Goal: Task Accomplishment & Management: Use online tool/utility

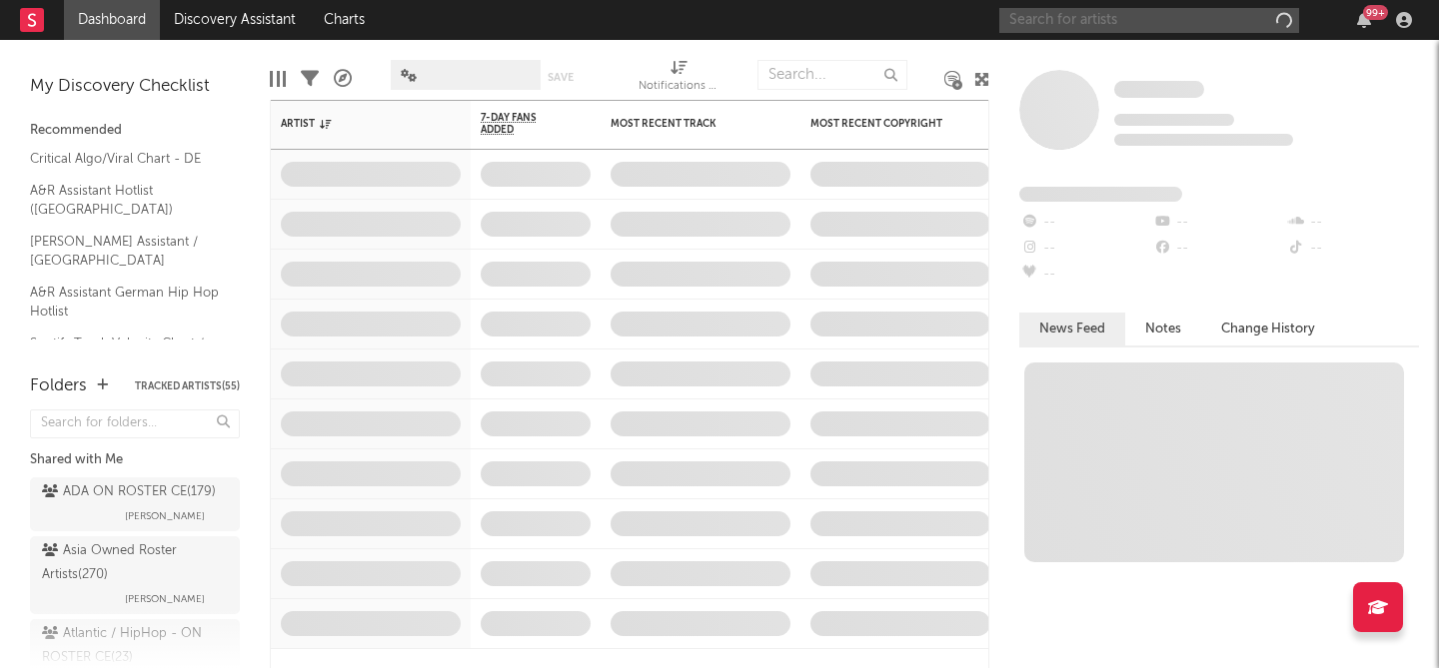
click at [1106, 25] on input "text" at bounding box center [1149, 20] width 300 height 25
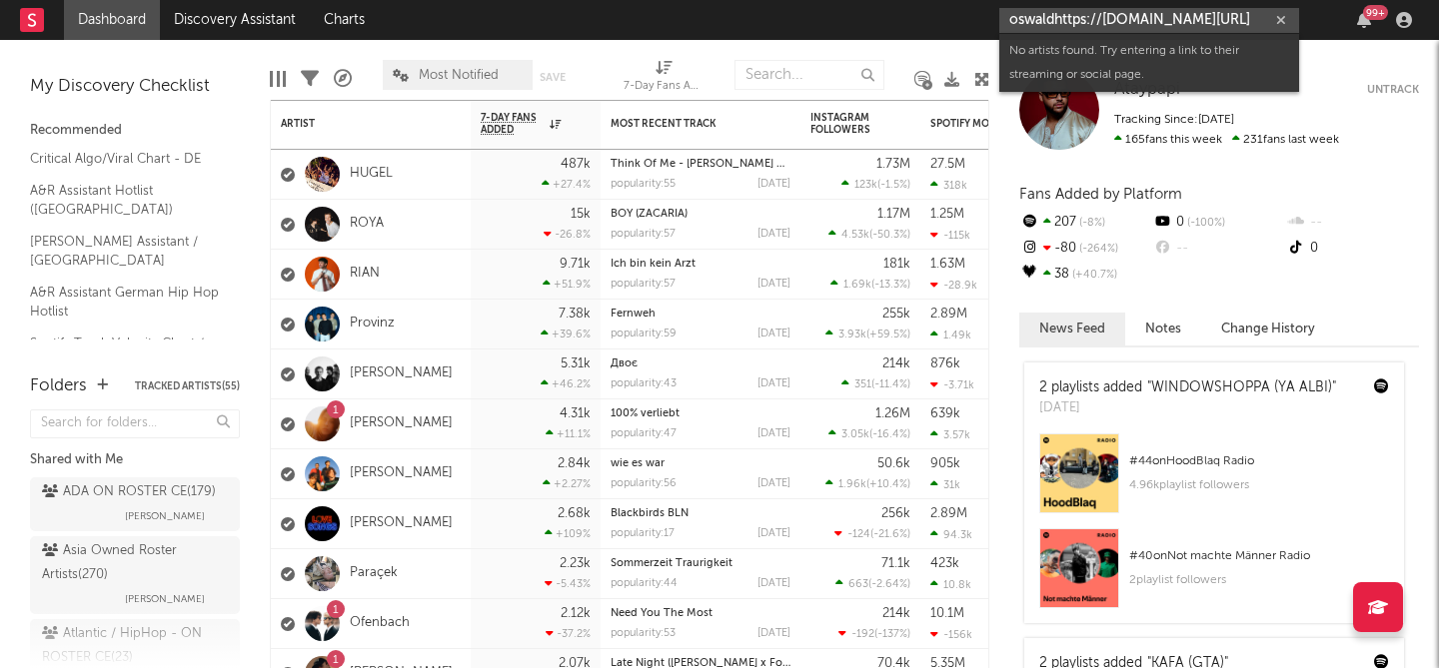
click at [1047, 19] on input "oswaldhttps://[DOMAIN_NAME][URL]" at bounding box center [1149, 20] width 300 height 25
click at [1047, 19] on input "oswaldhttps://app.sodatone.com/artists/21509?s=sr" at bounding box center [1149, 20] width 300 height 25
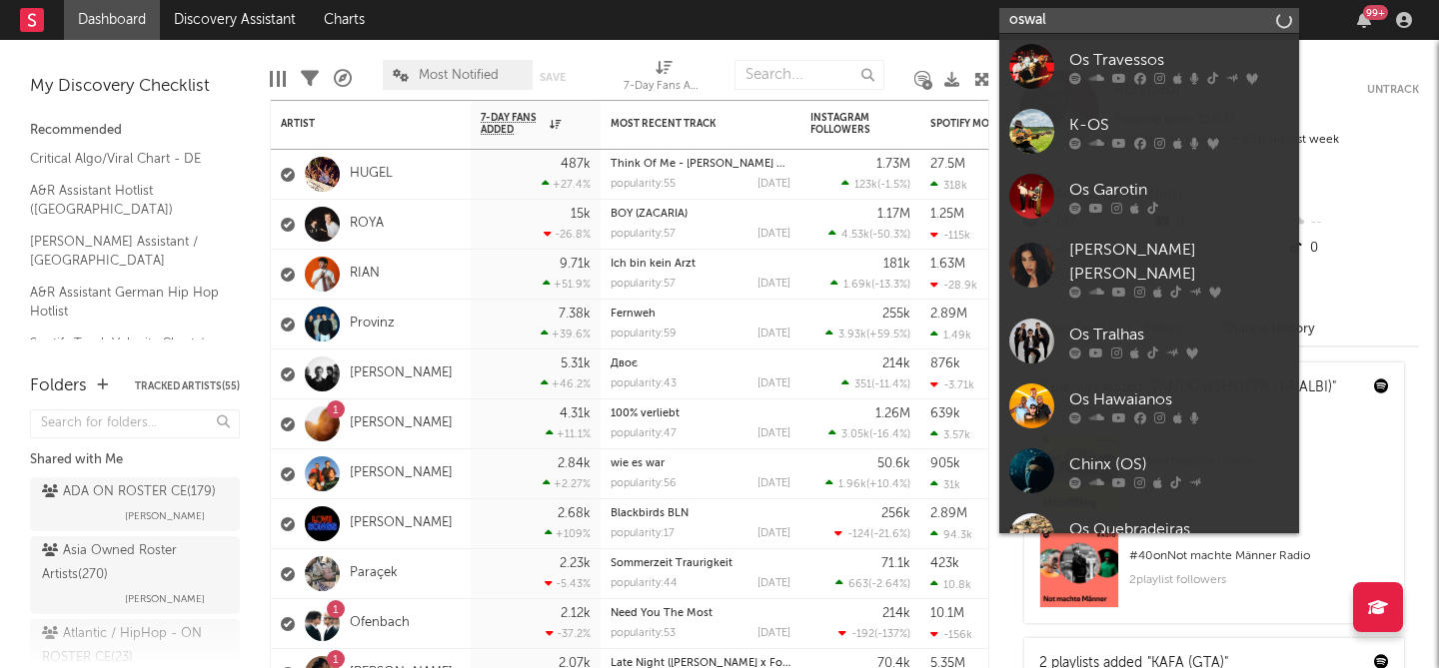
type input "oswald"
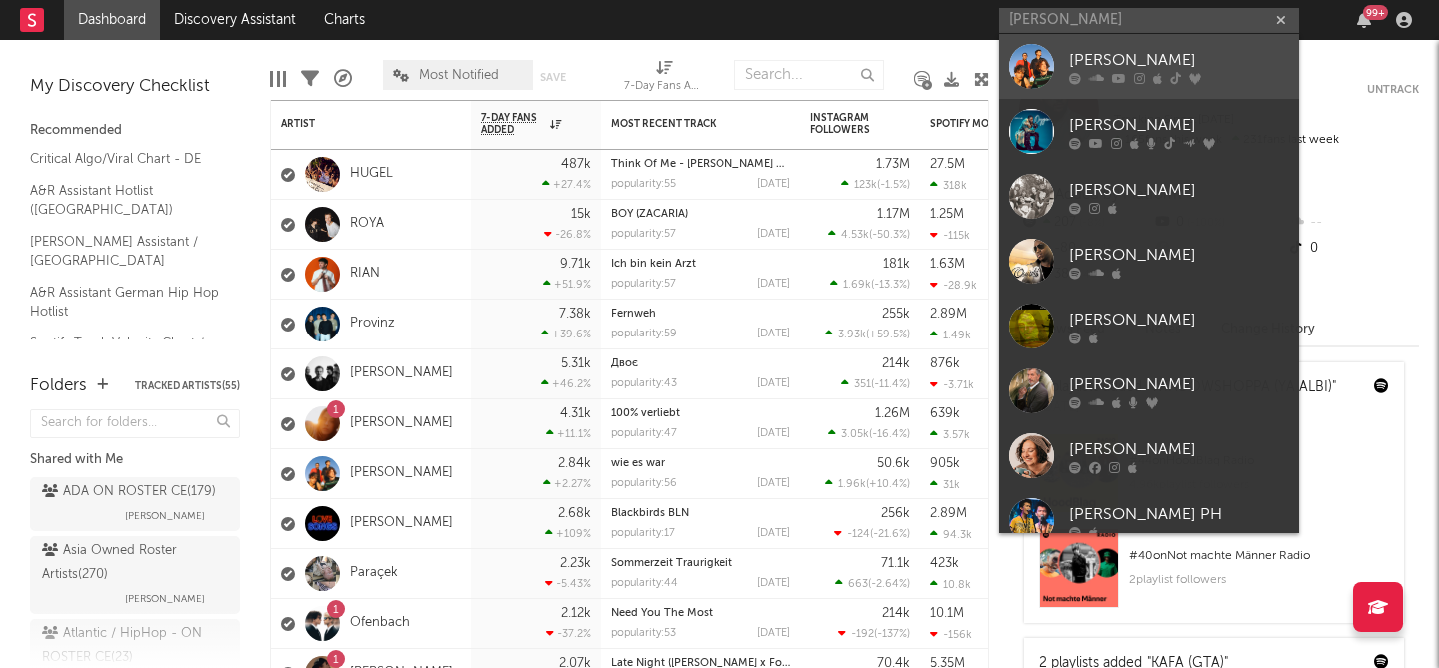
click at [1069, 49] on div "[PERSON_NAME]" at bounding box center [1179, 60] width 220 height 24
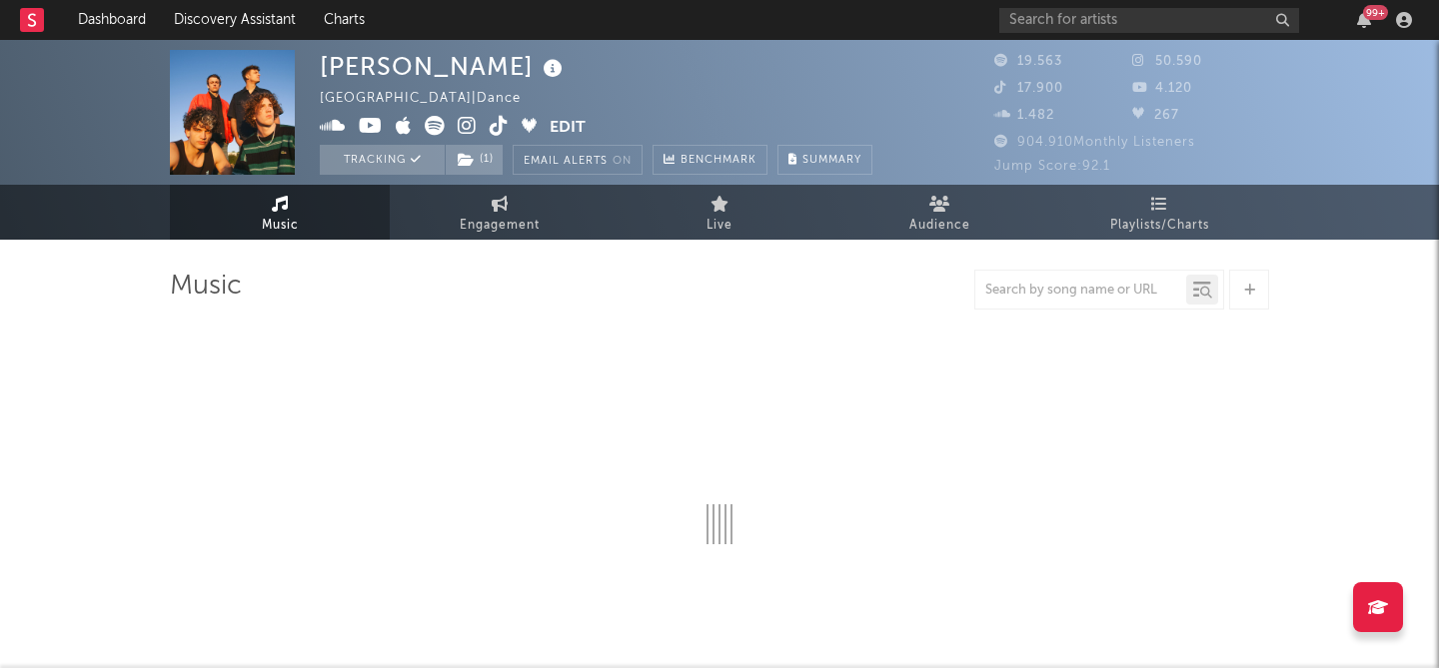
select select "6m"
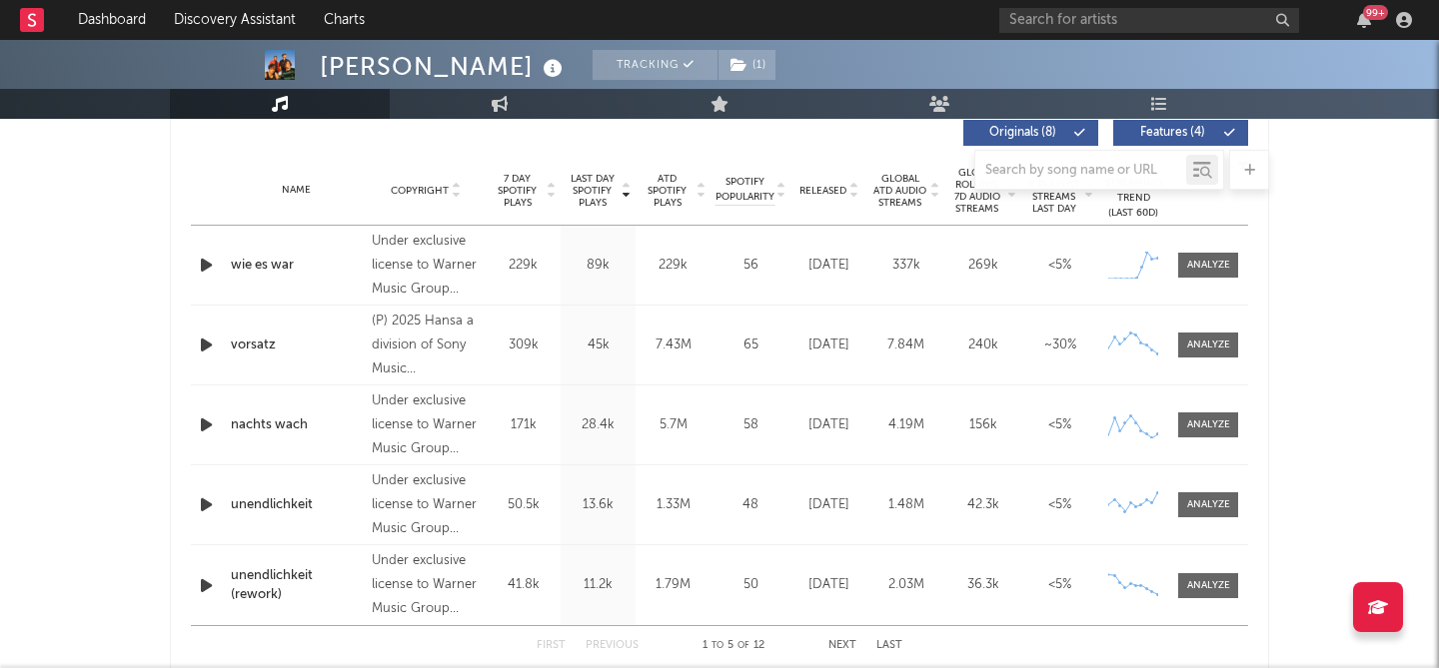
scroll to position [210, 0]
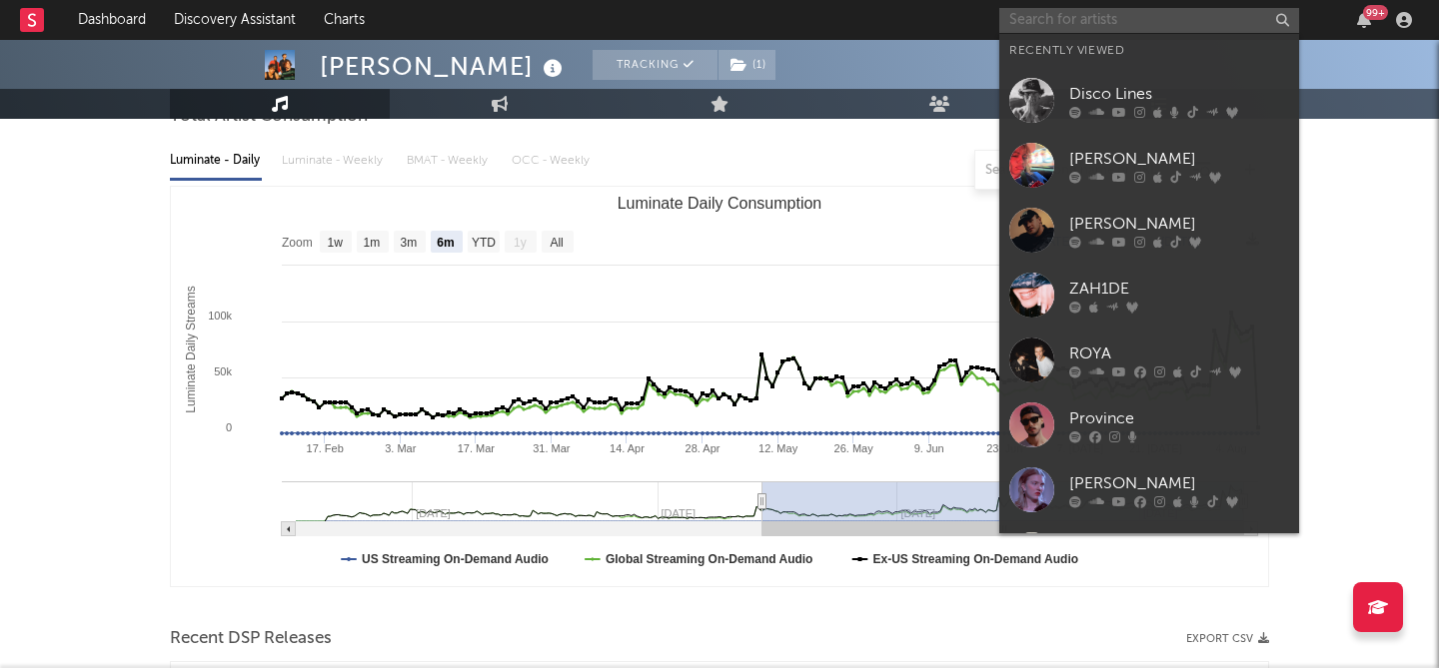
click at [1094, 22] on input "text" at bounding box center [1149, 20] width 300 height 25
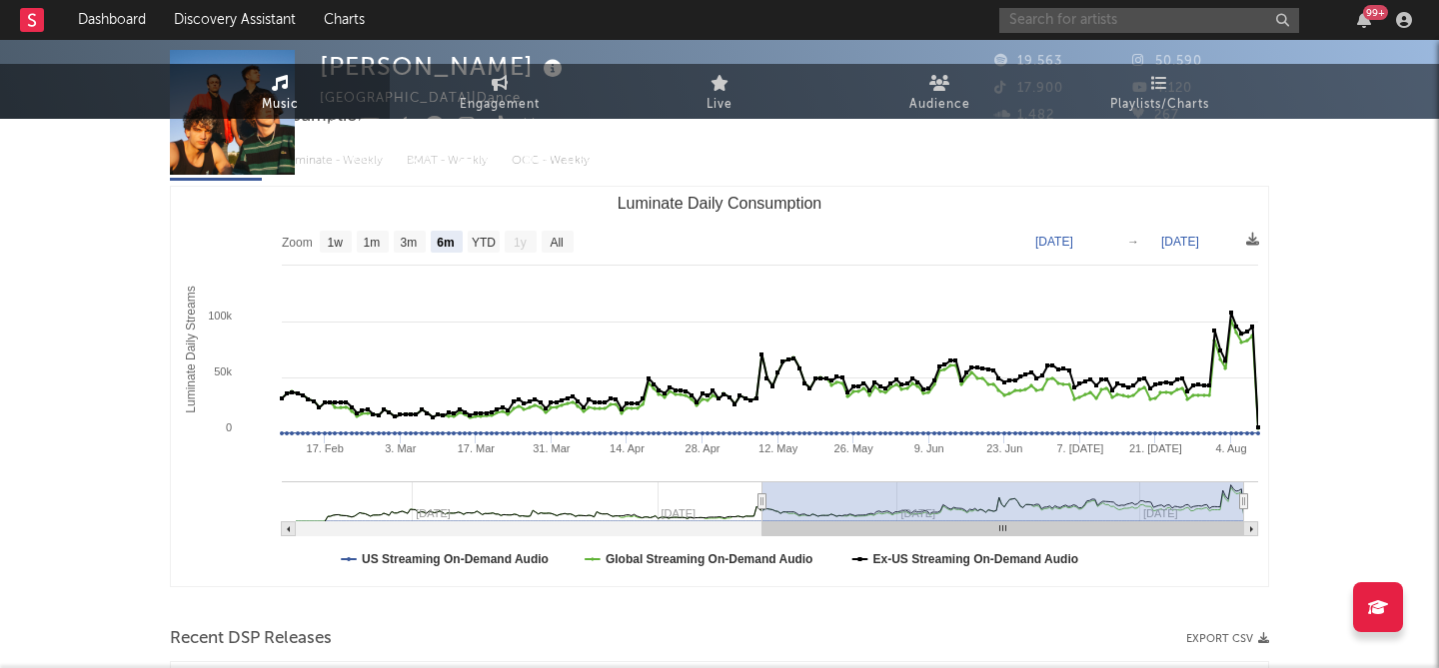
scroll to position [0, 0]
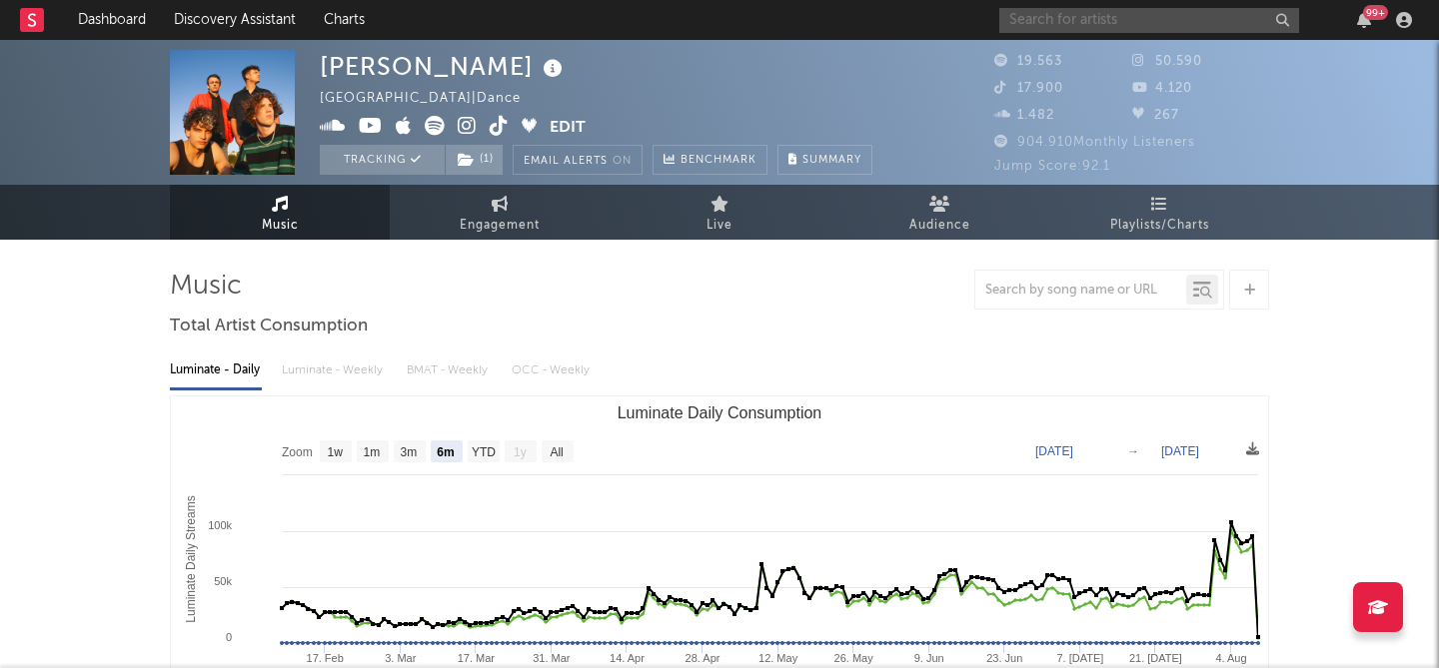
click at [1033, 28] on input "text" at bounding box center [1149, 20] width 300 height 25
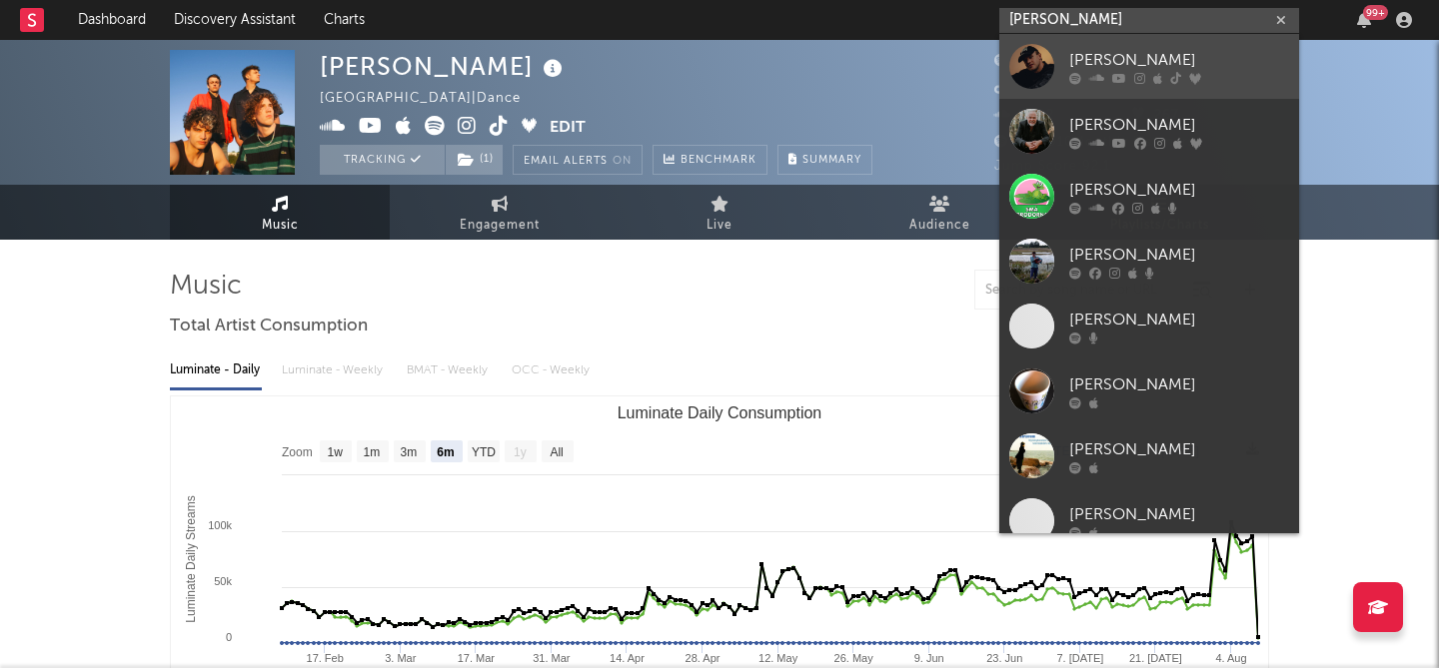
type input "marten lou"
click at [1040, 65] on div at bounding box center [1031, 66] width 45 height 45
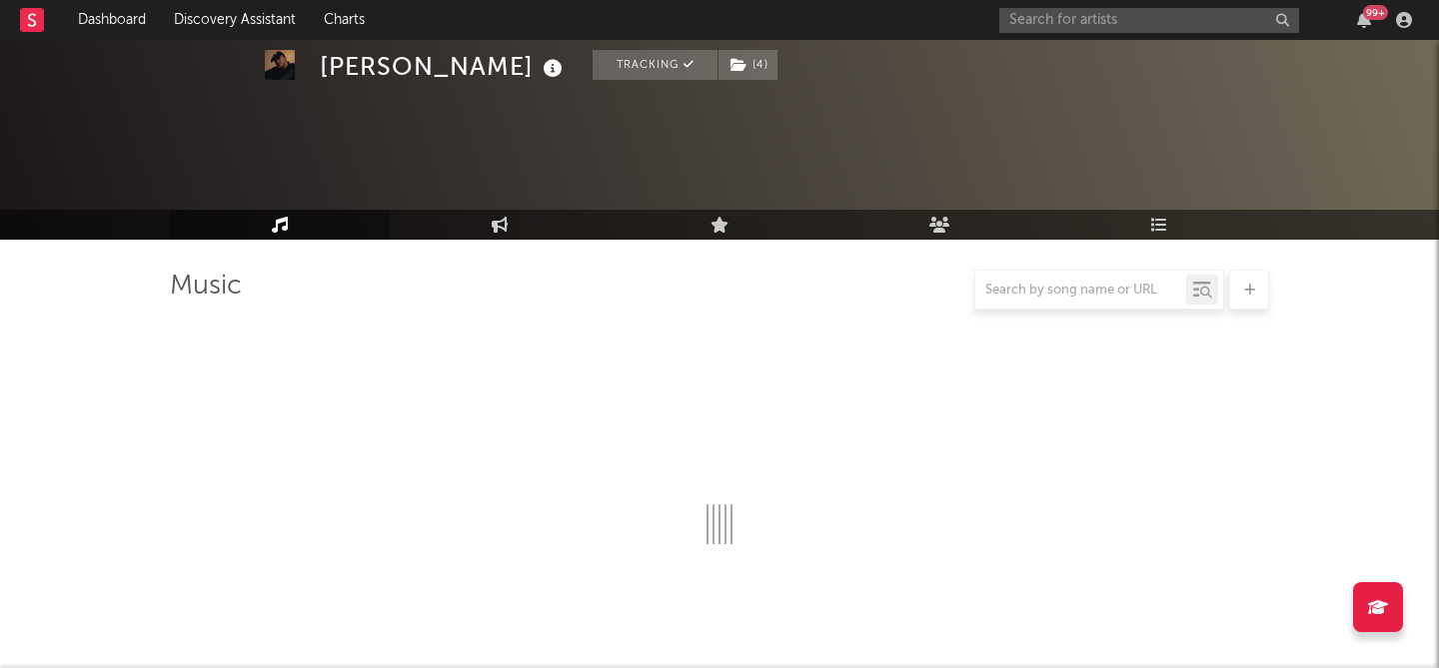
select select "6m"
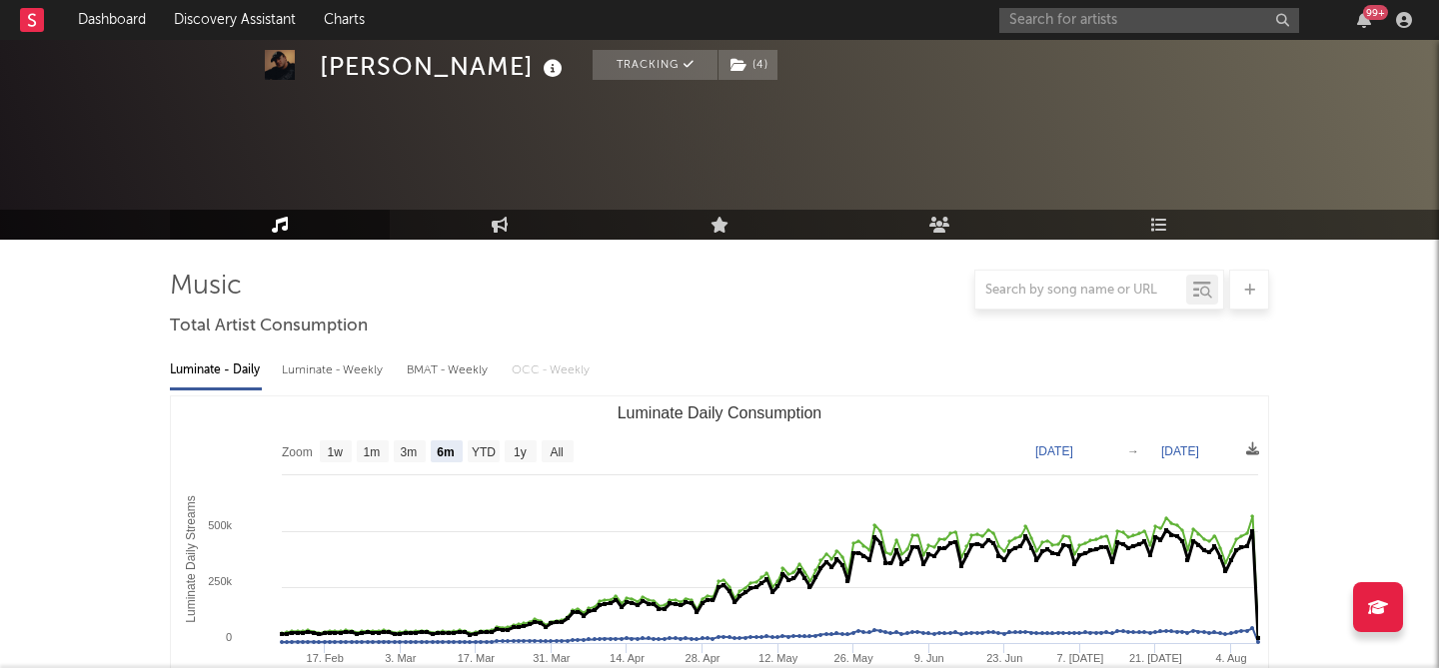
scroll to position [41, 0]
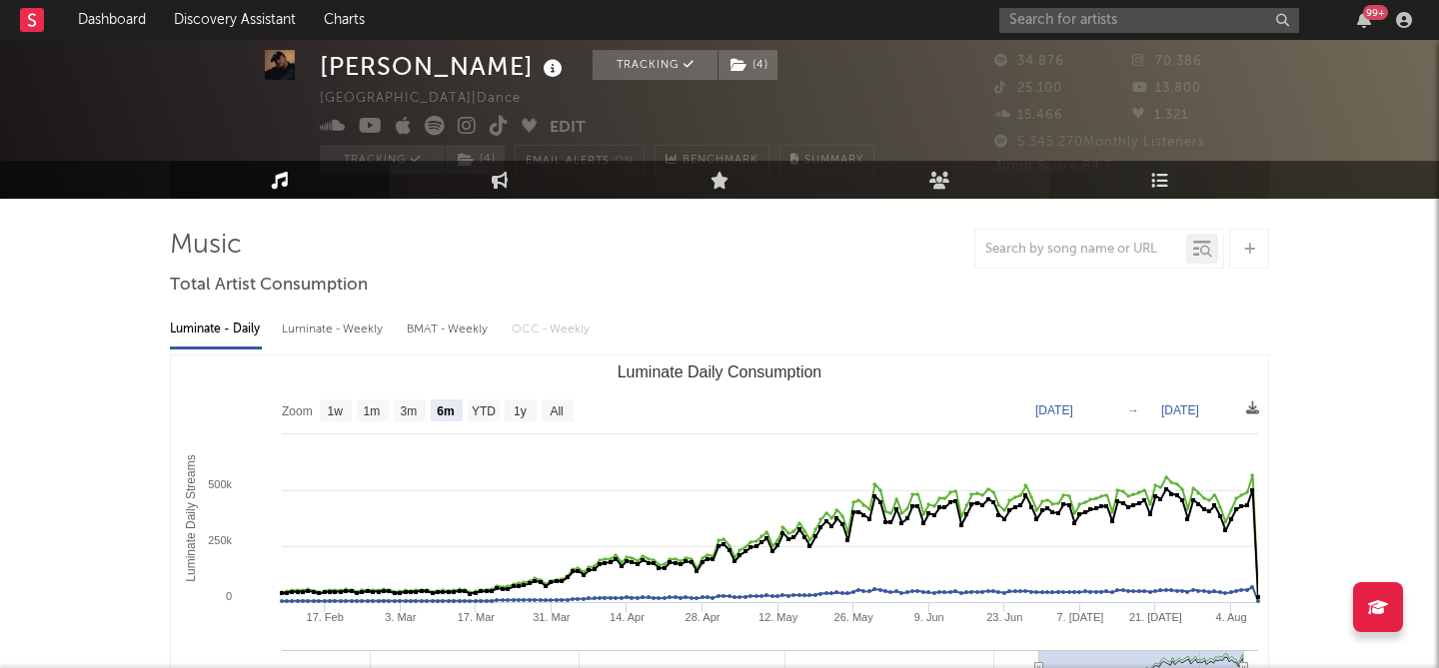
click at [1154, 185] on icon at bounding box center [1159, 179] width 17 height 17
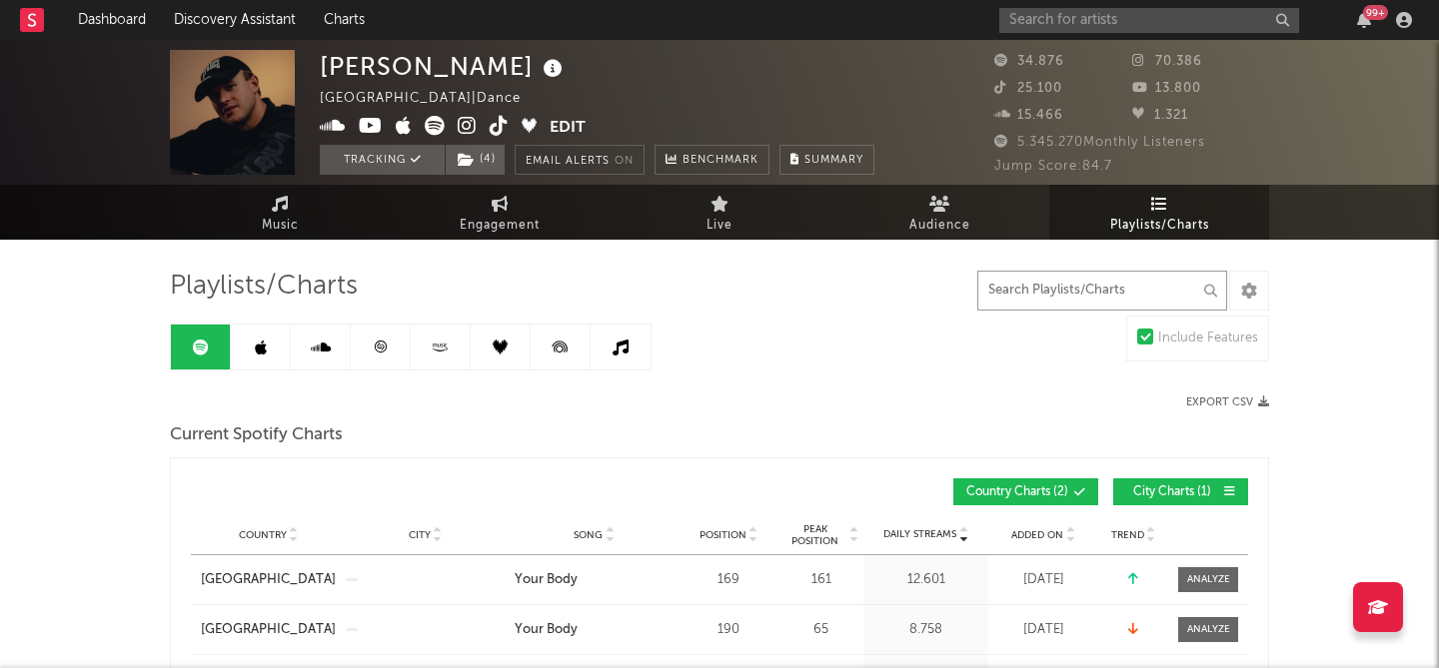
click at [1020, 297] on input "text" at bounding box center [1102, 291] width 250 height 40
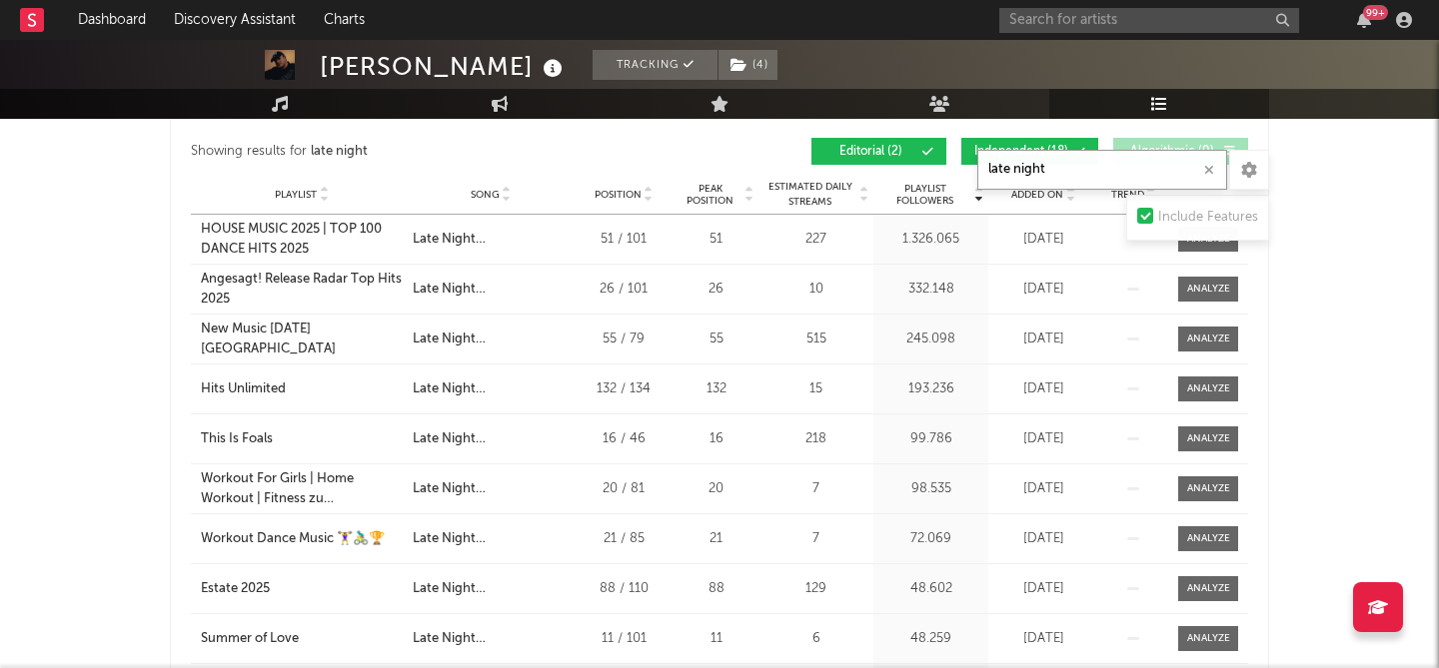
scroll to position [627, 0]
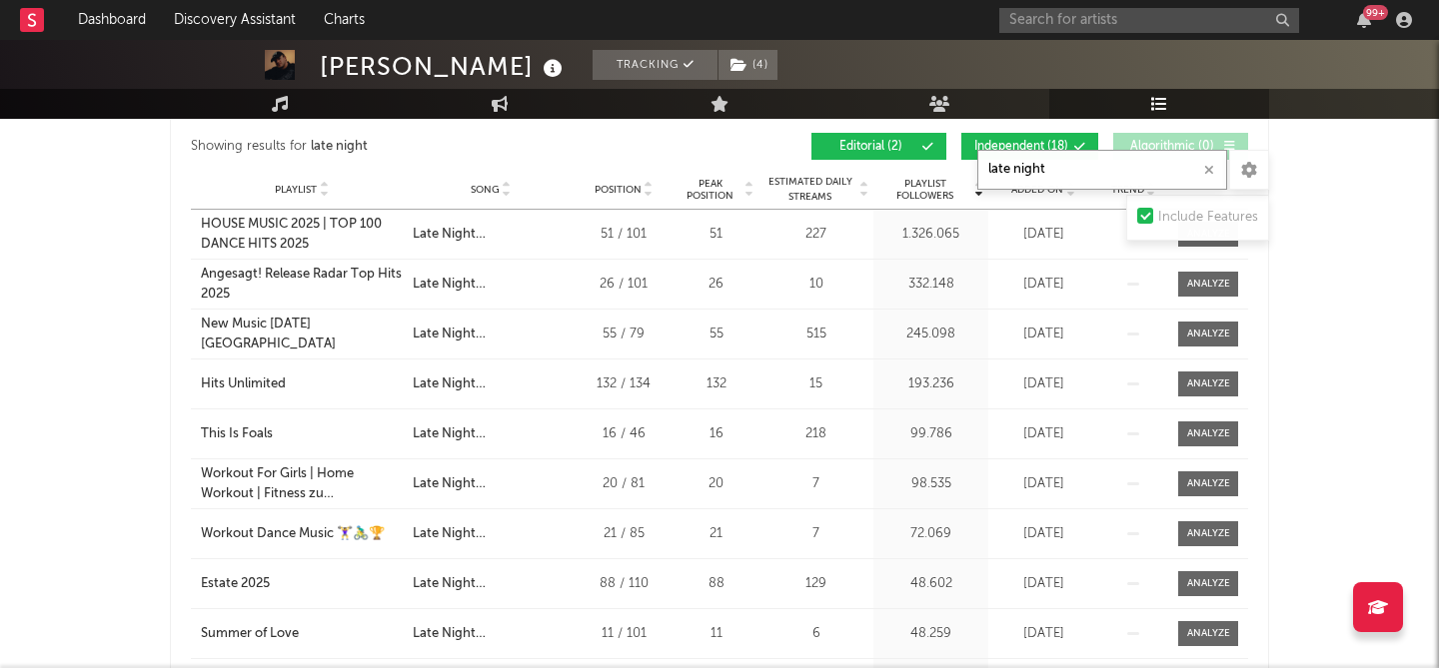
type input "late night"
click at [988, 144] on span "Independent ( 18 )" at bounding box center [1021, 147] width 94 height 12
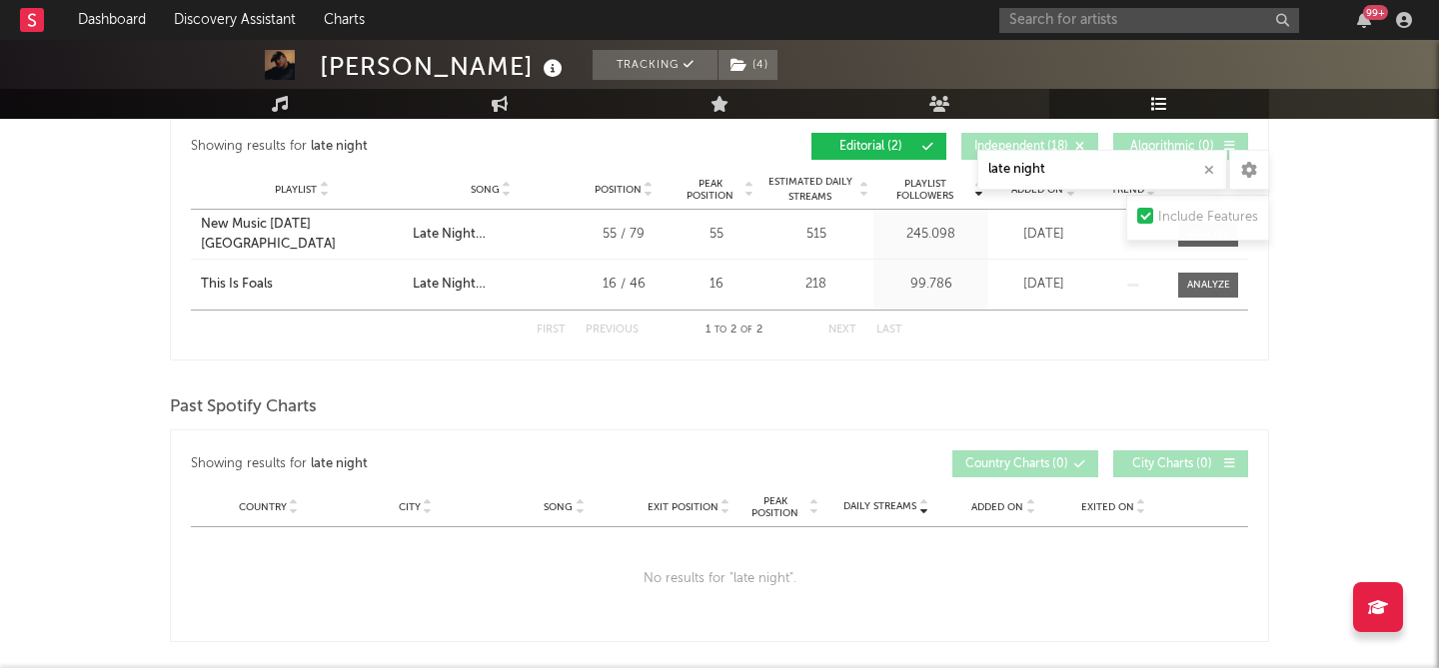
click at [469, 365] on div "Playlists/Charts late night Include Features Export CSV Current Spotify Charts …" at bounding box center [719, 440] width 1099 height 1597
click at [502, 390] on div "Playlists/Charts late night Include Features Export CSV Current Spotify Charts …" at bounding box center [719, 440] width 1099 height 1597
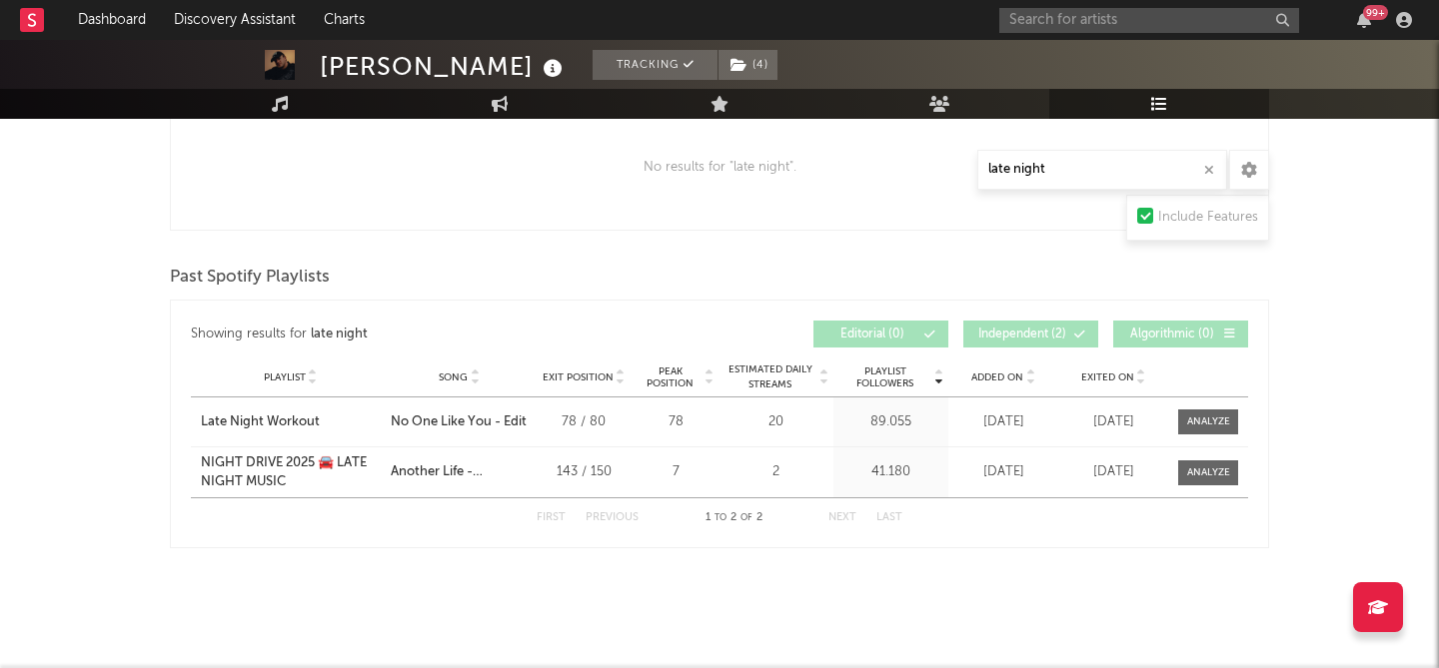
scroll to position [0, 0]
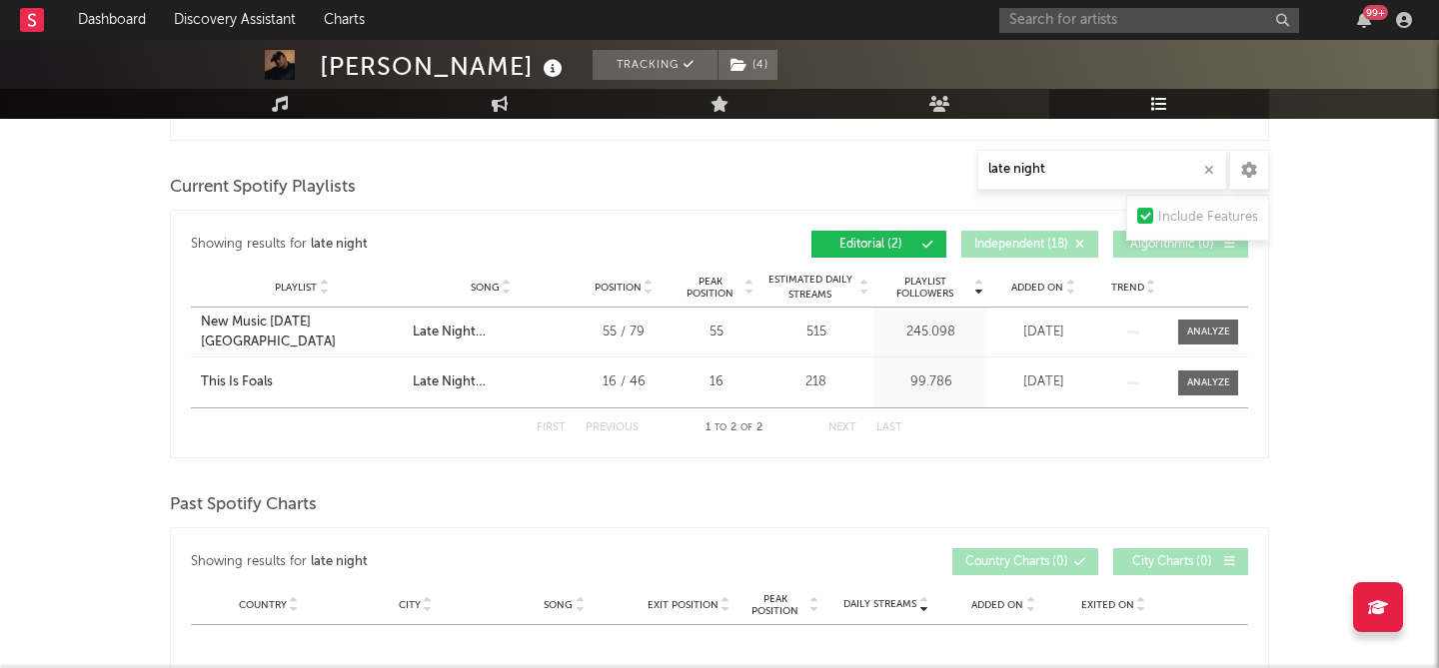
scroll to position [525, 0]
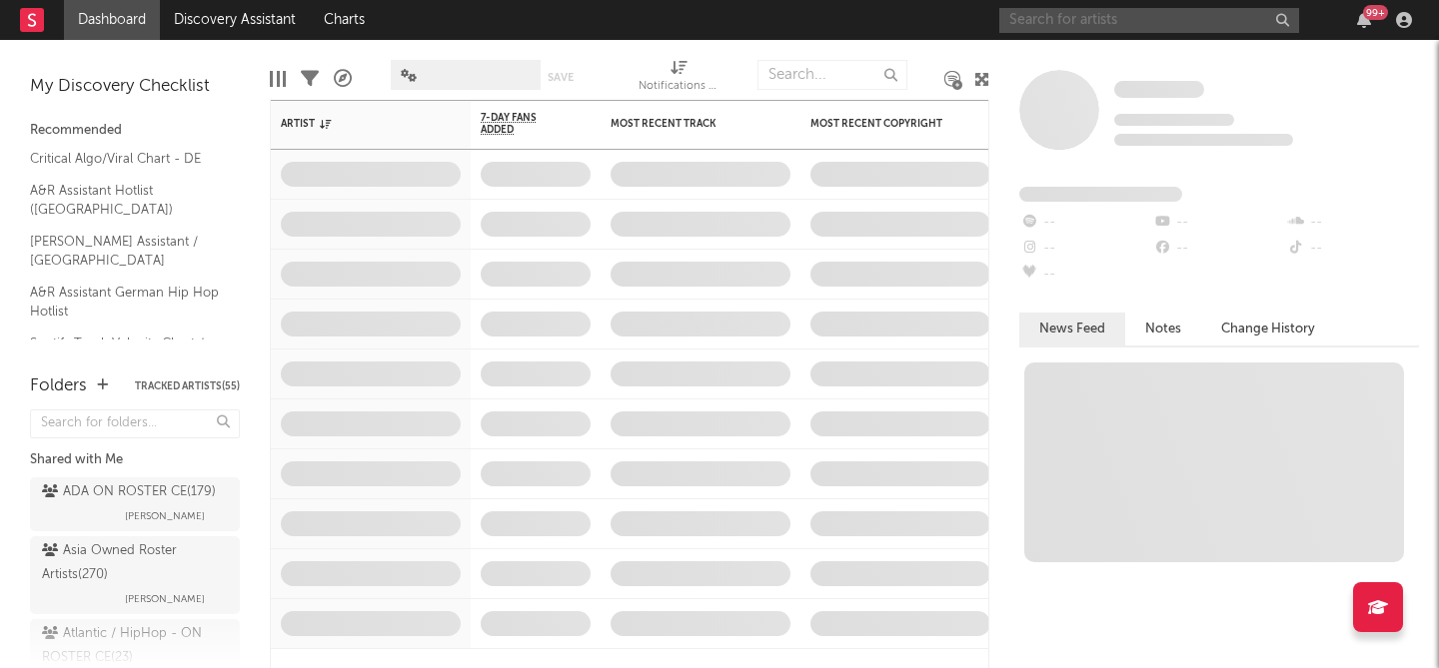
click at [1083, 22] on input "text" at bounding box center [1149, 20] width 300 height 25
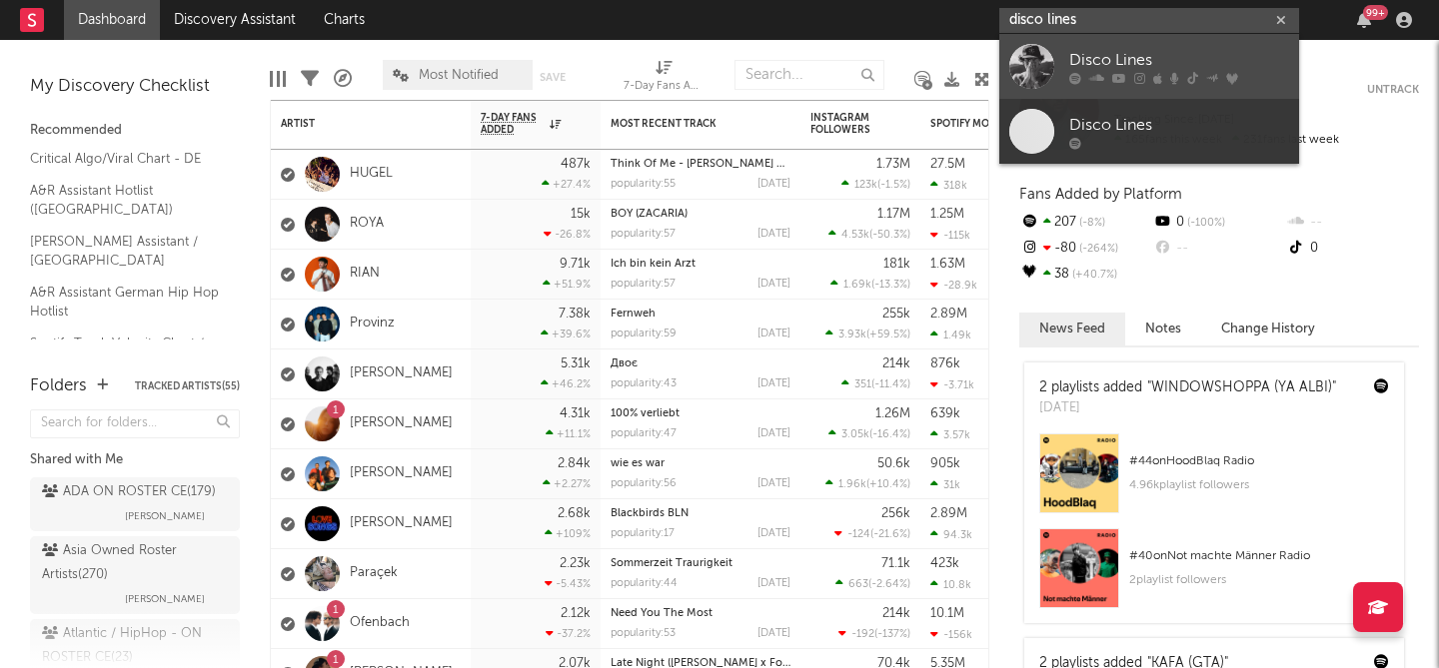
type input "disco lines"
click at [1135, 54] on div "Disco Lines" at bounding box center [1179, 60] width 220 height 24
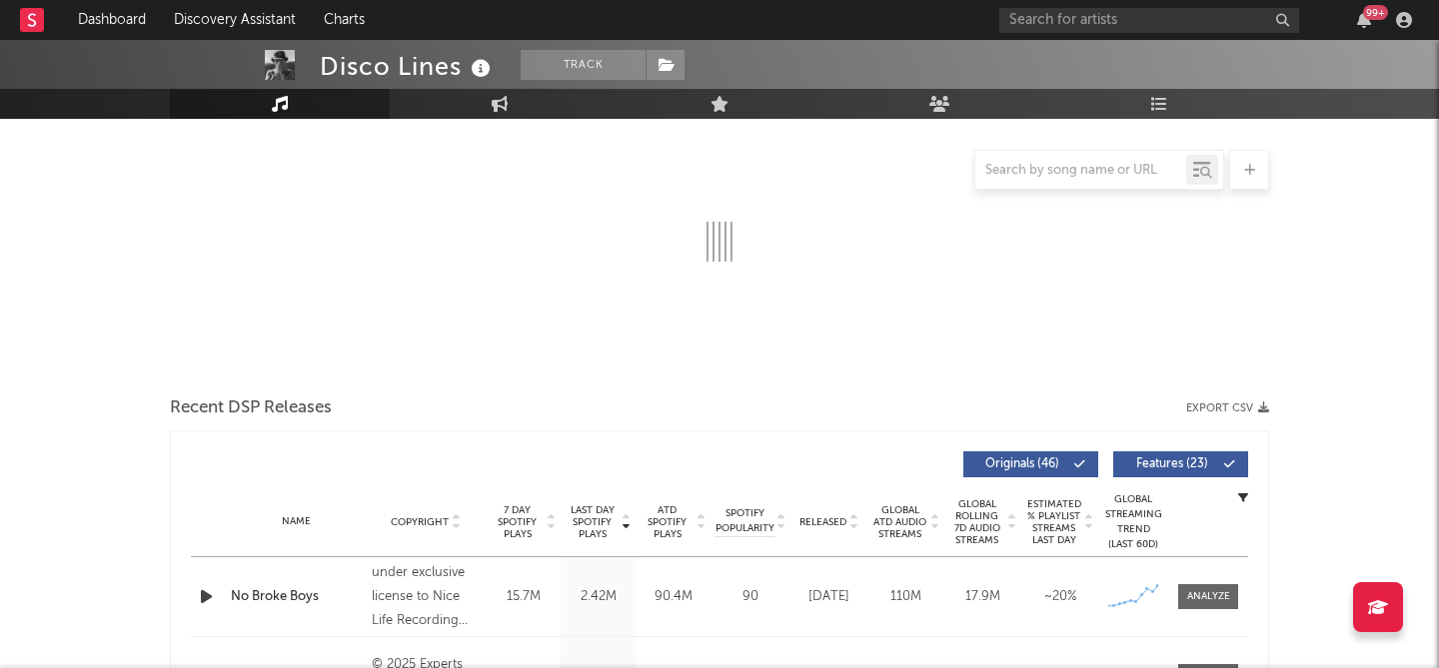
select select "6m"
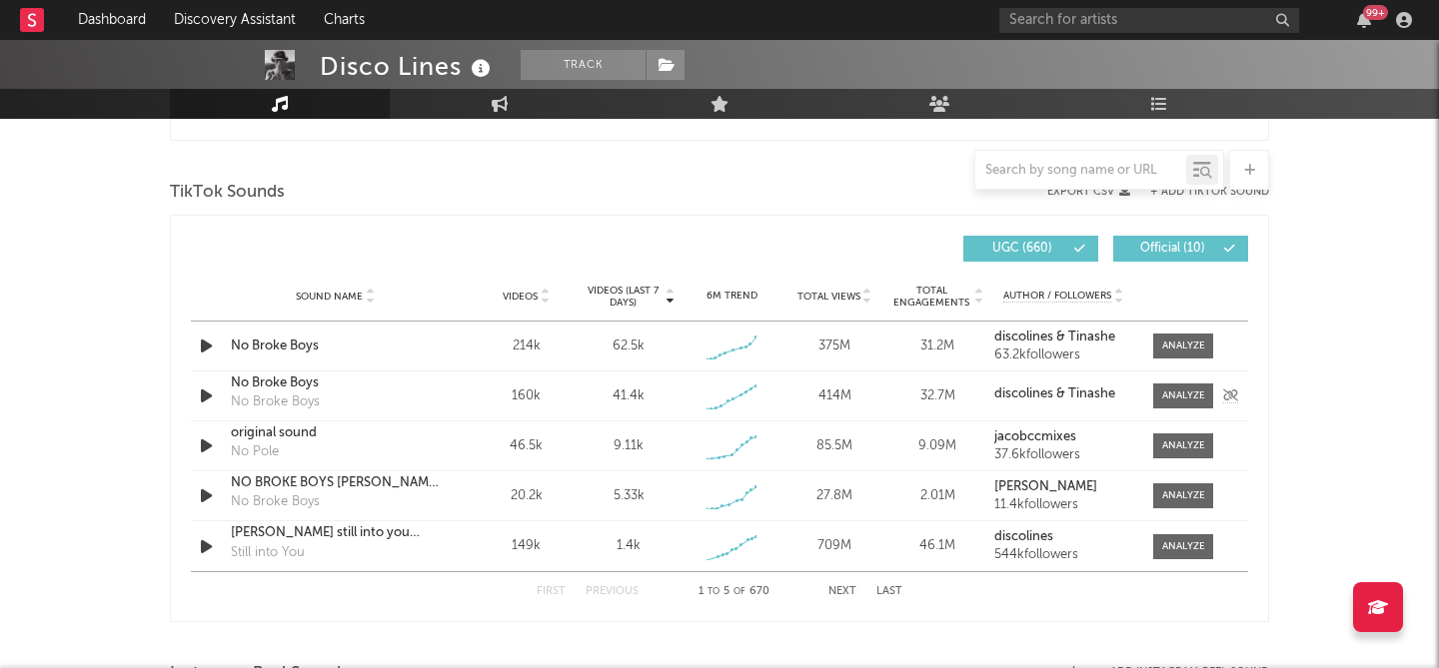
scroll to position [1307, 0]
click at [1182, 353] on div at bounding box center [1183, 347] width 43 height 15
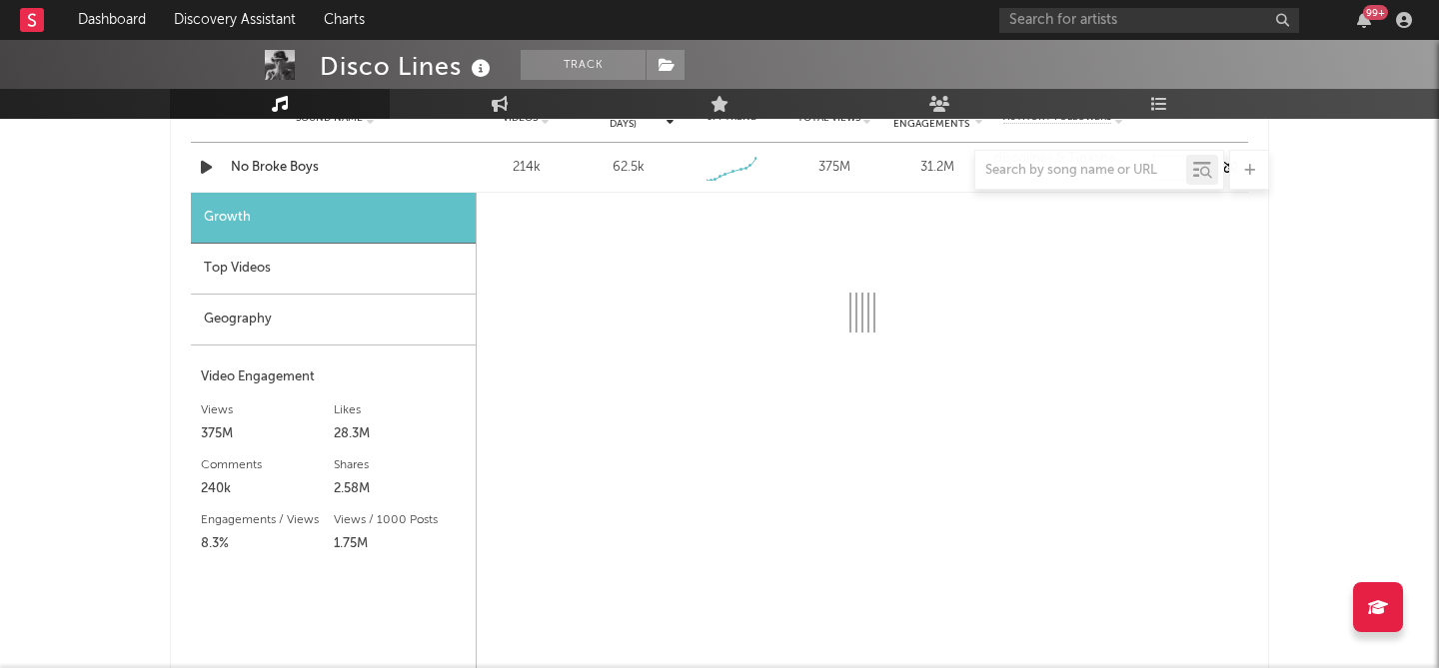
scroll to position [1490, 0]
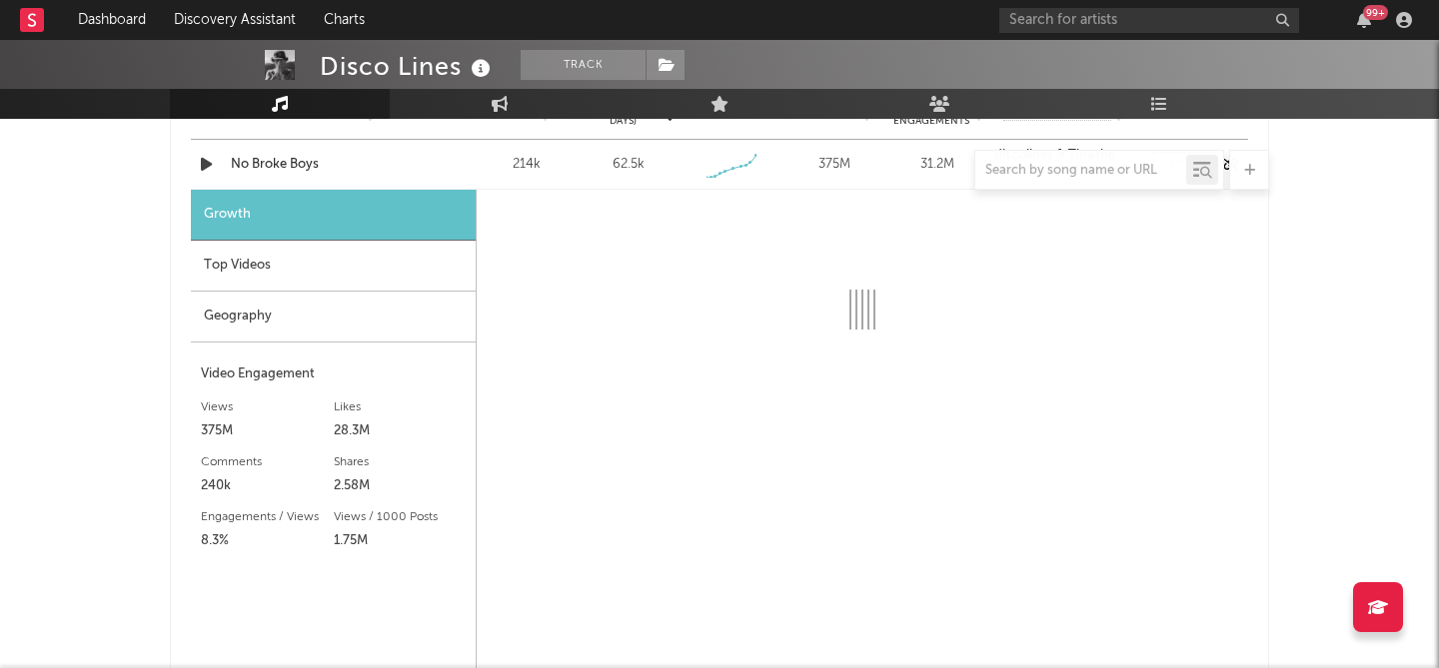
select select "1w"
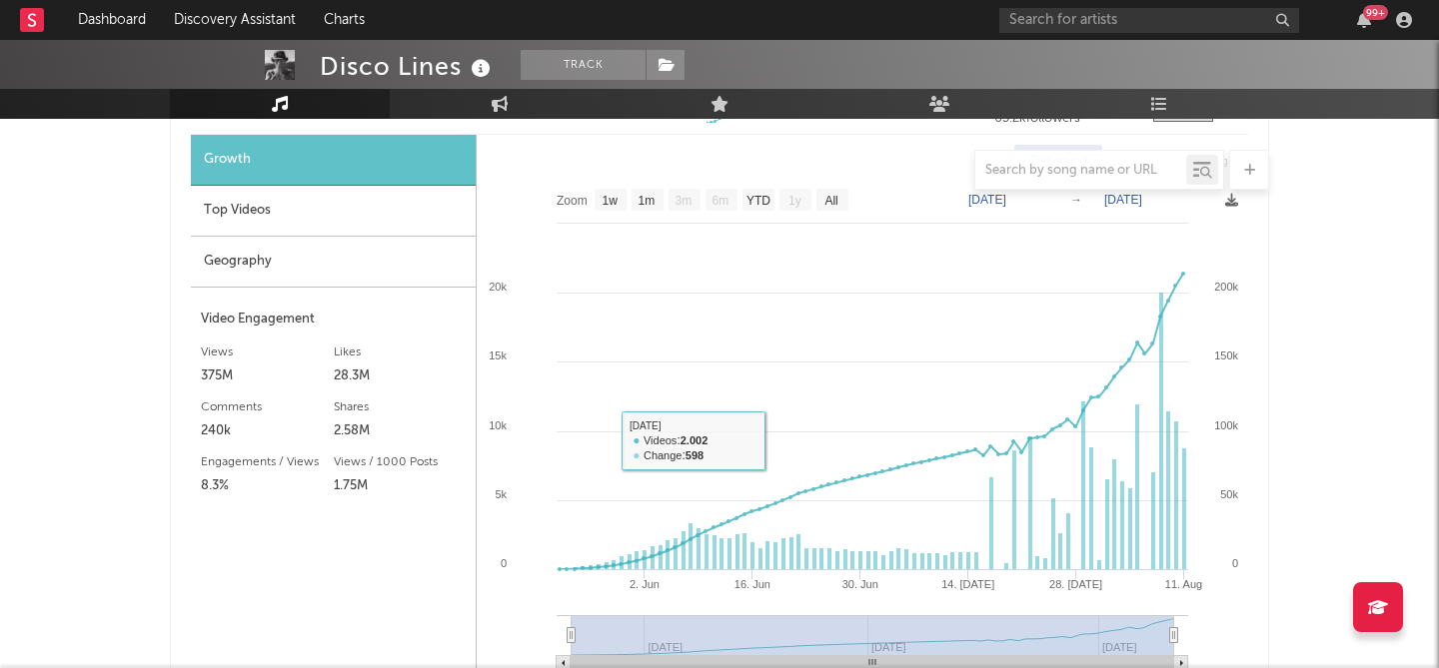
scroll to position [1528, 0]
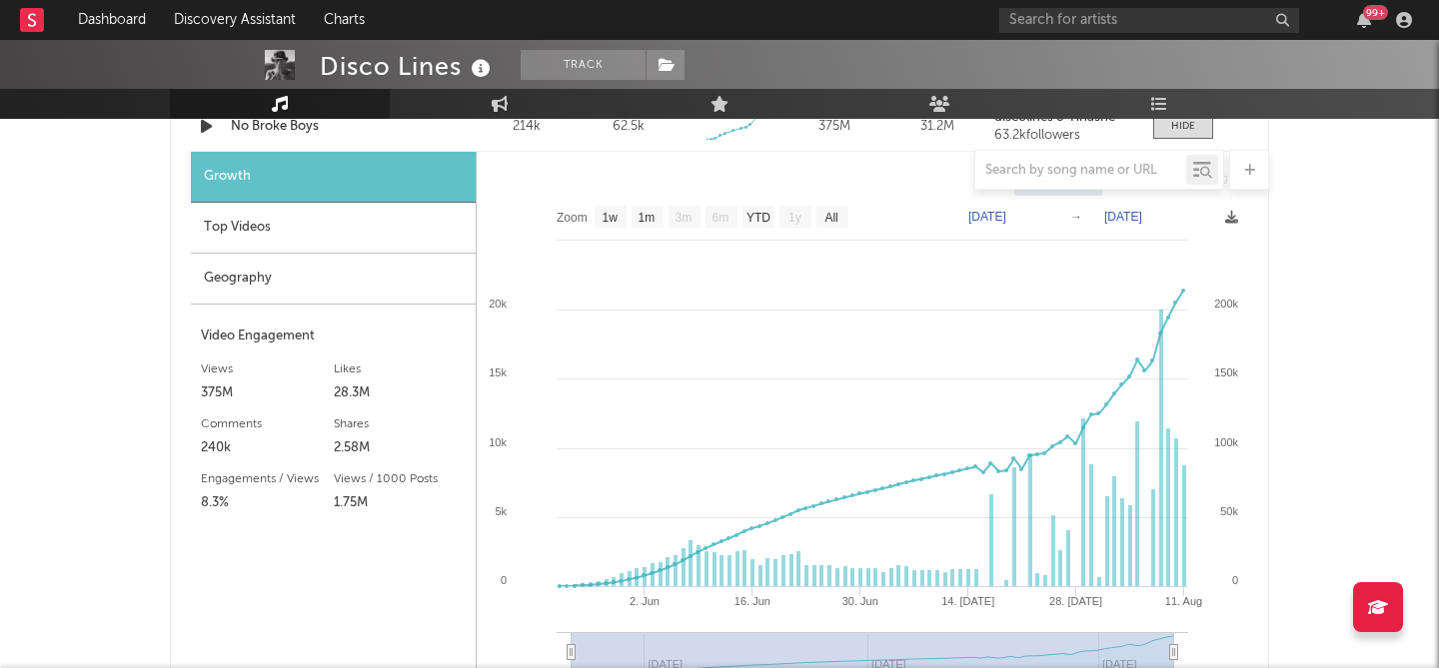
click at [289, 228] on div "Top Videos" at bounding box center [333, 228] width 285 height 51
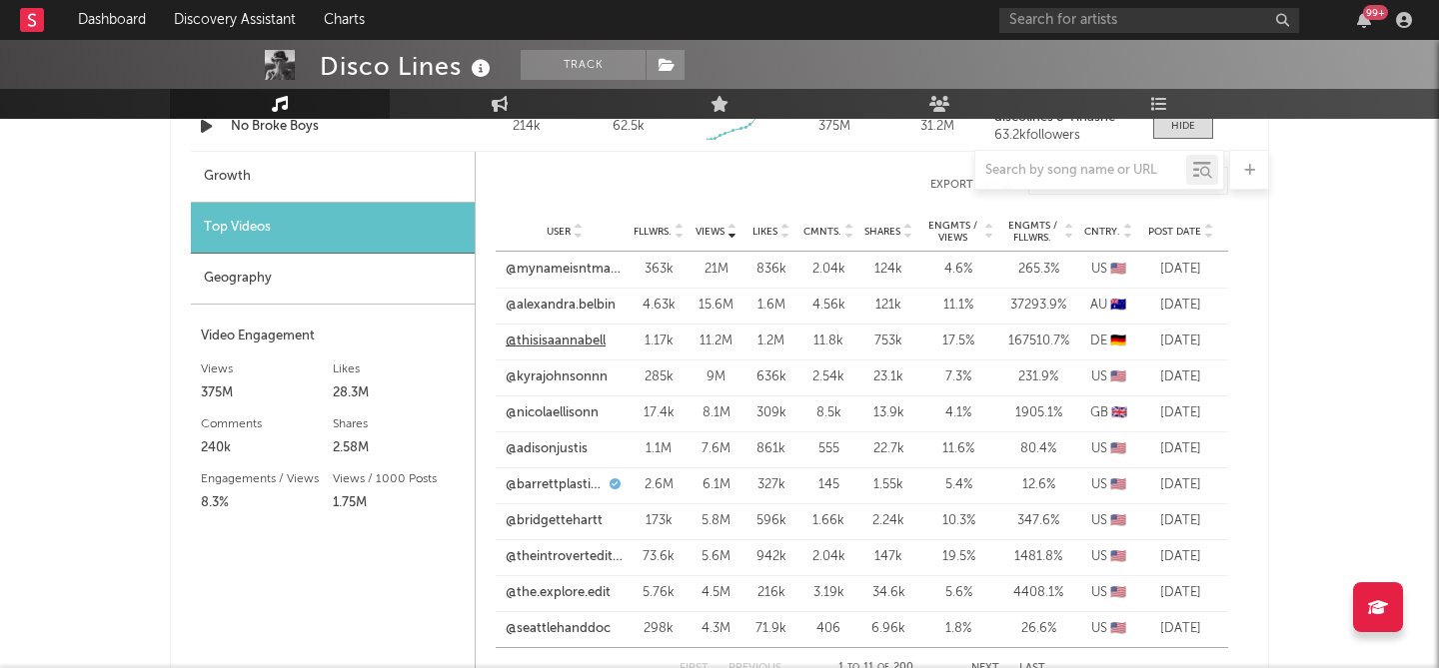
click at [557, 342] on link "@thisisaannabell" at bounding box center [556, 342] width 100 height 20
click at [567, 337] on link "@thisisaannabell" at bounding box center [556, 342] width 100 height 20
click at [1333, 281] on div "Disco Lines Track United States | Dance Edit Track Benchmark Summary 224.710 33…" at bounding box center [719, 296] width 1439 height 3569
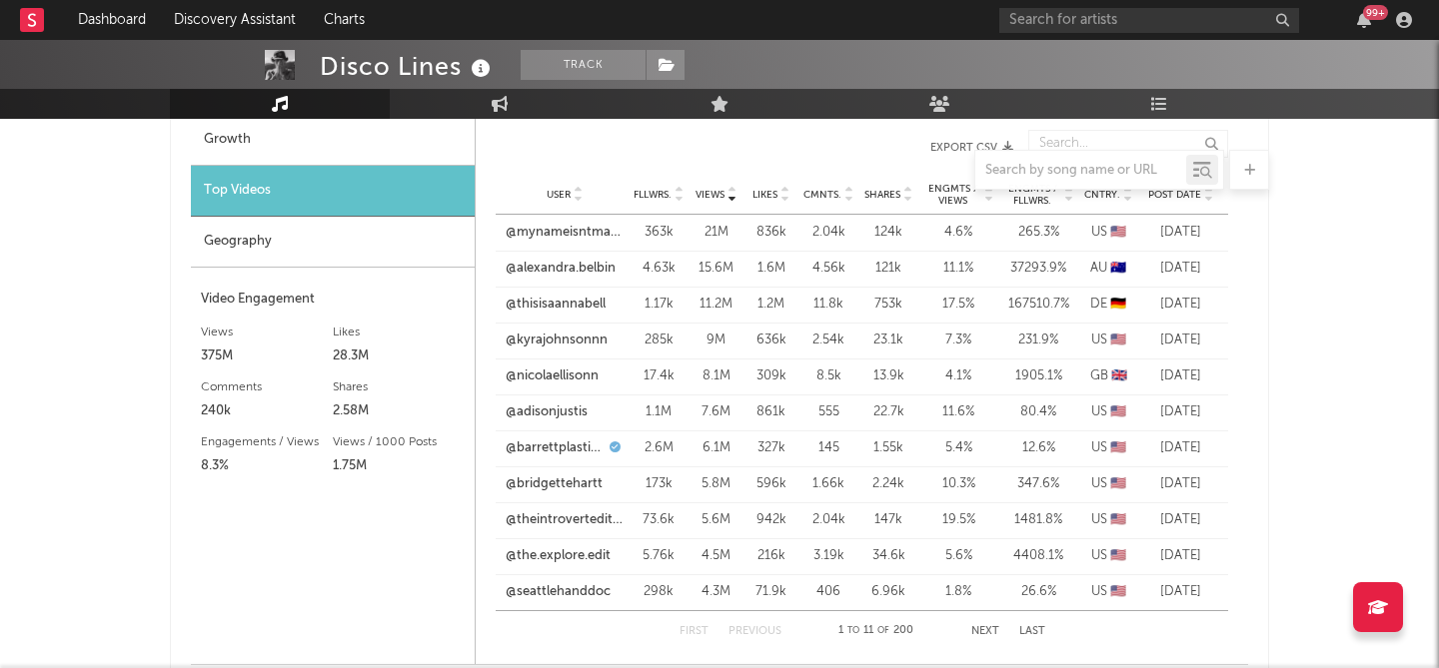
scroll to position [1556, 0]
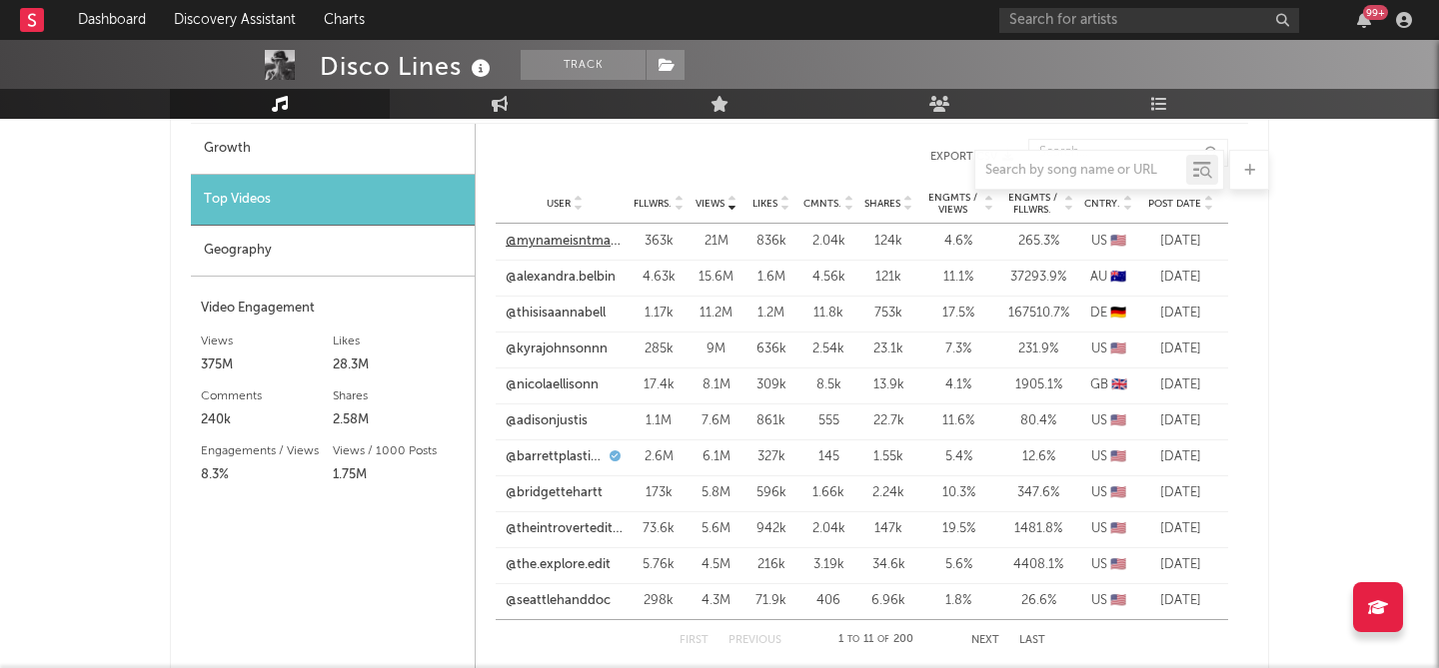
click at [559, 239] on link "@mynameisntmanny" at bounding box center [565, 242] width 118 height 20
click at [1339, 178] on div "Disco Lines Track United States | Dance Edit Track Benchmark Summary 224.710 33…" at bounding box center [719, 268] width 1439 height 3569
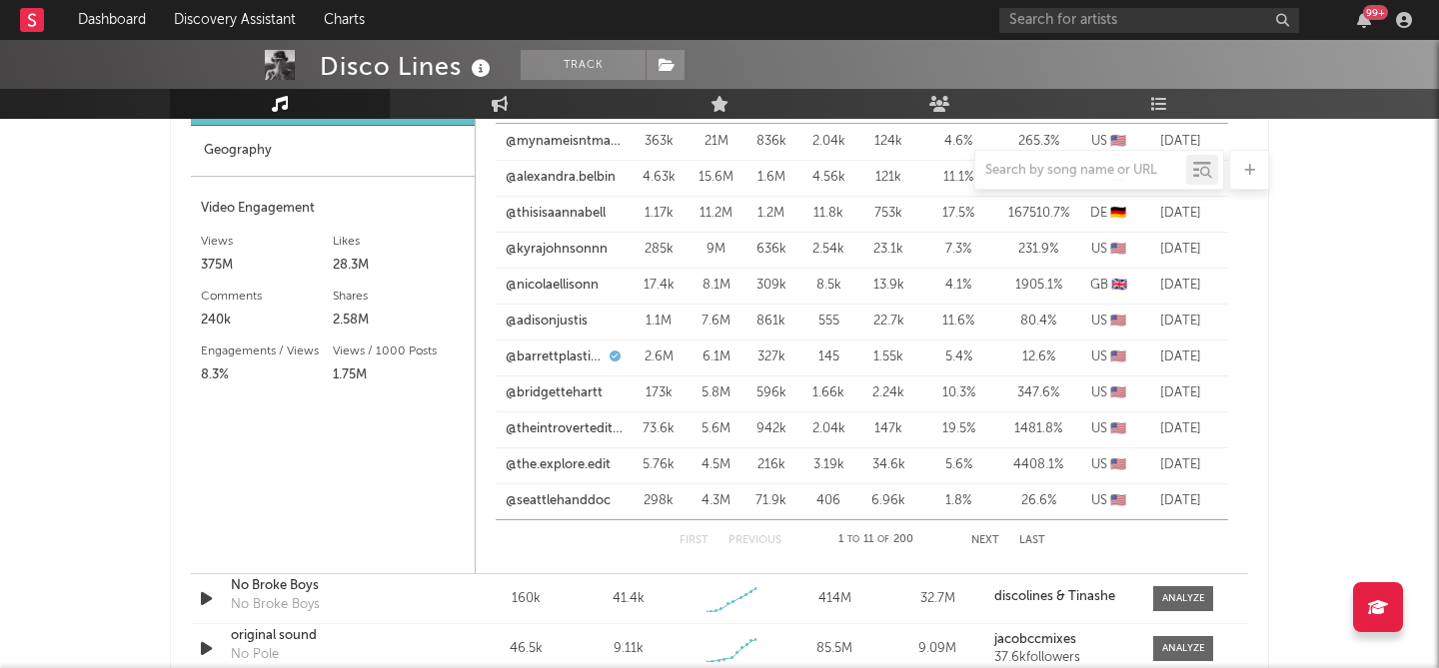
scroll to position [1657, 0]
click at [993, 536] on button "Next" at bounding box center [985, 540] width 28 height 11
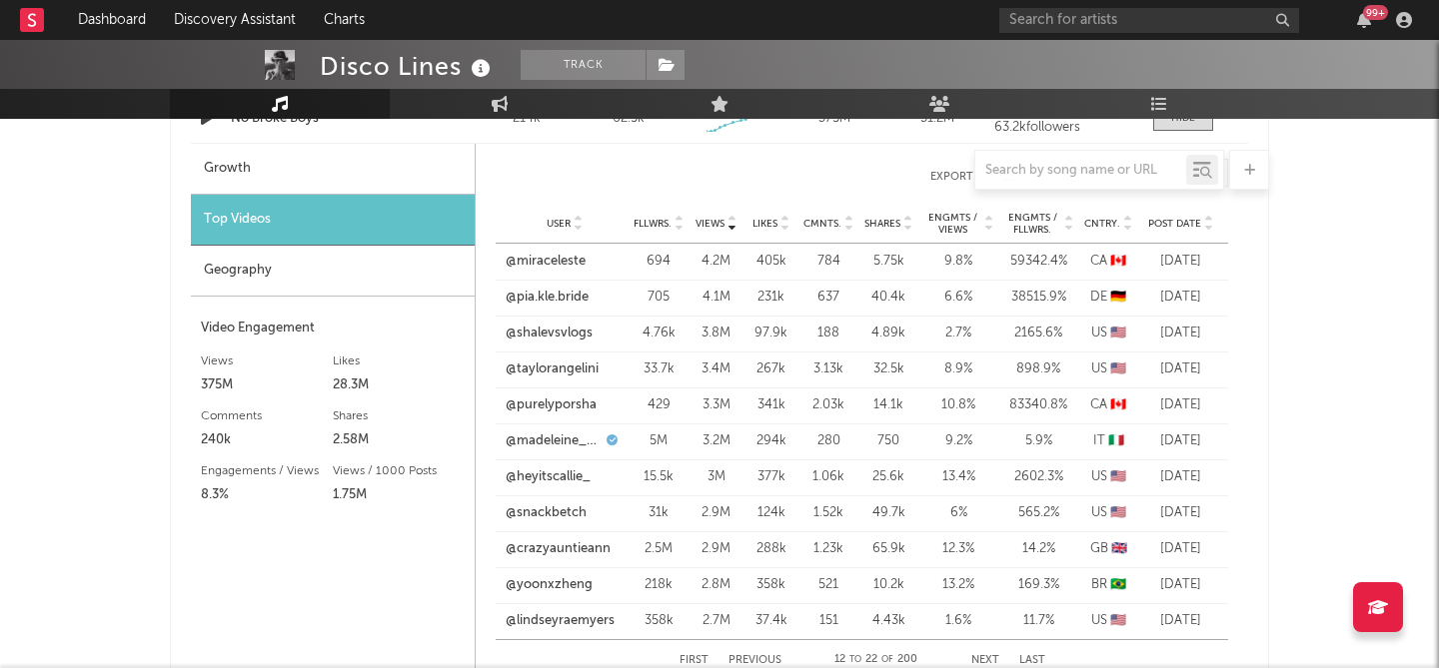
scroll to position [1643, 0]
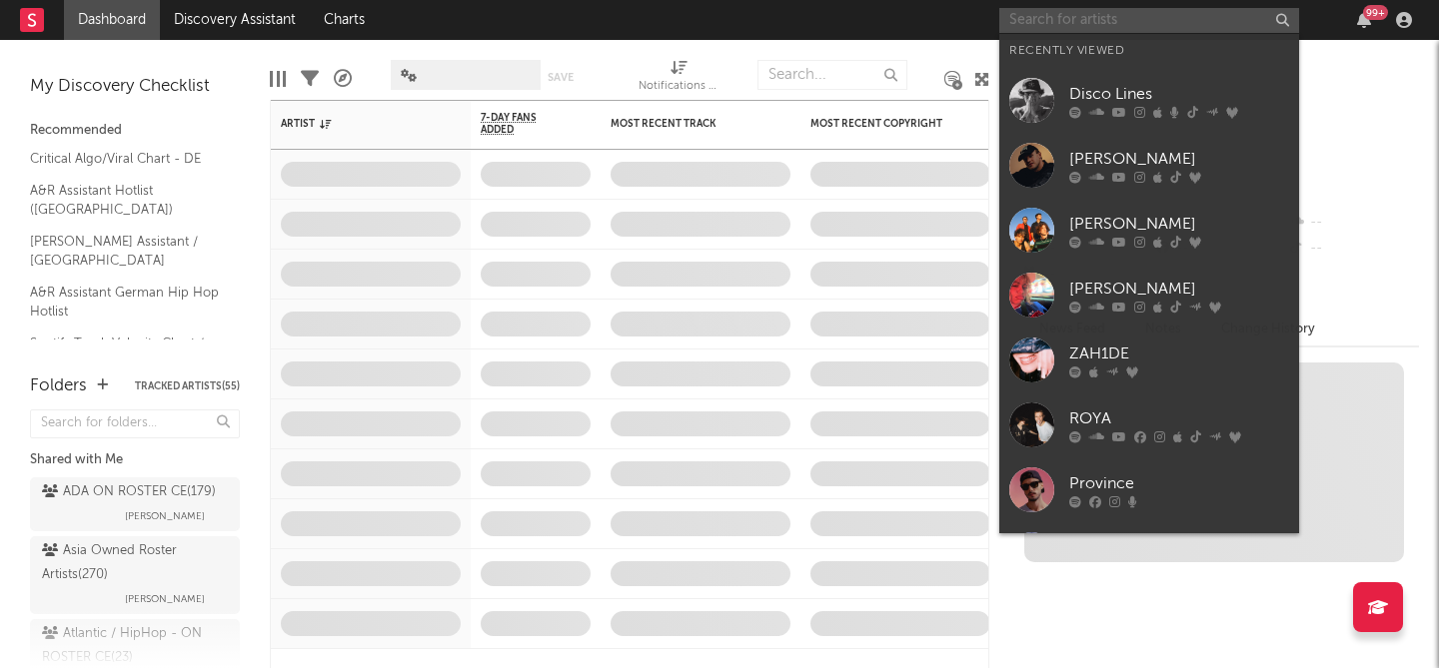
click at [1143, 12] on input "text" at bounding box center [1149, 20] width 300 height 25
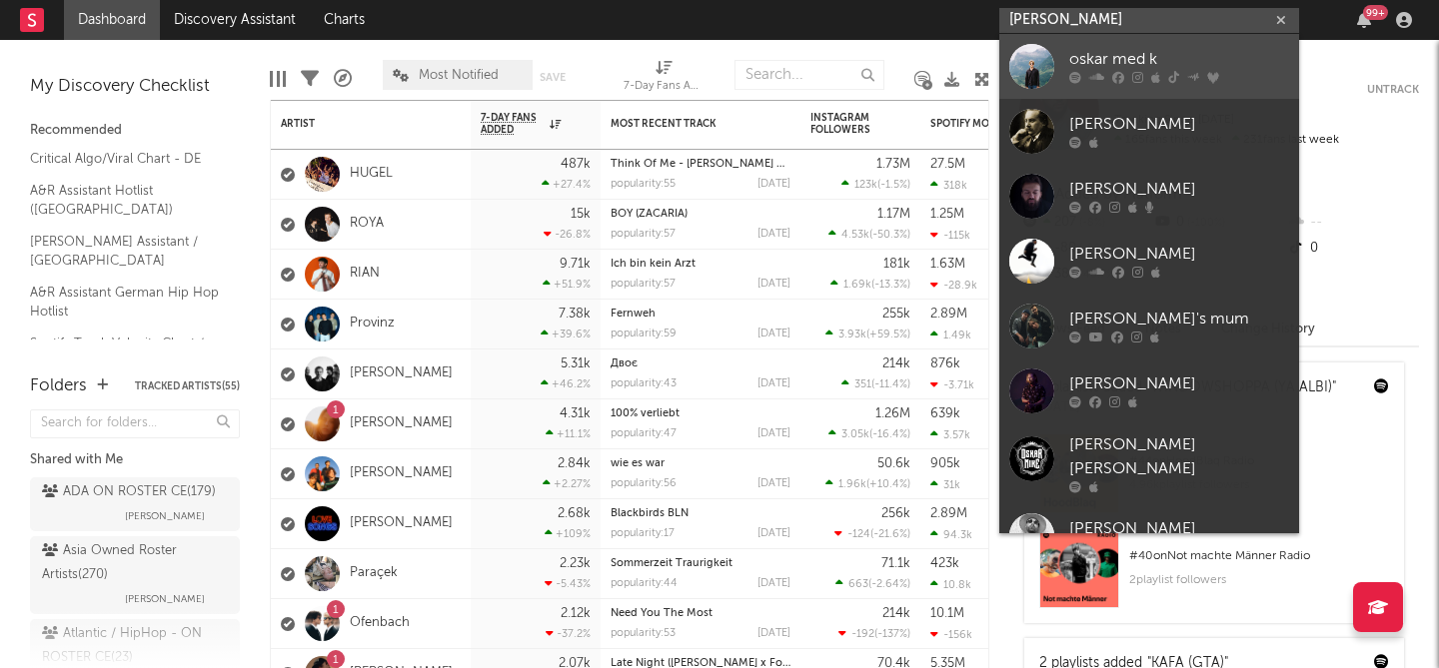
type input "oskar m"
click at [1138, 53] on div "oskar med k" at bounding box center [1179, 60] width 220 height 24
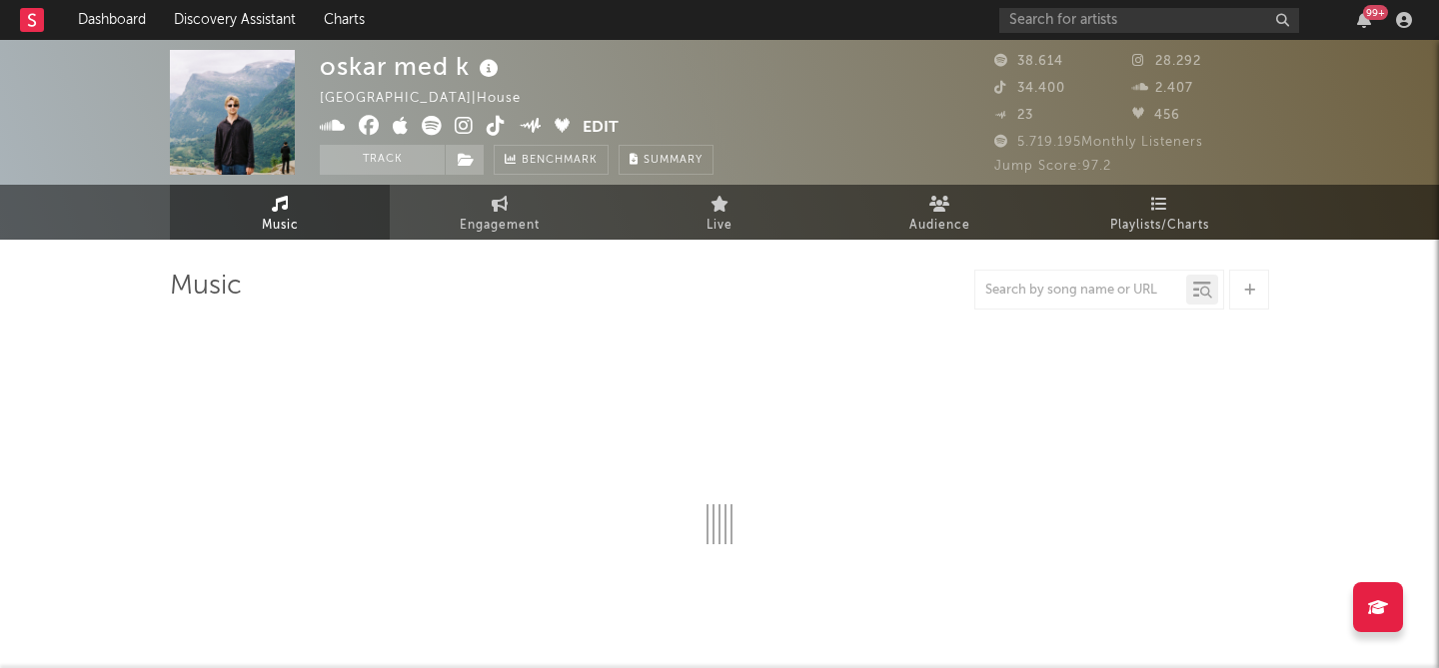
select select "6m"
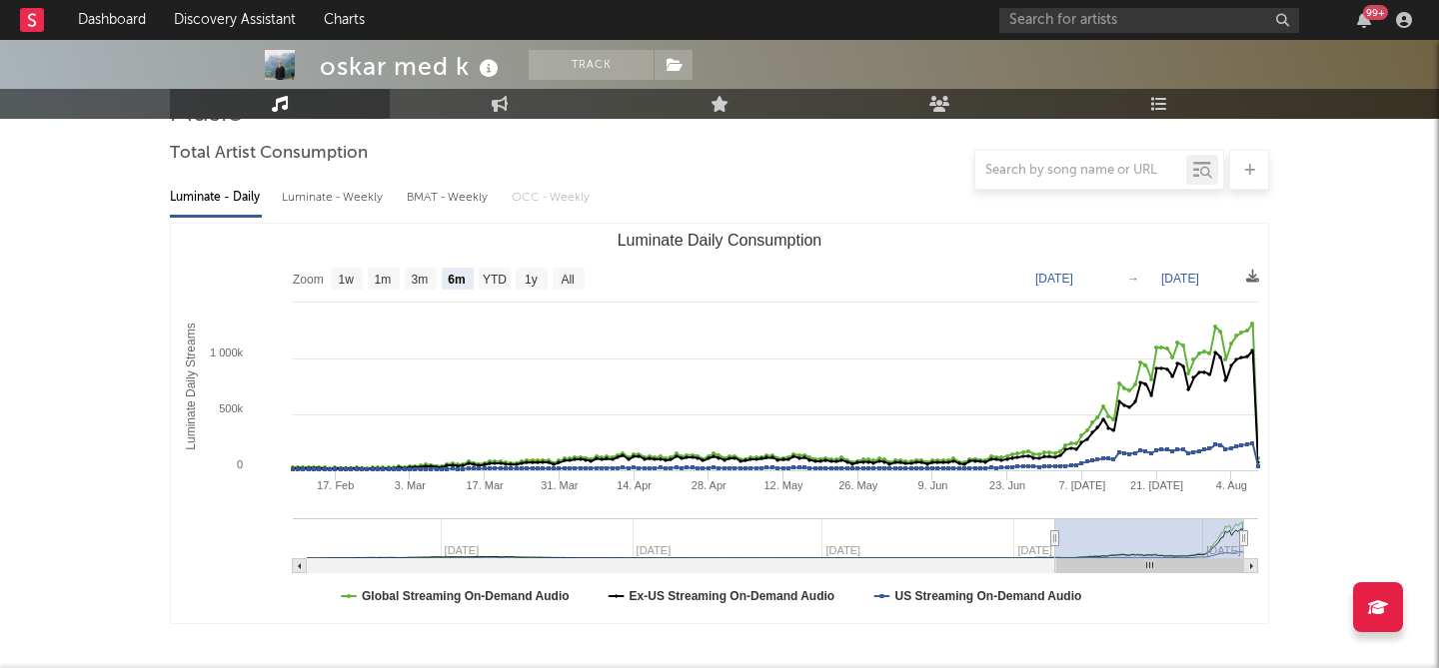
scroll to position [230, 0]
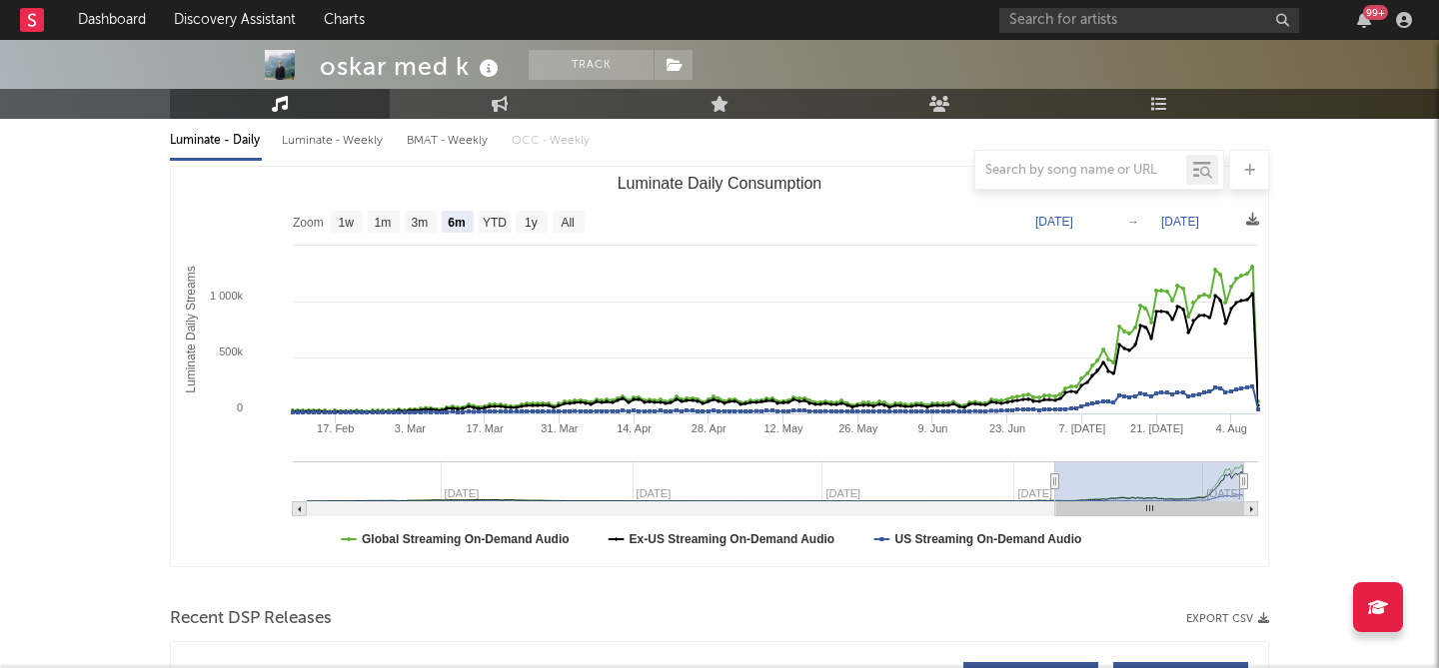
type input "2024-10-20"
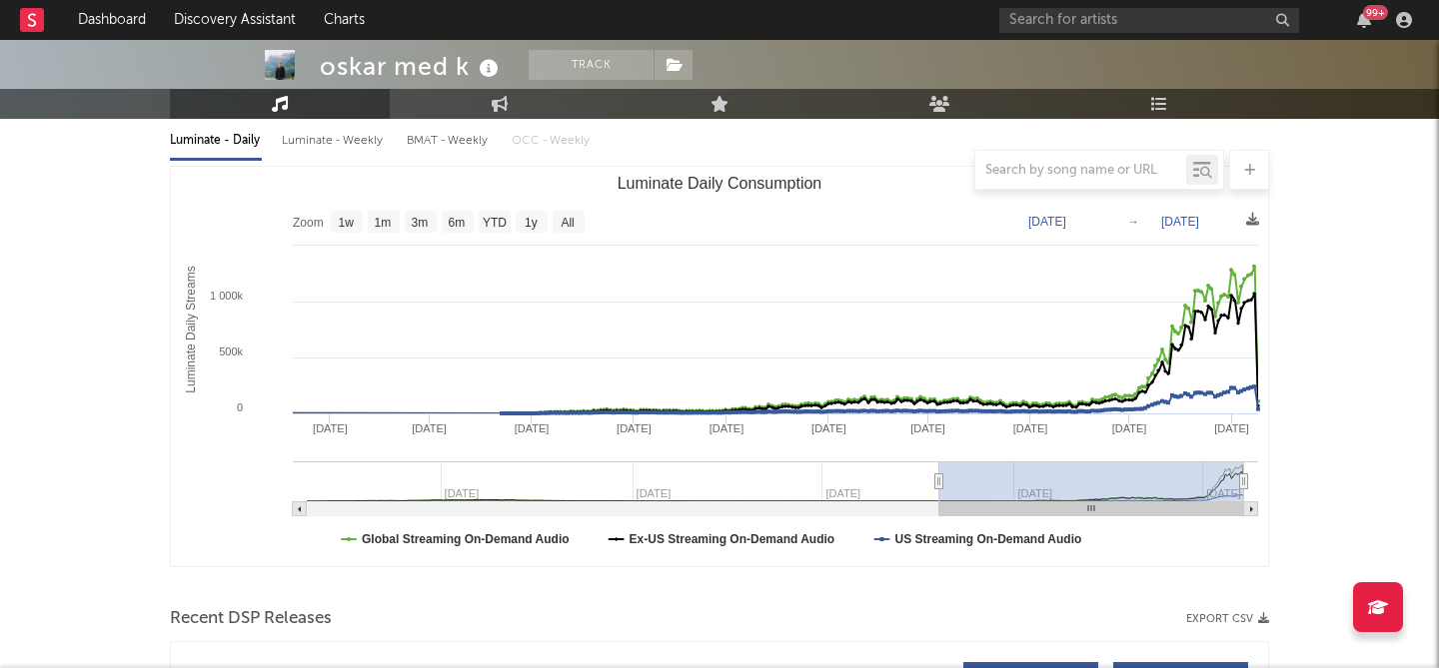
drag, startPoint x: 1053, startPoint y: 480, endPoint x: 939, endPoint y: 480, distance: 113.9
click at [939, 480] on icon "Luminate Daily Consumption" at bounding box center [939, 482] width 8 height 15
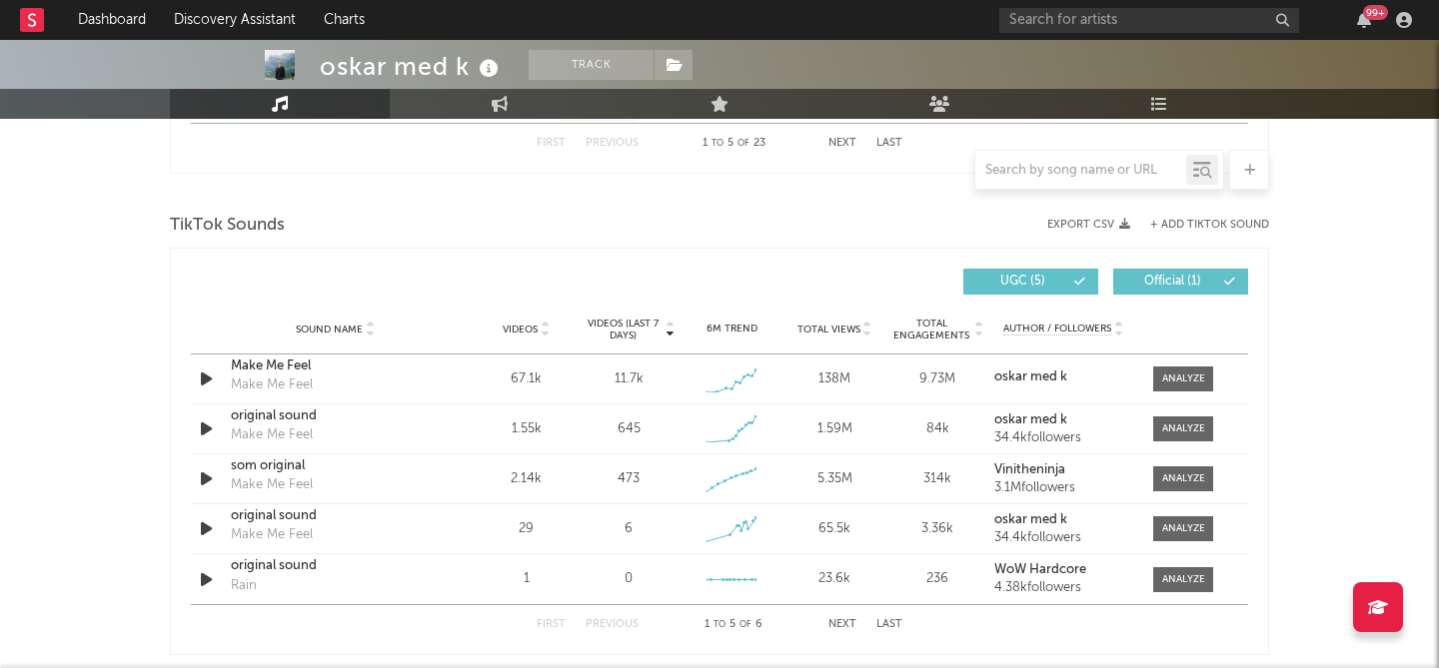
scroll to position [1277, 0]
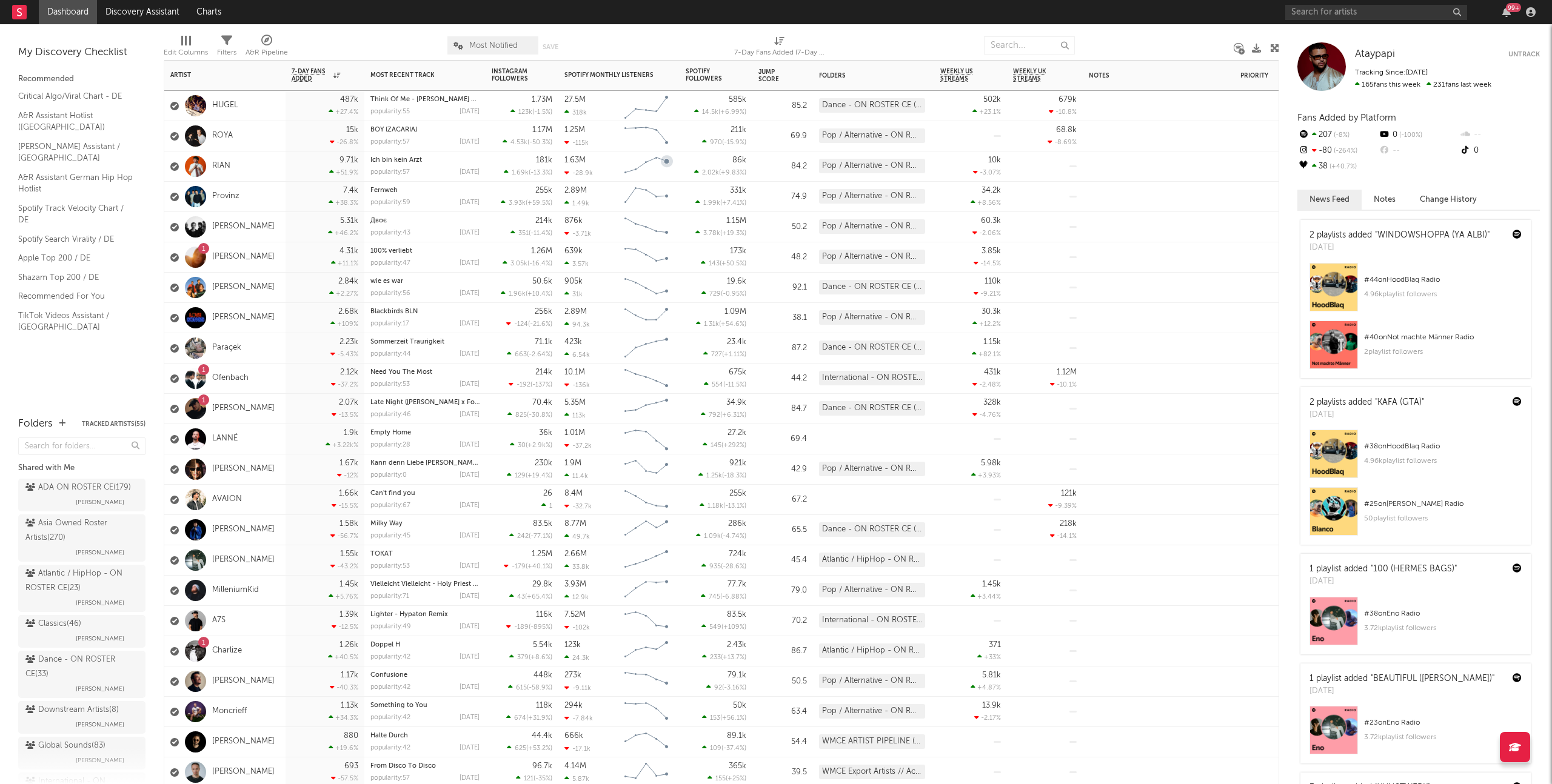
click at [291, 256] on div "4.31k +11.1 %" at bounding box center [325, 258] width 79 height 30
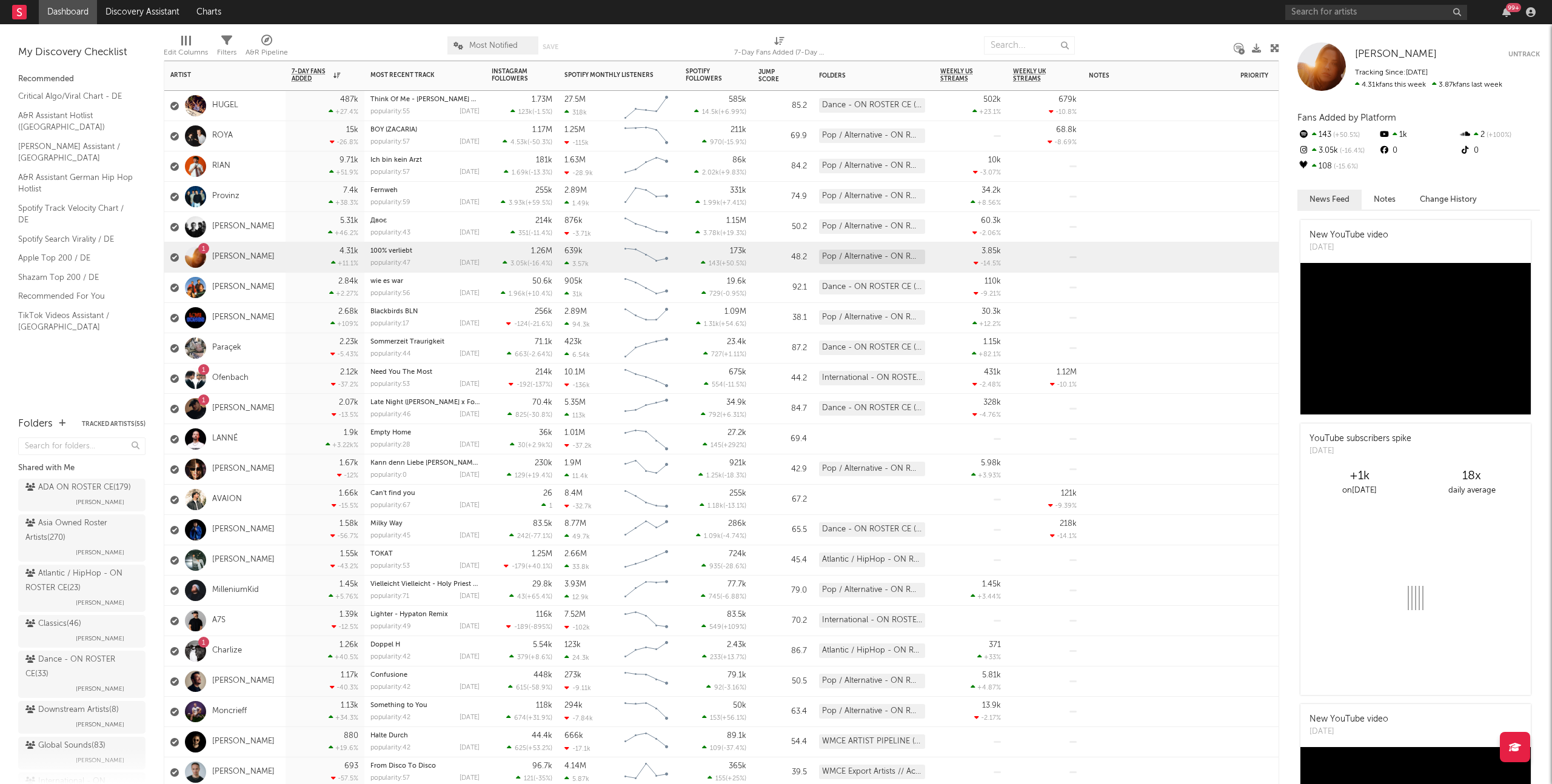
click at [294, 374] on div "2.12k -37.2 %" at bounding box center [325, 378] width 67 height 30
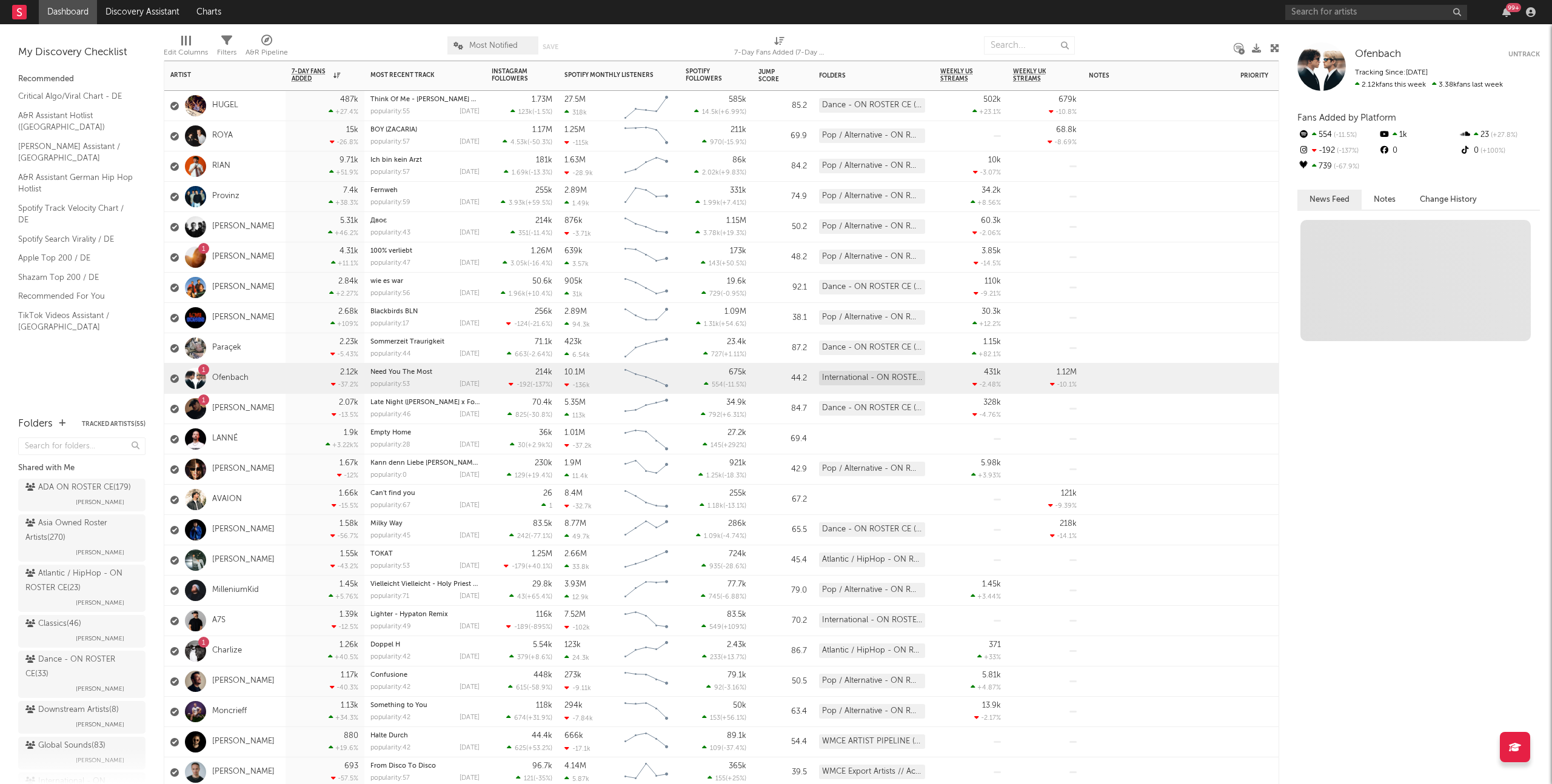
click at [283, 406] on div "1 Marten Lou" at bounding box center [225, 409] width 121 height 30
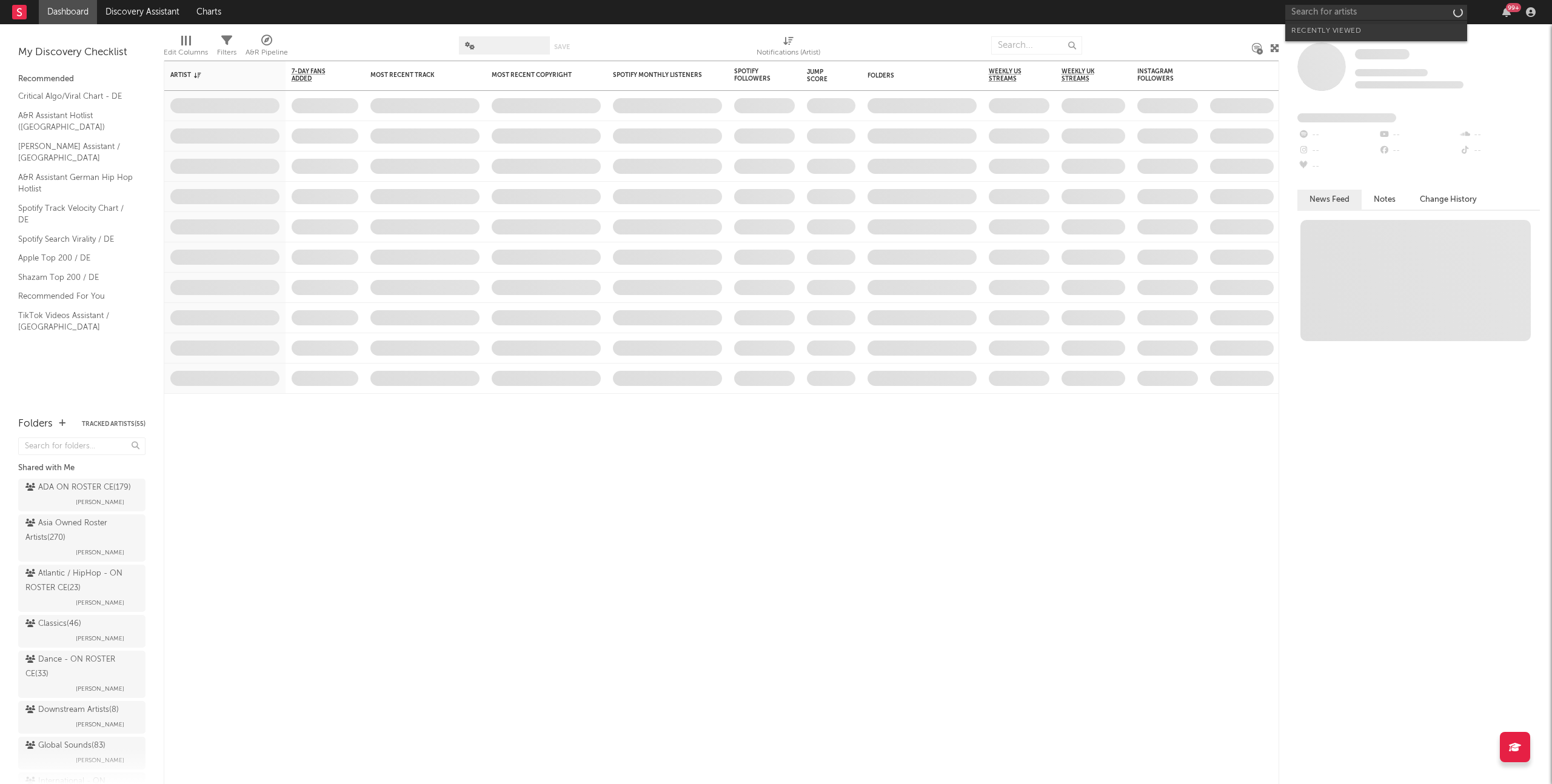
click at [1353, 11] on input "text" at bounding box center [1376, 12] width 182 height 15
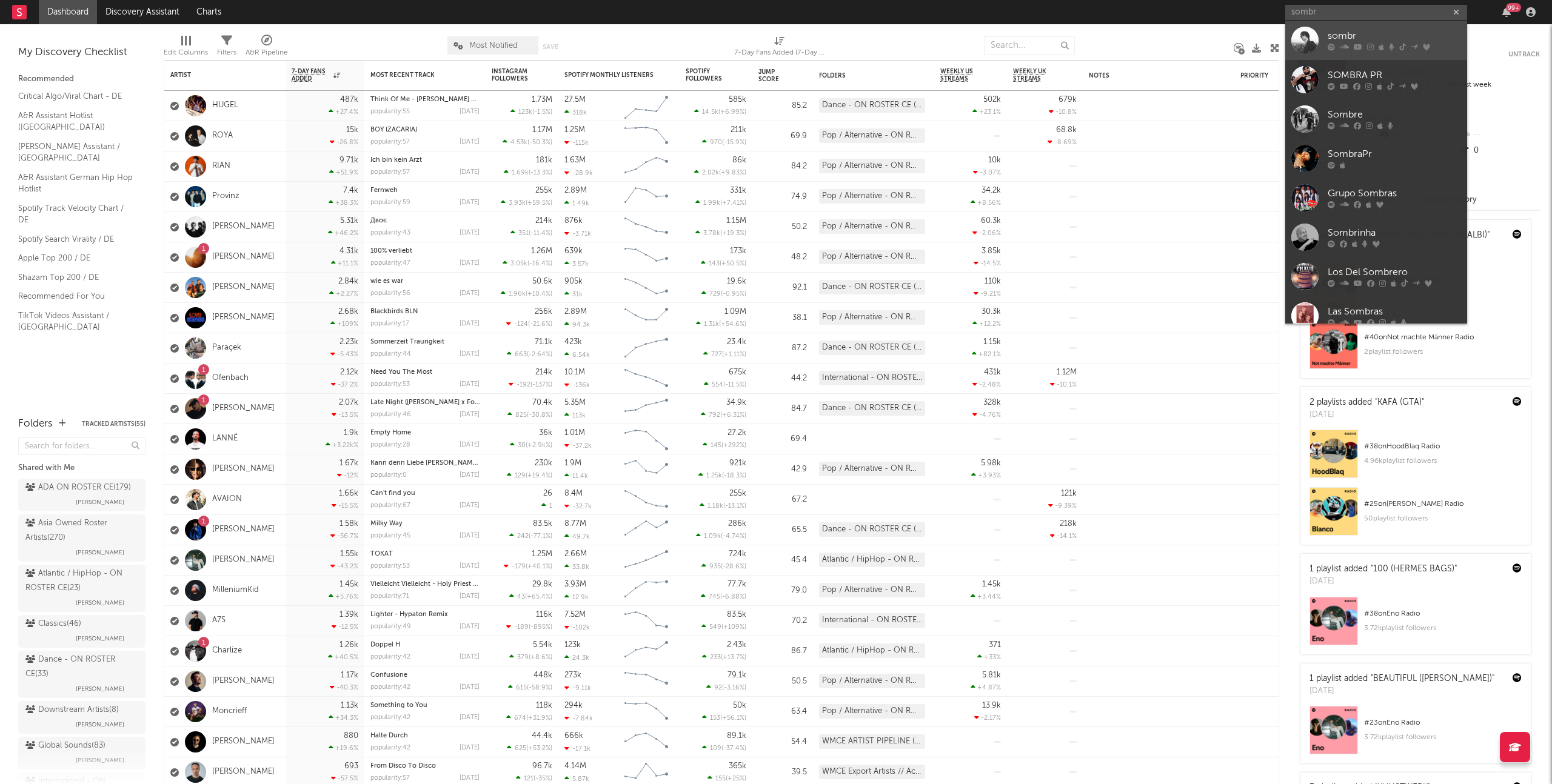
type input "sombr"
click at [1363, 34] on div "SOMB" at bounding box center [1394, 36] width 133 height 15
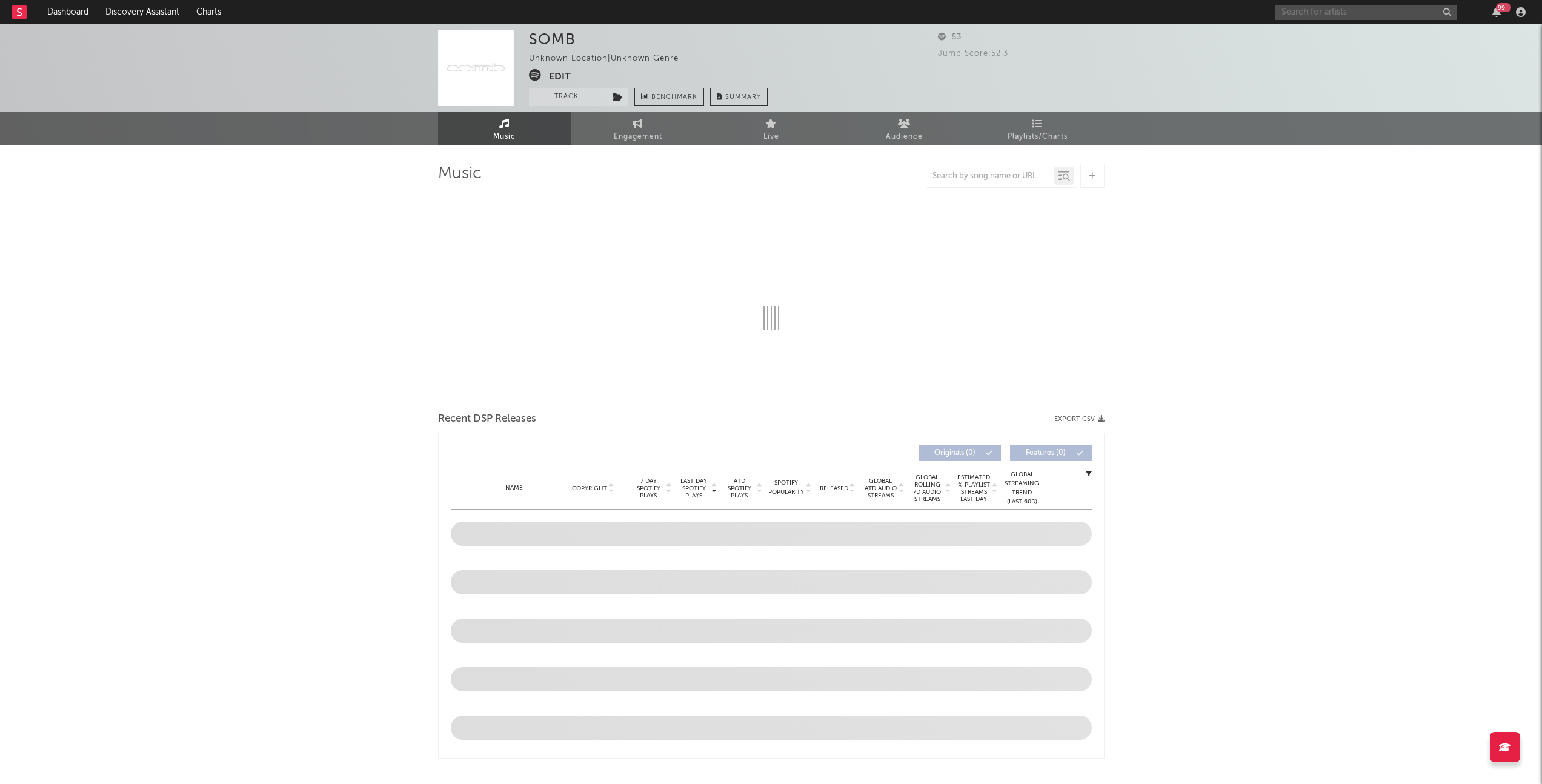
click at [1317, 12] on input "text" at bounding box center [1366, 12] width 182 height 15
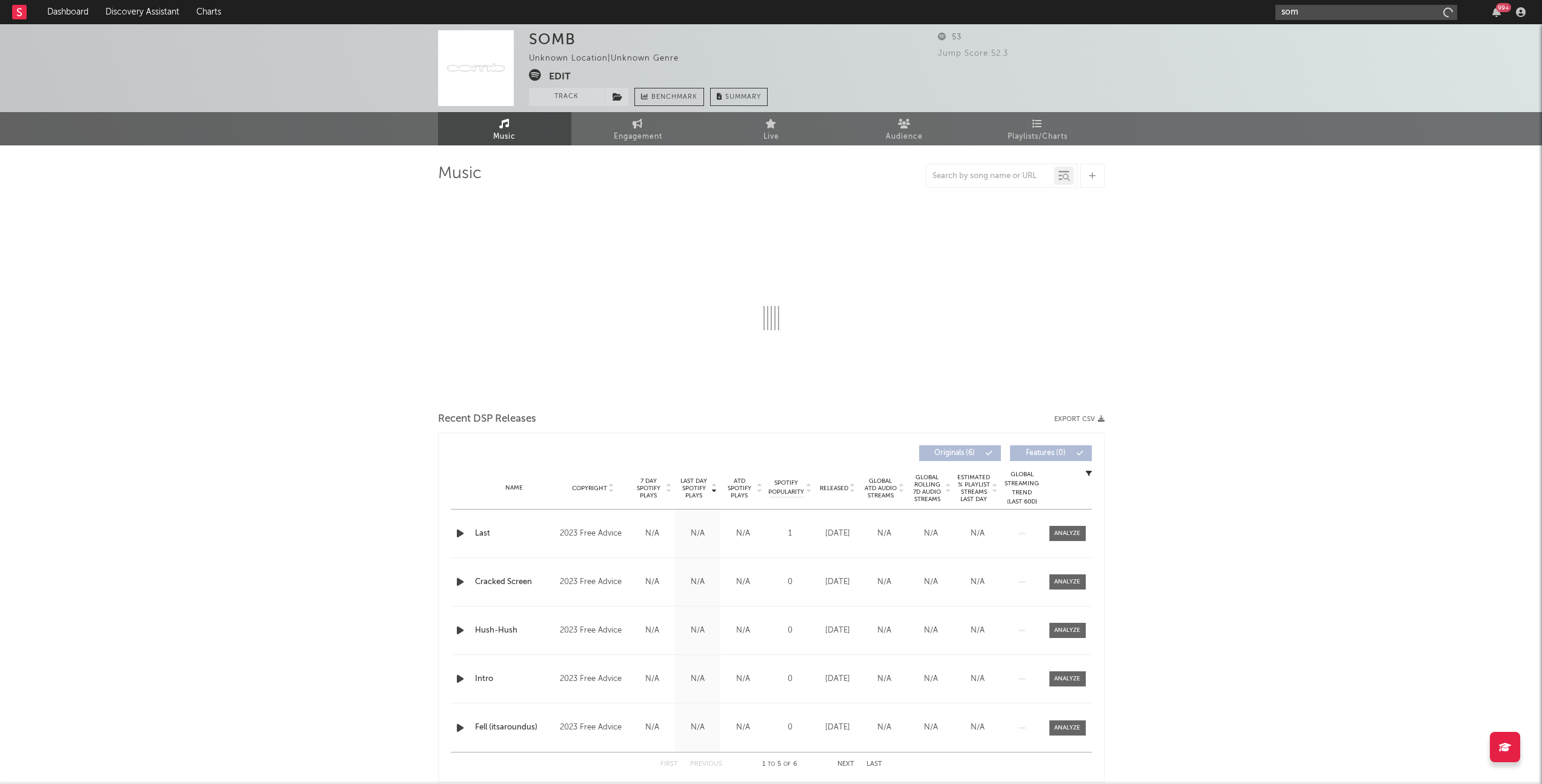
type input "somb"
select select "6m"
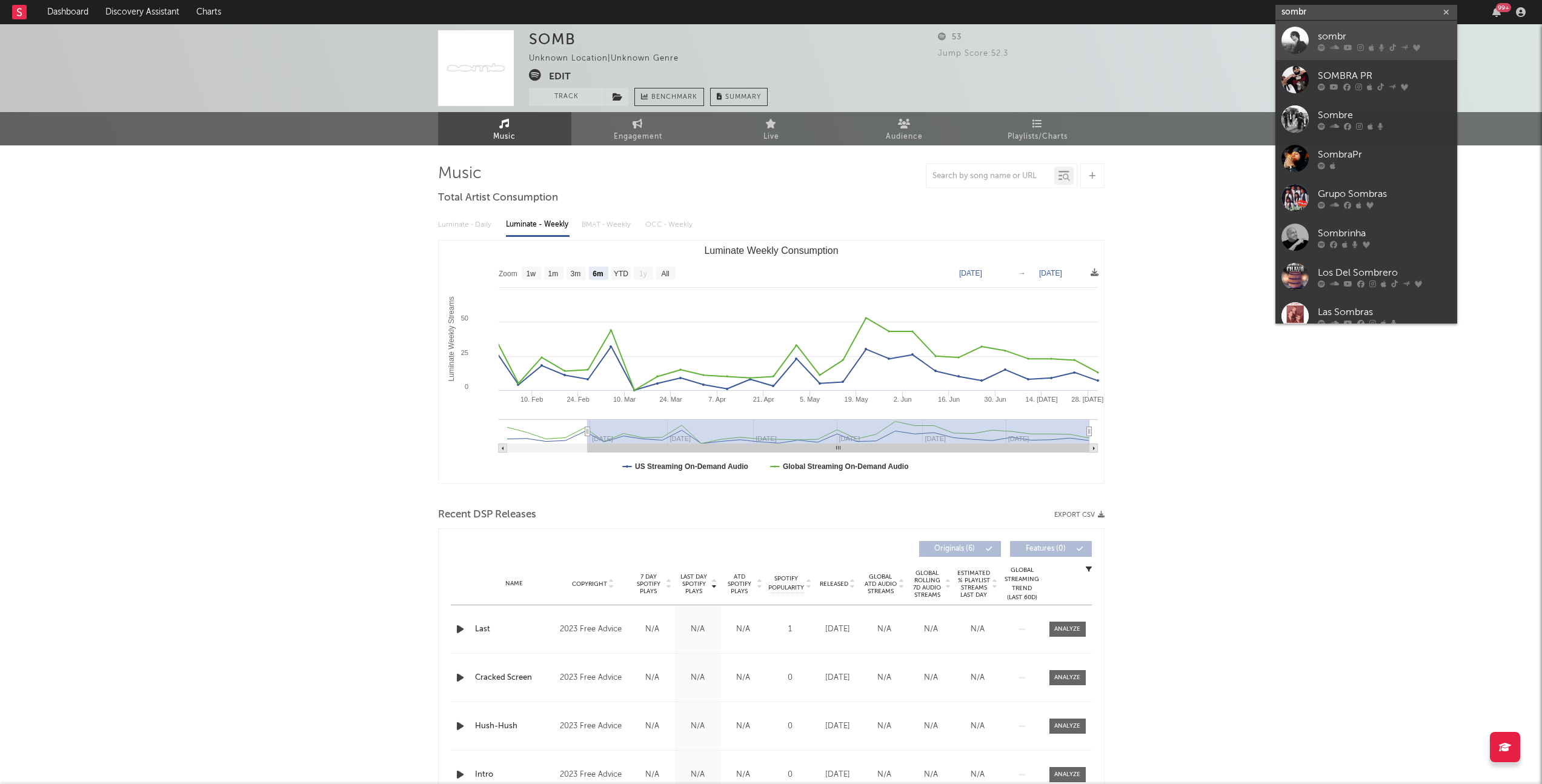
type input "sombr"
click at [1363, 35] on div "sombr" at bounding box center [1384, 36] width 133 height 15
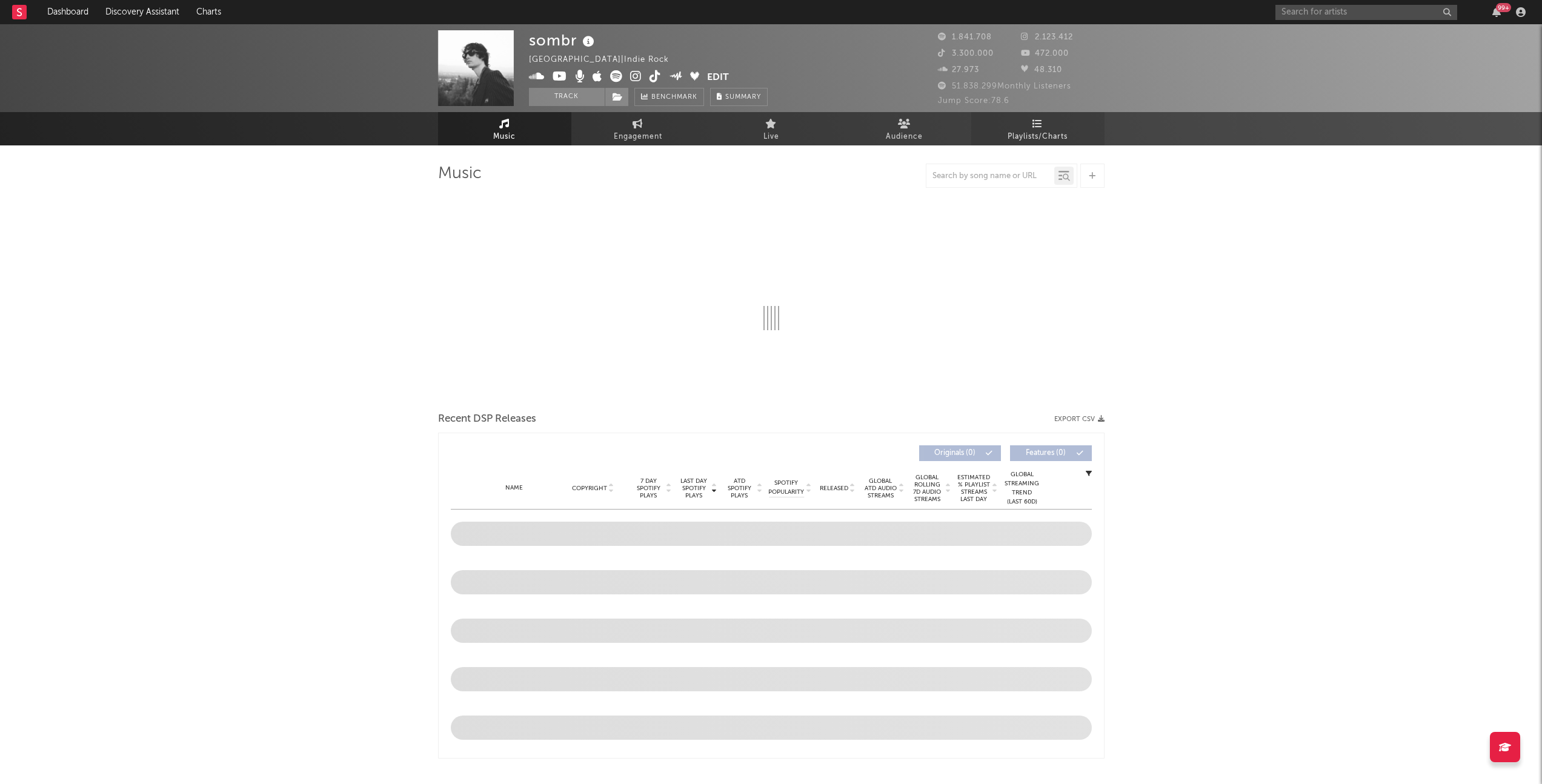
click at [1053, 122] on link "Playlists/Charts" at bounding box center [1038, 129] width 133 height 33
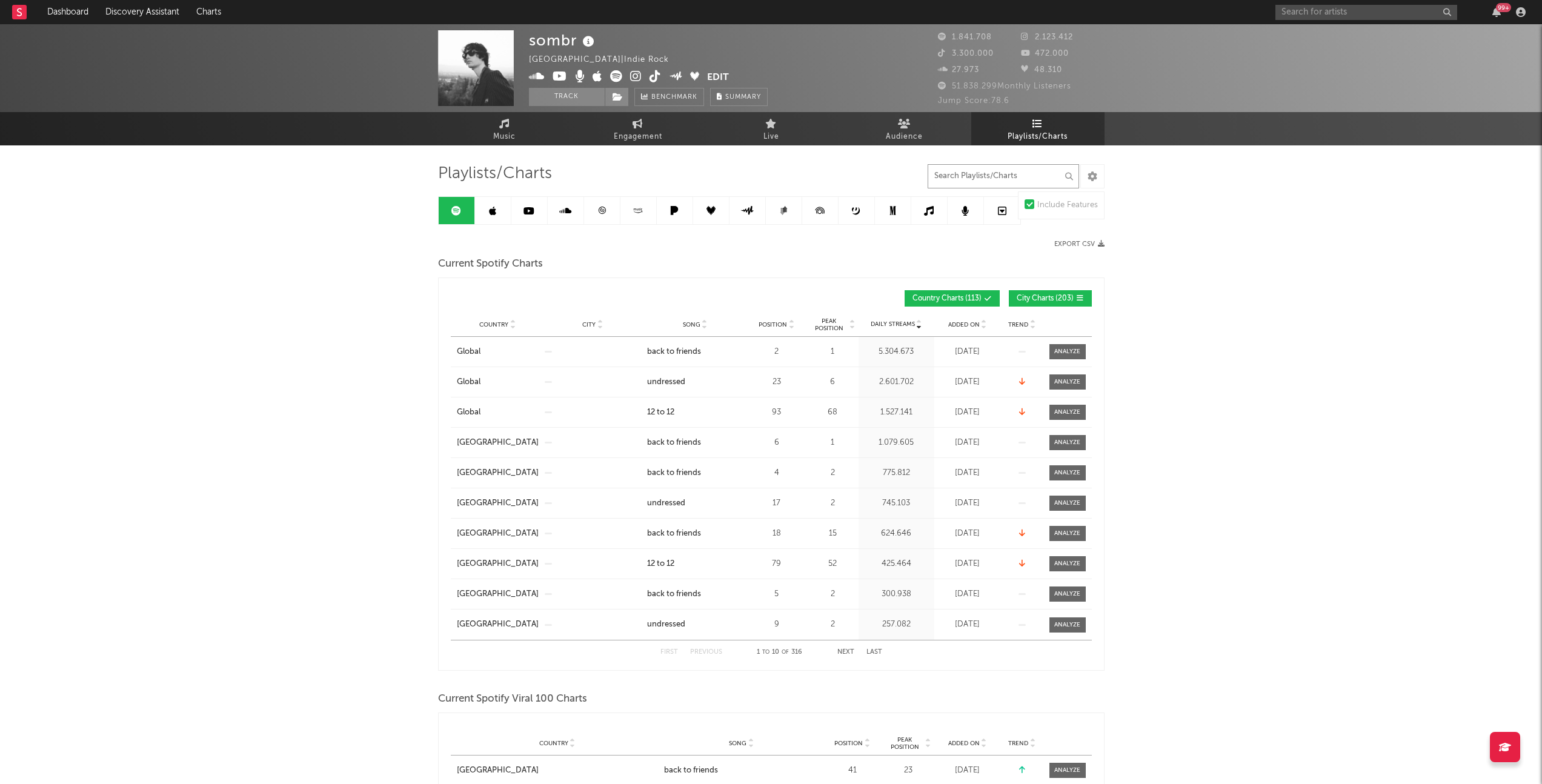
click at [966, 165] on input "text" at bounding box center [1004, 176] width 152 height 24
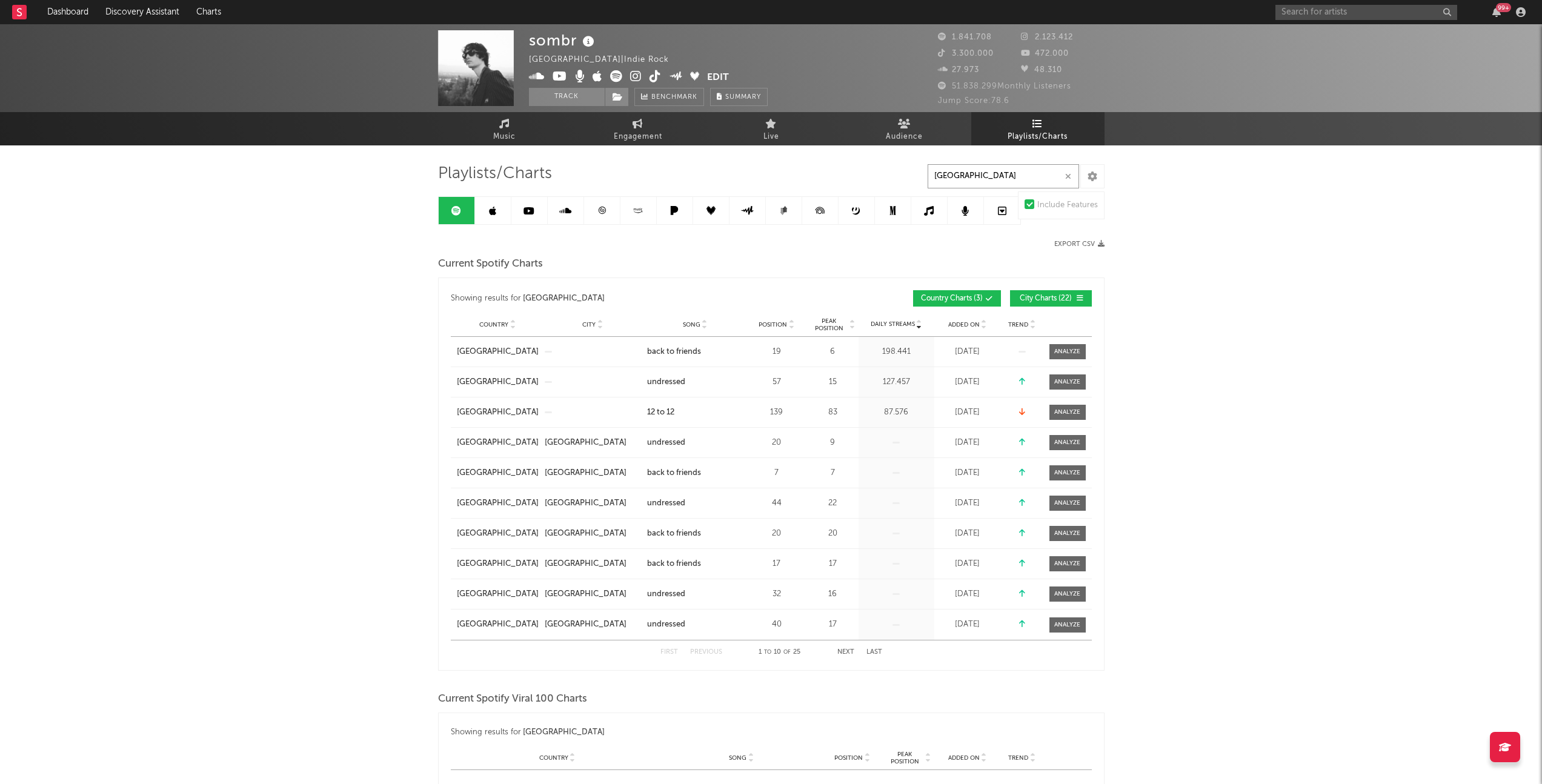
type input "germany"
click at [1036, 299] on span "City Charts ( 22 )" at bounding box center [1046, 299] width 56 height 7
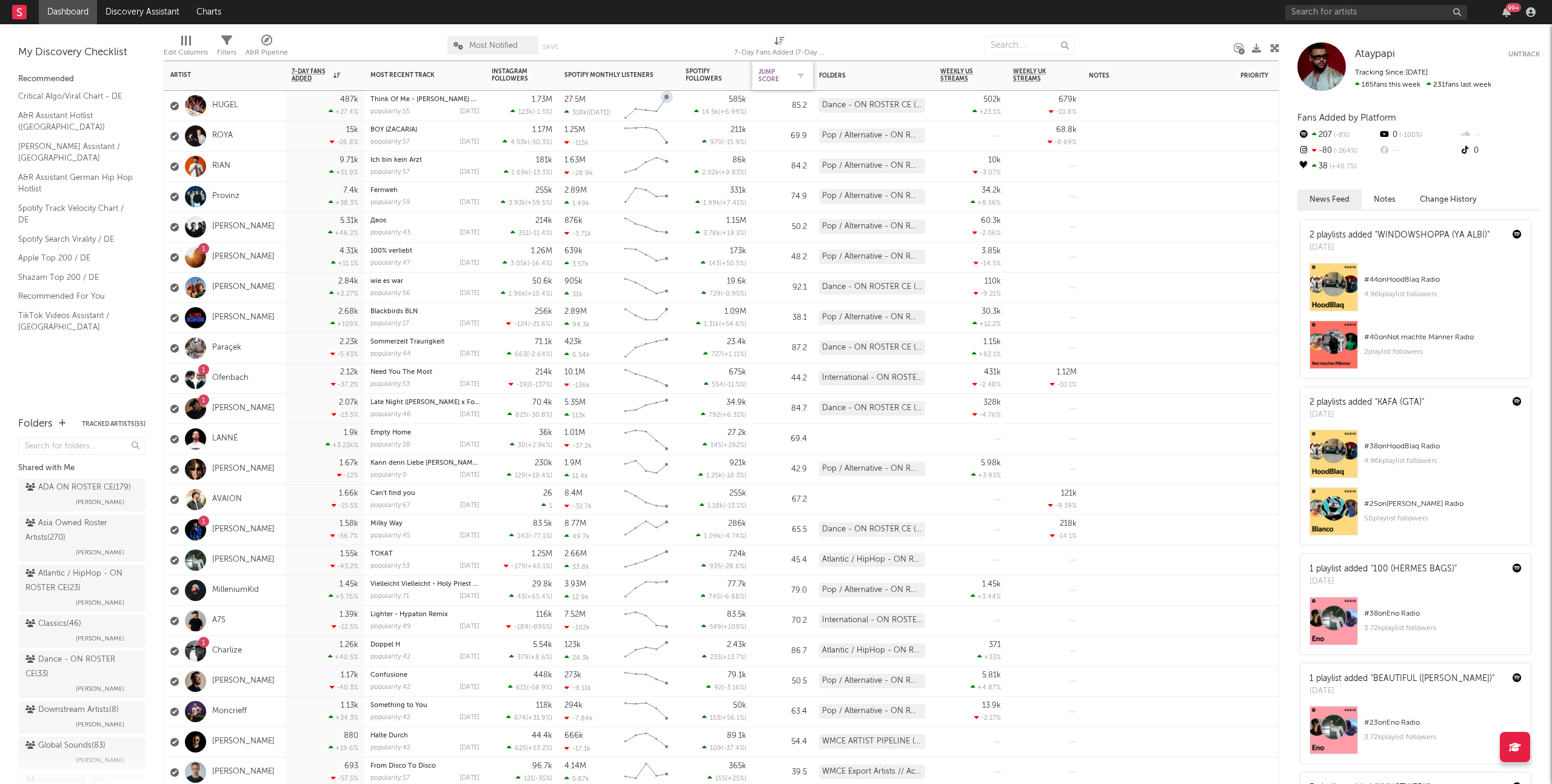
click at [768, 74] on div "Jump Score" at bounding box center [774, 76] width 30 height 15
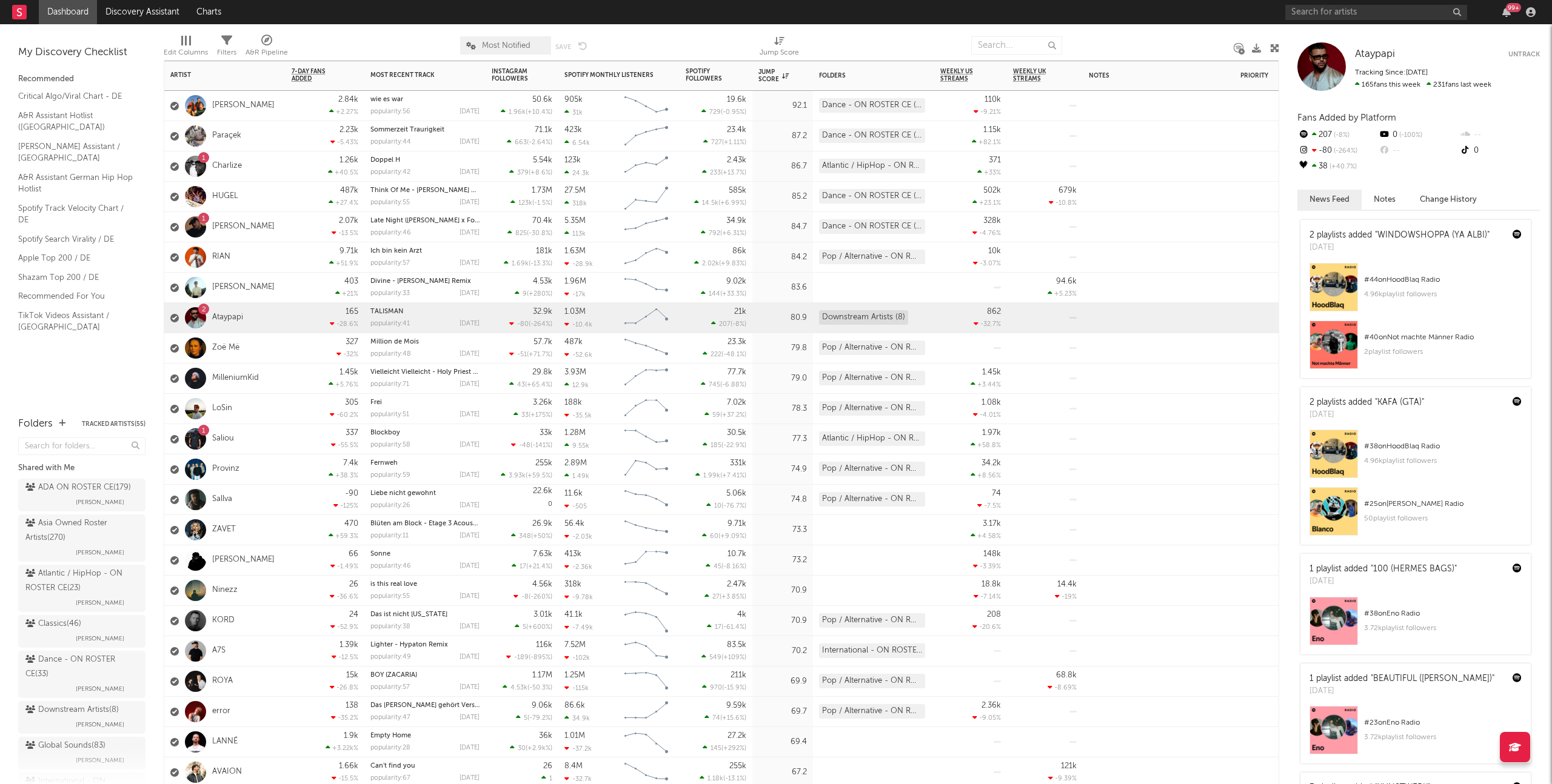
click at [282, 141] on div "Paraçek" at bounding box center [225, 136] width 121 height 30
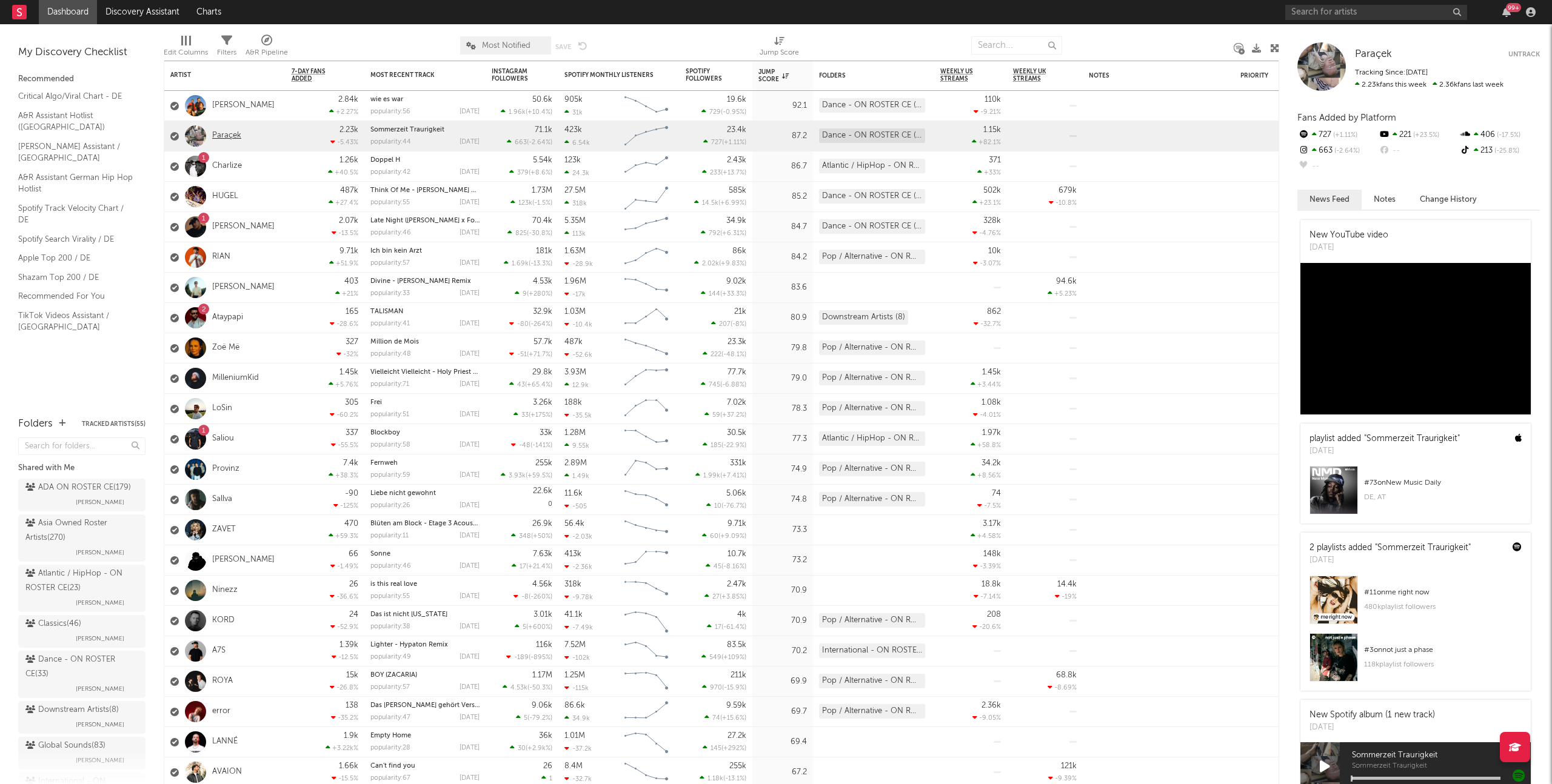
click at [223, 136] on link "Paraçek" at bounding box center [227, 136] width 29 height 10
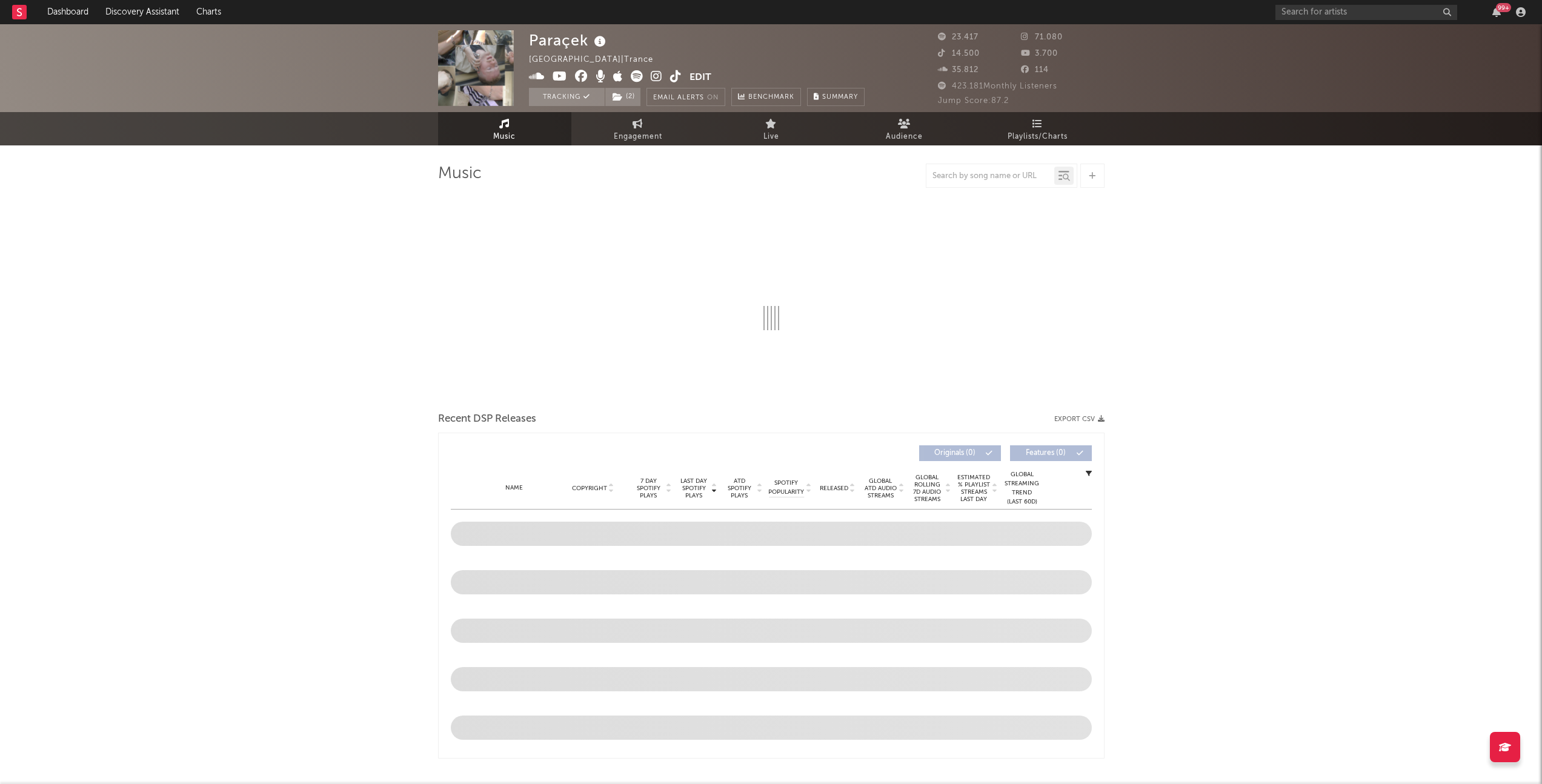
select select "6m"
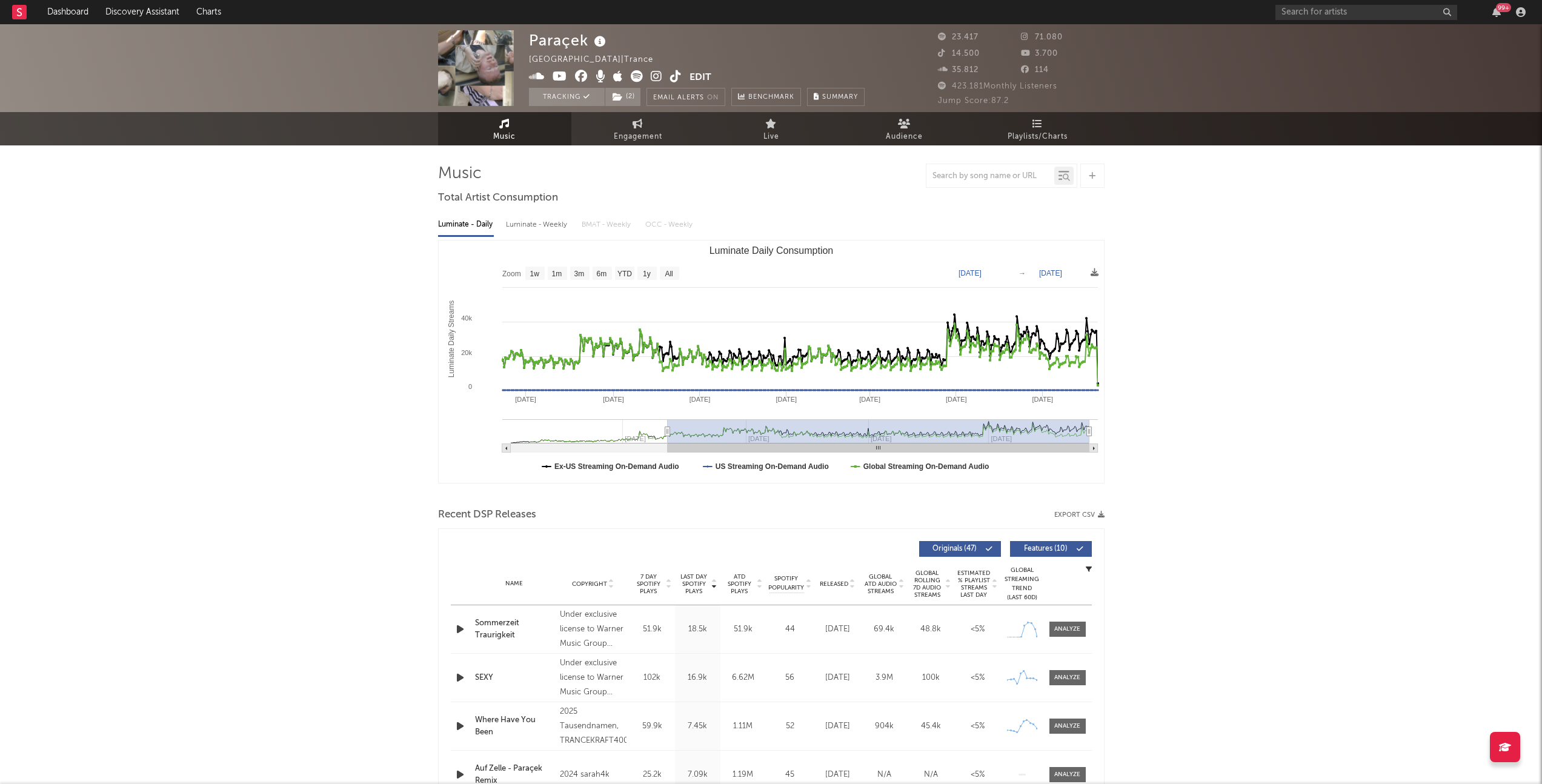
drag, startPoint x: 905, startPoint y: 434, endPoint x: 666, endPoint y: 437, distance: 239.0
click at [666, 437] on g "Luminate Daily Consumption" at bounding box center [800, 435] width 595 height 33
type input "2024-06-13"
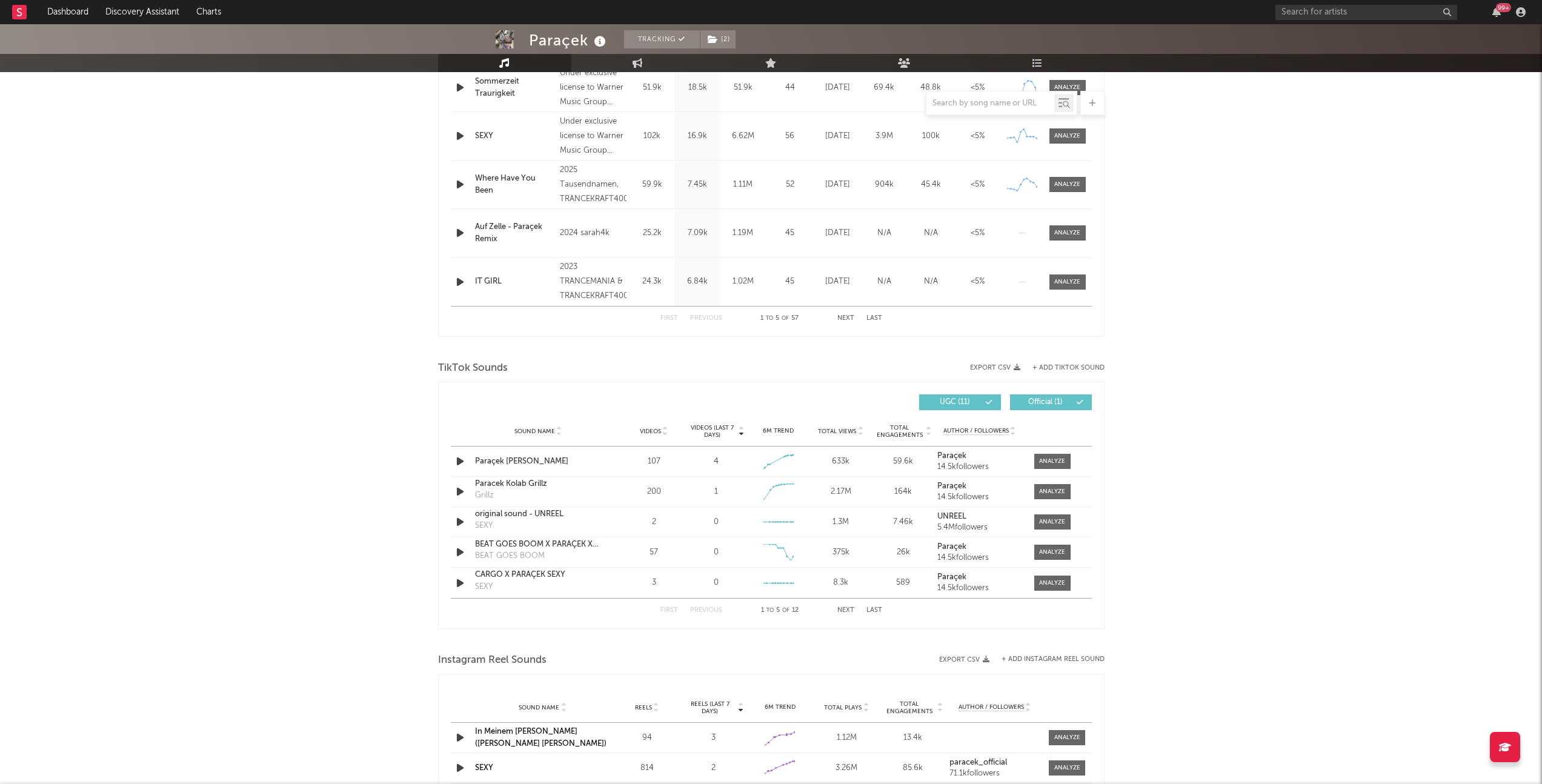
scroll to position [720, 0]
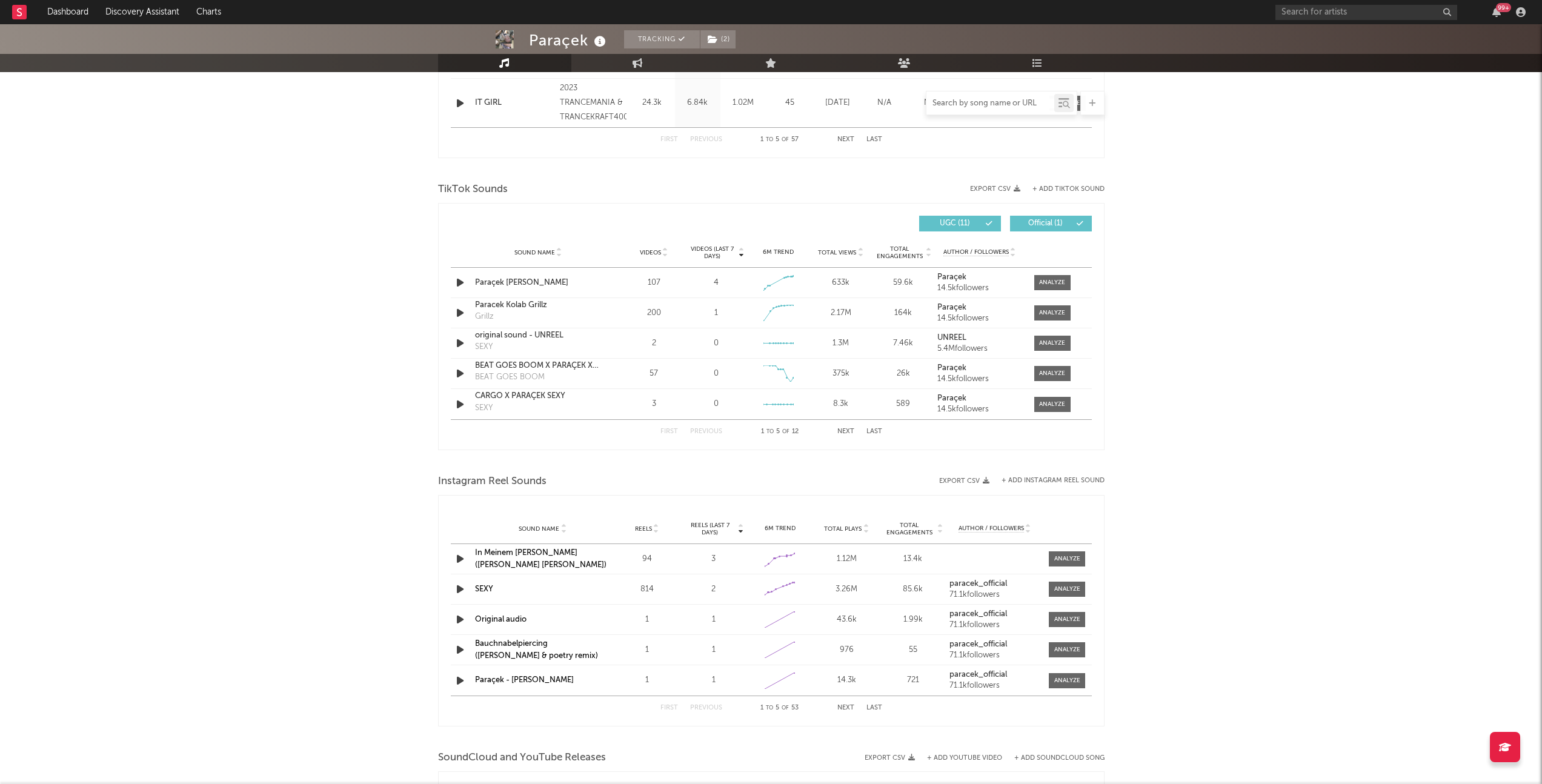
click at [985, 102] on input "text" at bounding box center [990, 104] width 128 height 10
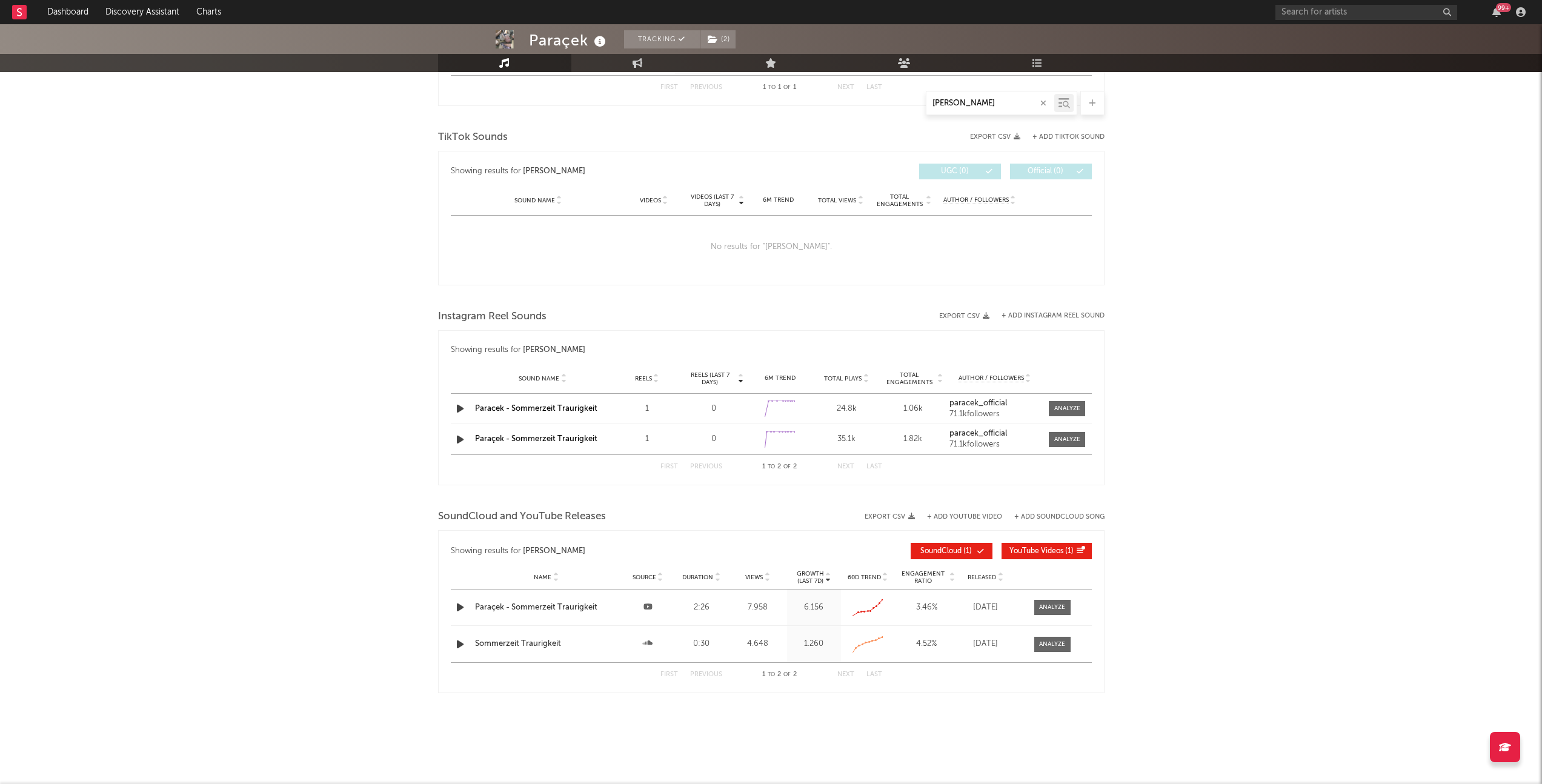
scroll to position [0, 0]
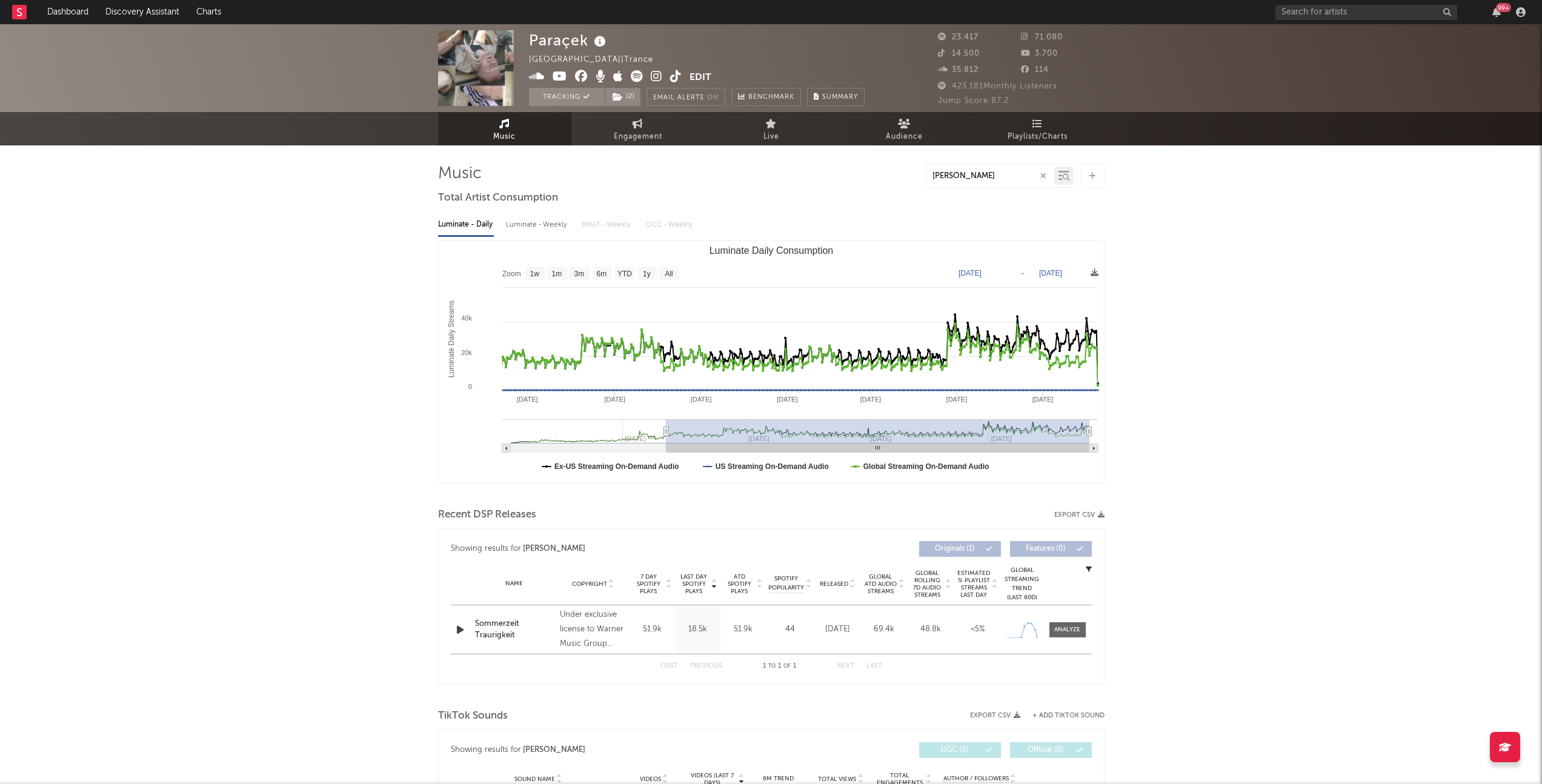
type input "sommer"
click at [679, 79] on icon at bounding box center [675, 76] width 12 height 12
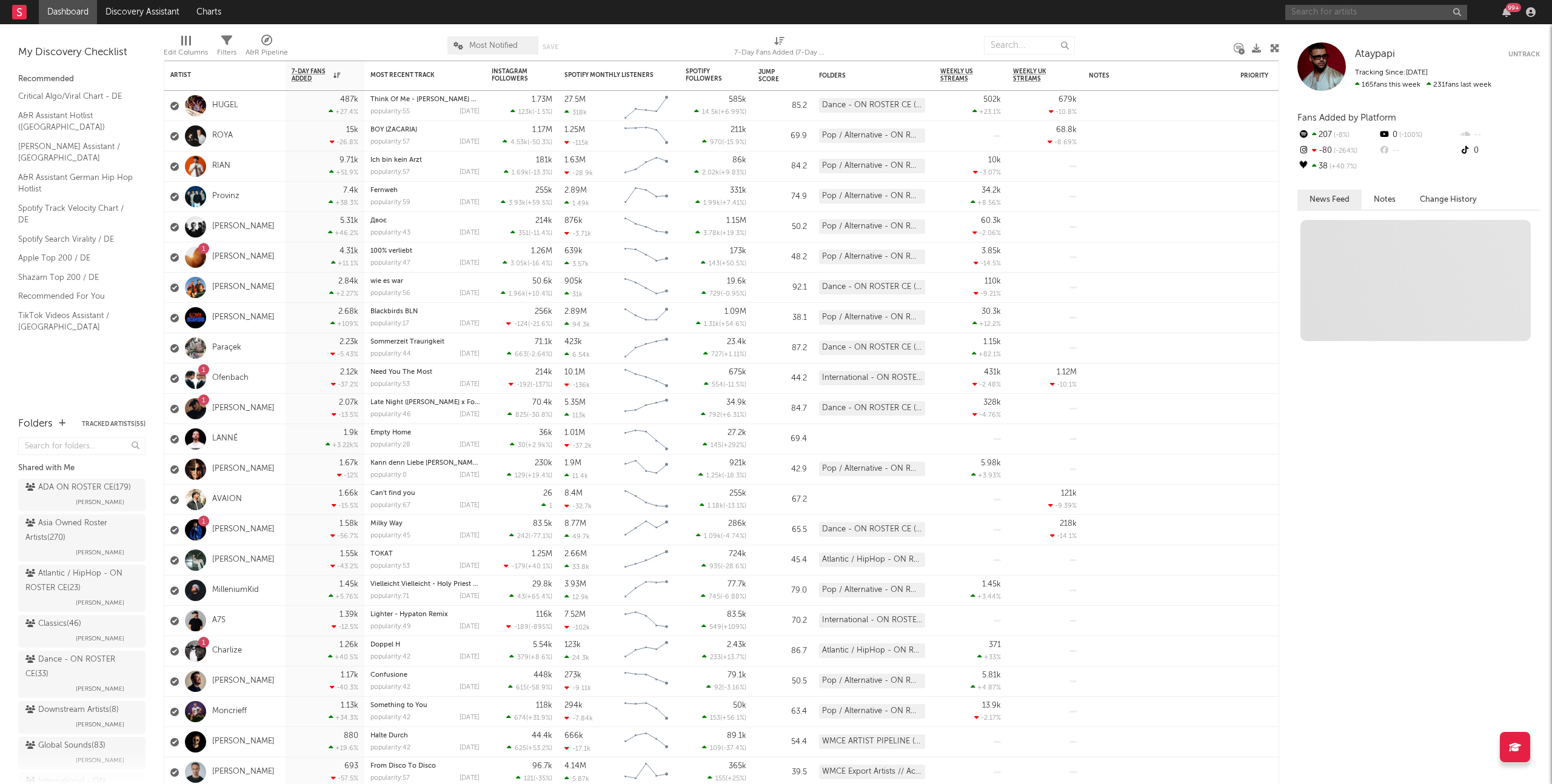
click at [1360, 13] on input "text" at bounding box center [1376, 12] width 182 height 15
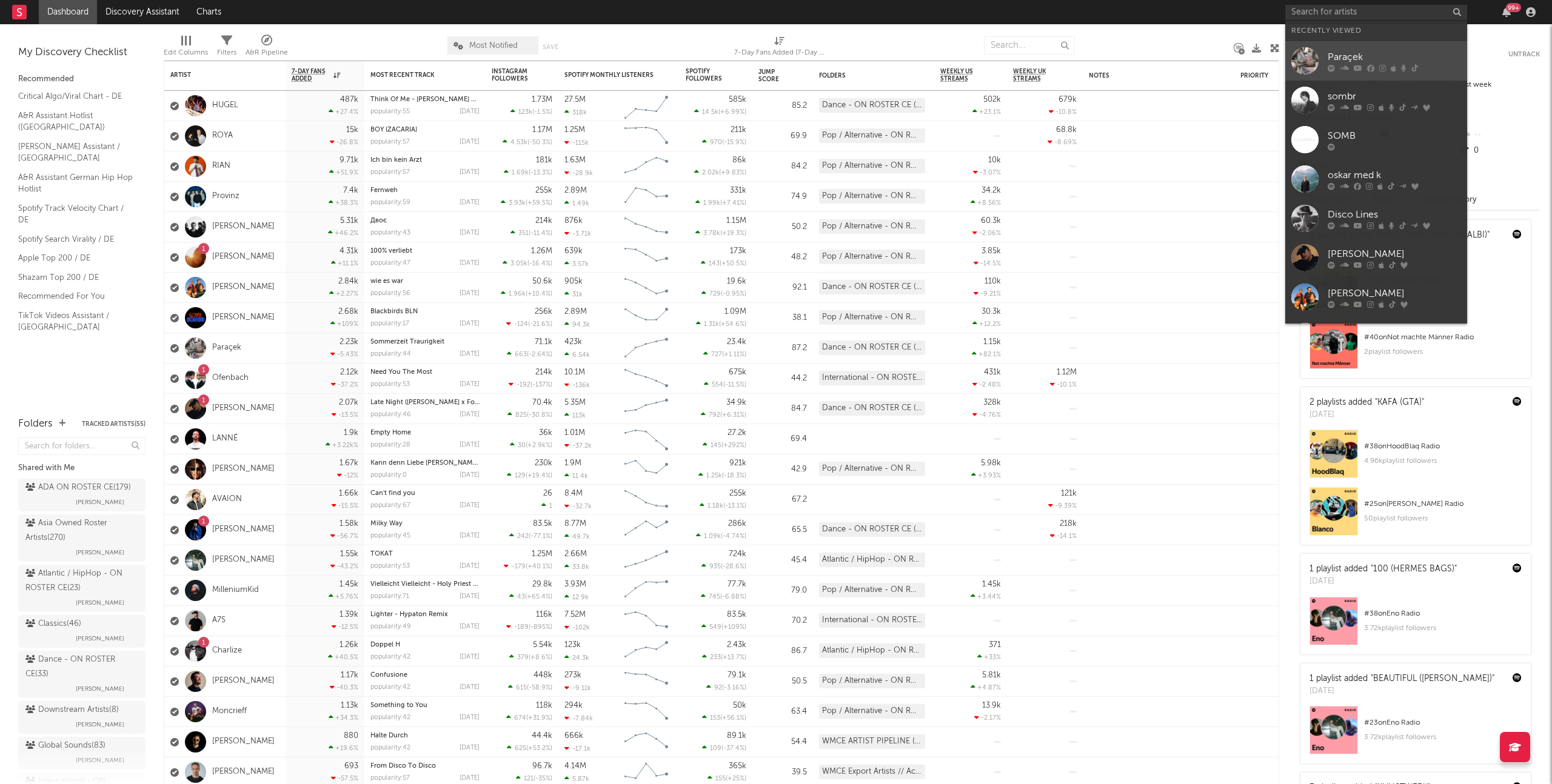
click at [1368, 54] on div "Paraçek" at bounding box center [1394, 57] width 133 height 15
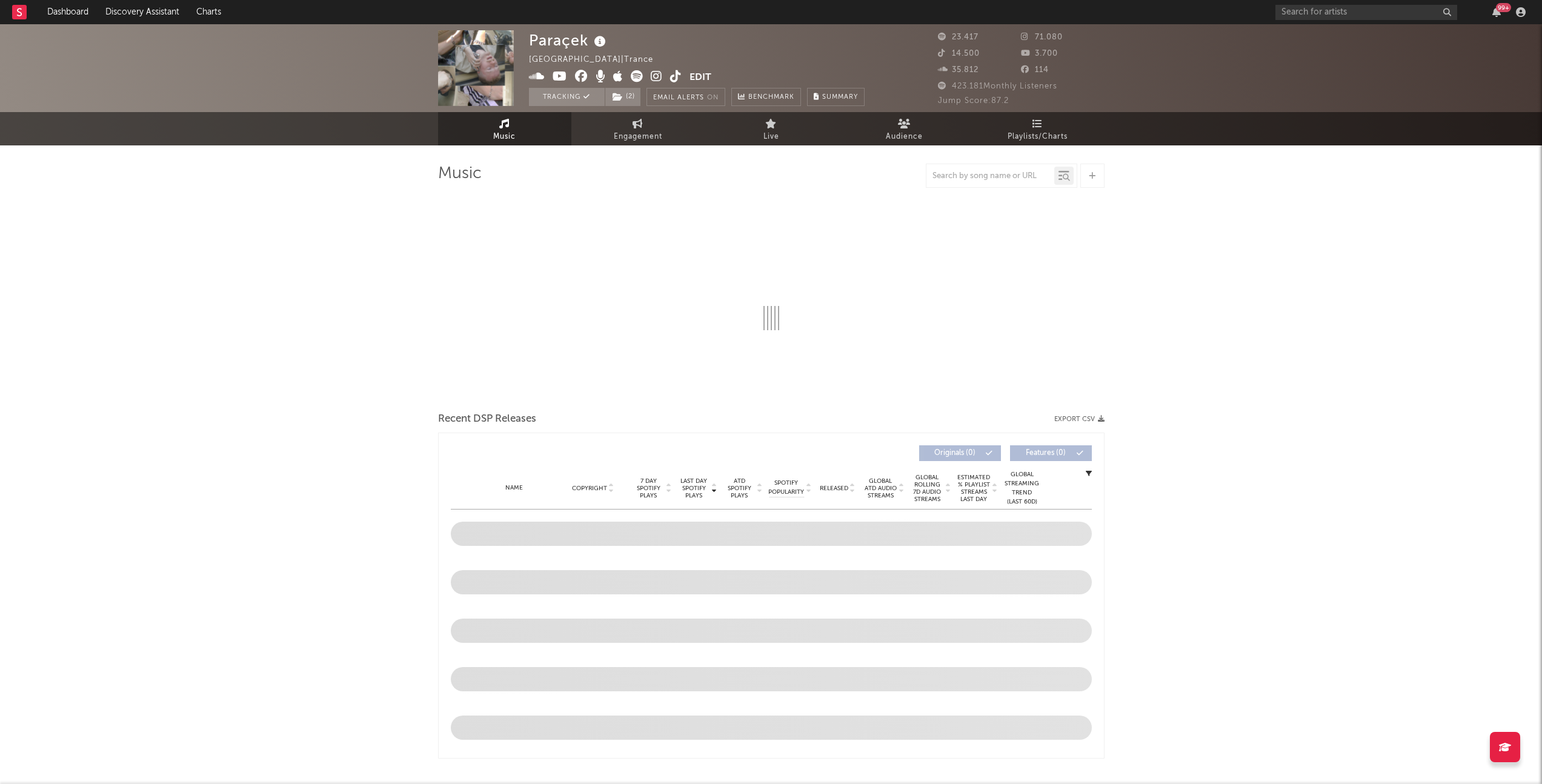
select select "6m"
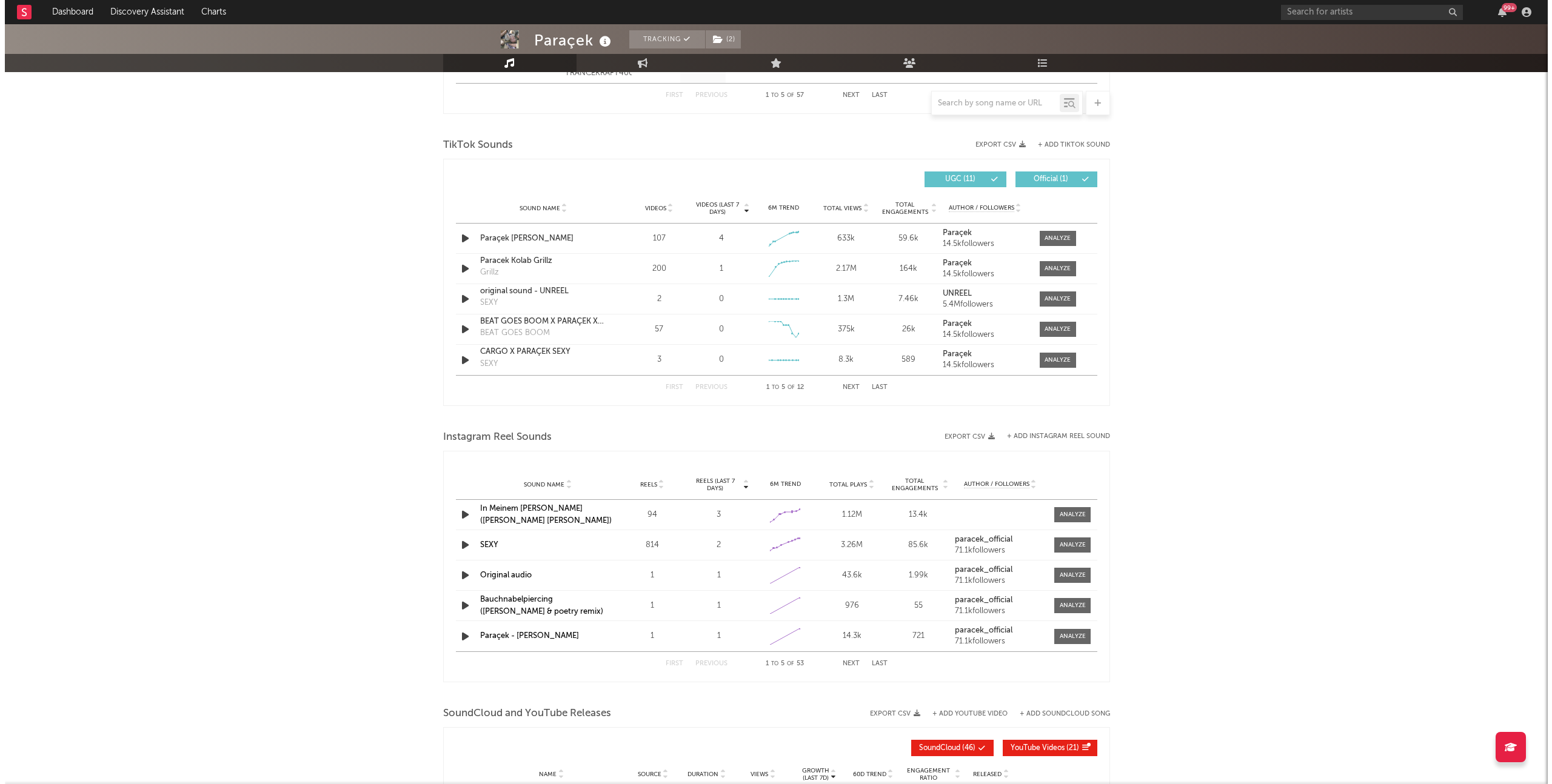
scroll to position [766, 0]
click at [1067, 142] on button "+ Add TikTok Sound" at bounding box center [1069, 143] width 72 height 7
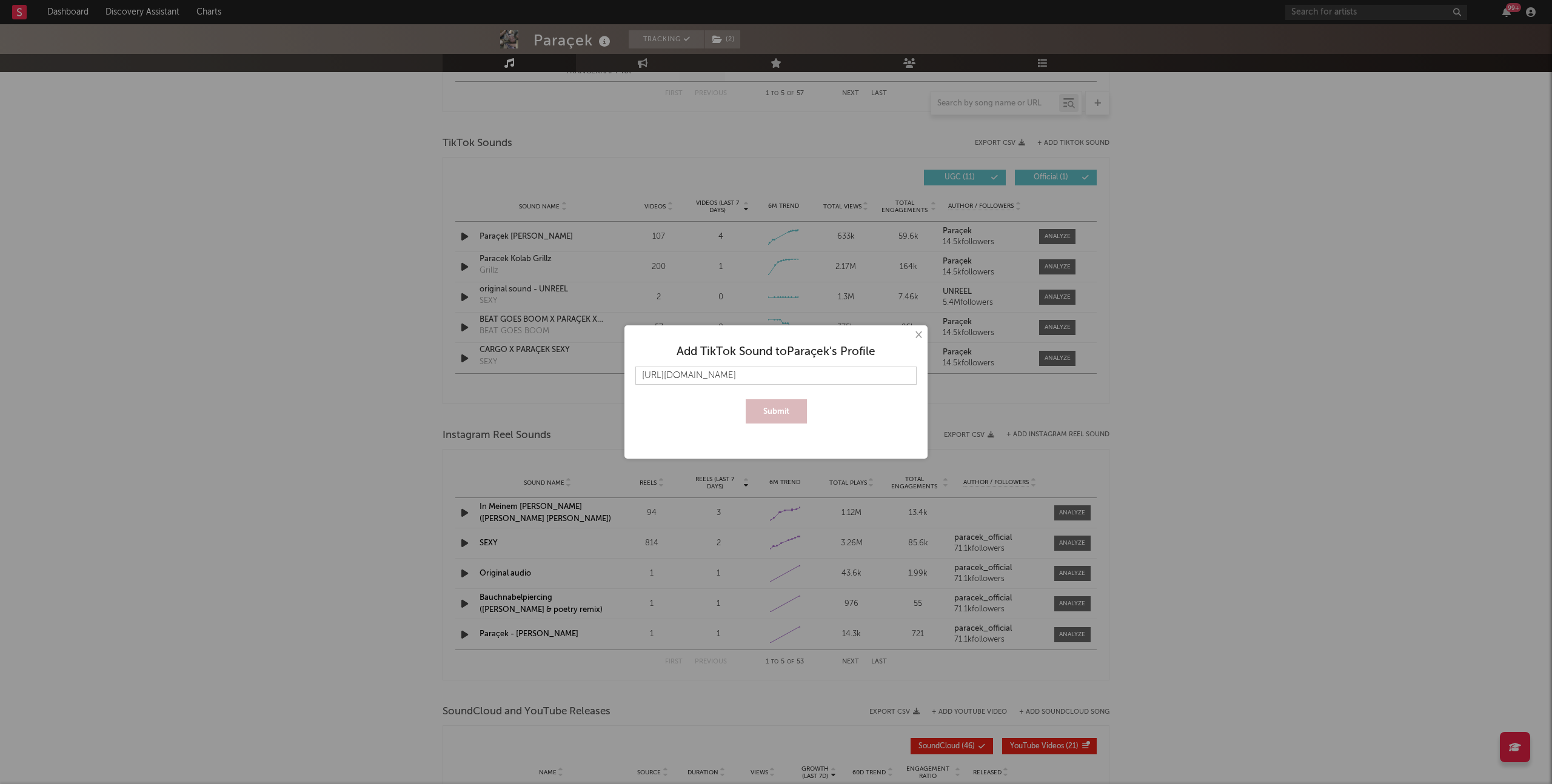
scroll to position [0, 57]
type input "[URL][DOMAIN_NAME]"
click at [764, 420] on button "Submit" at bounding box center [776, 411] width 61 height 24
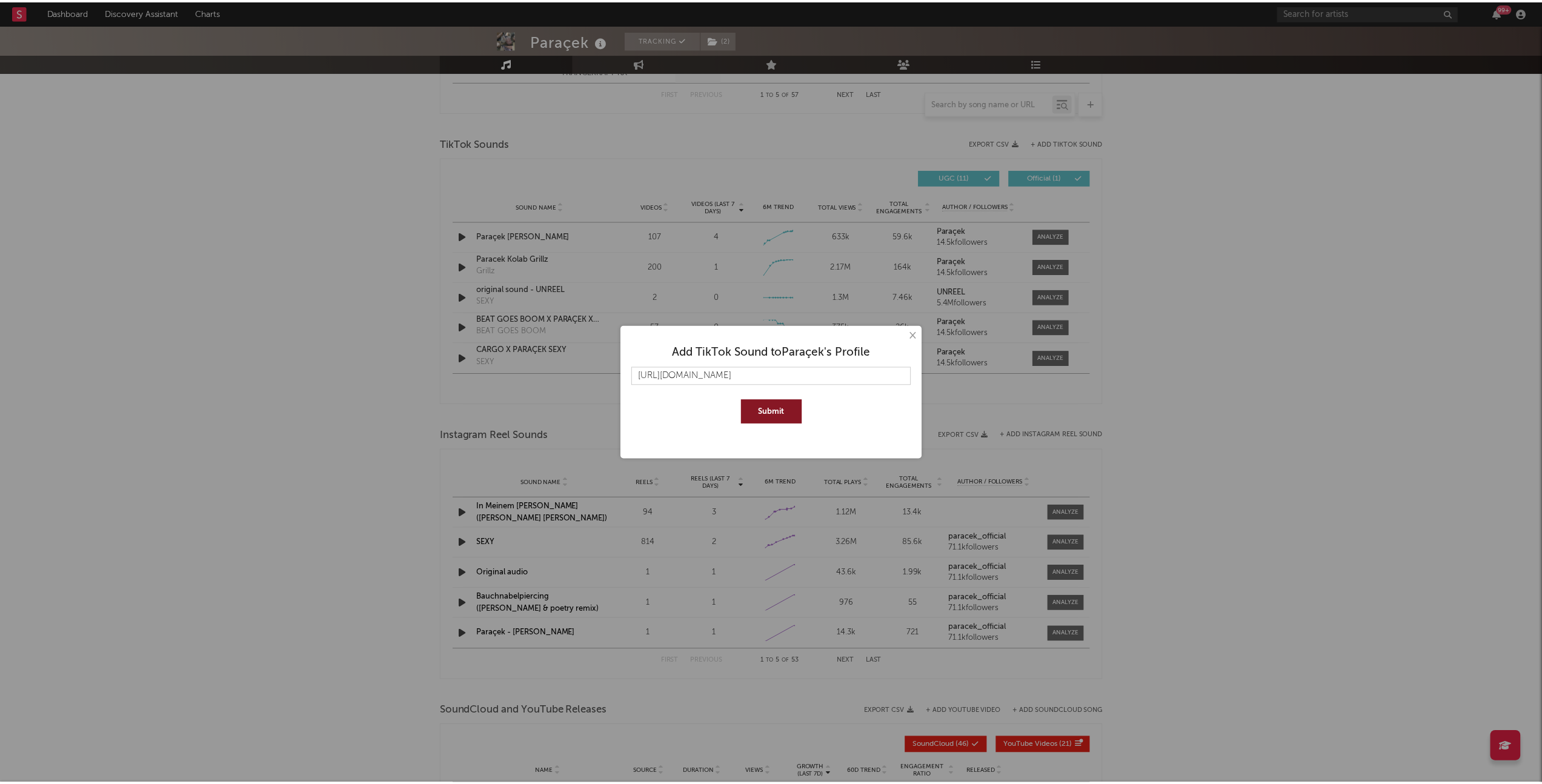
scroll to position [0, 0]
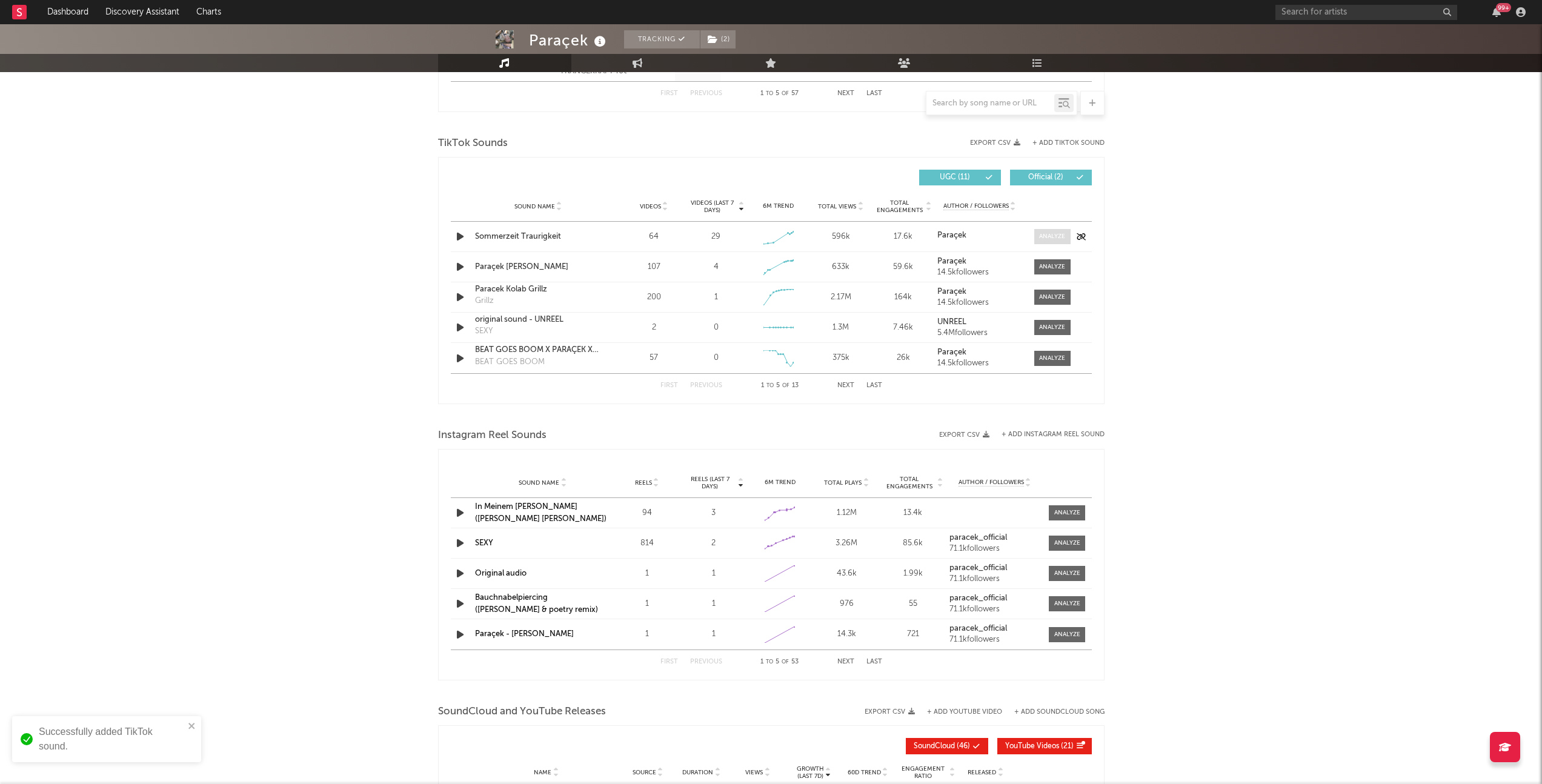
click at [1045, 232] on div at bounding box center [1052, 236] width 26 height 9
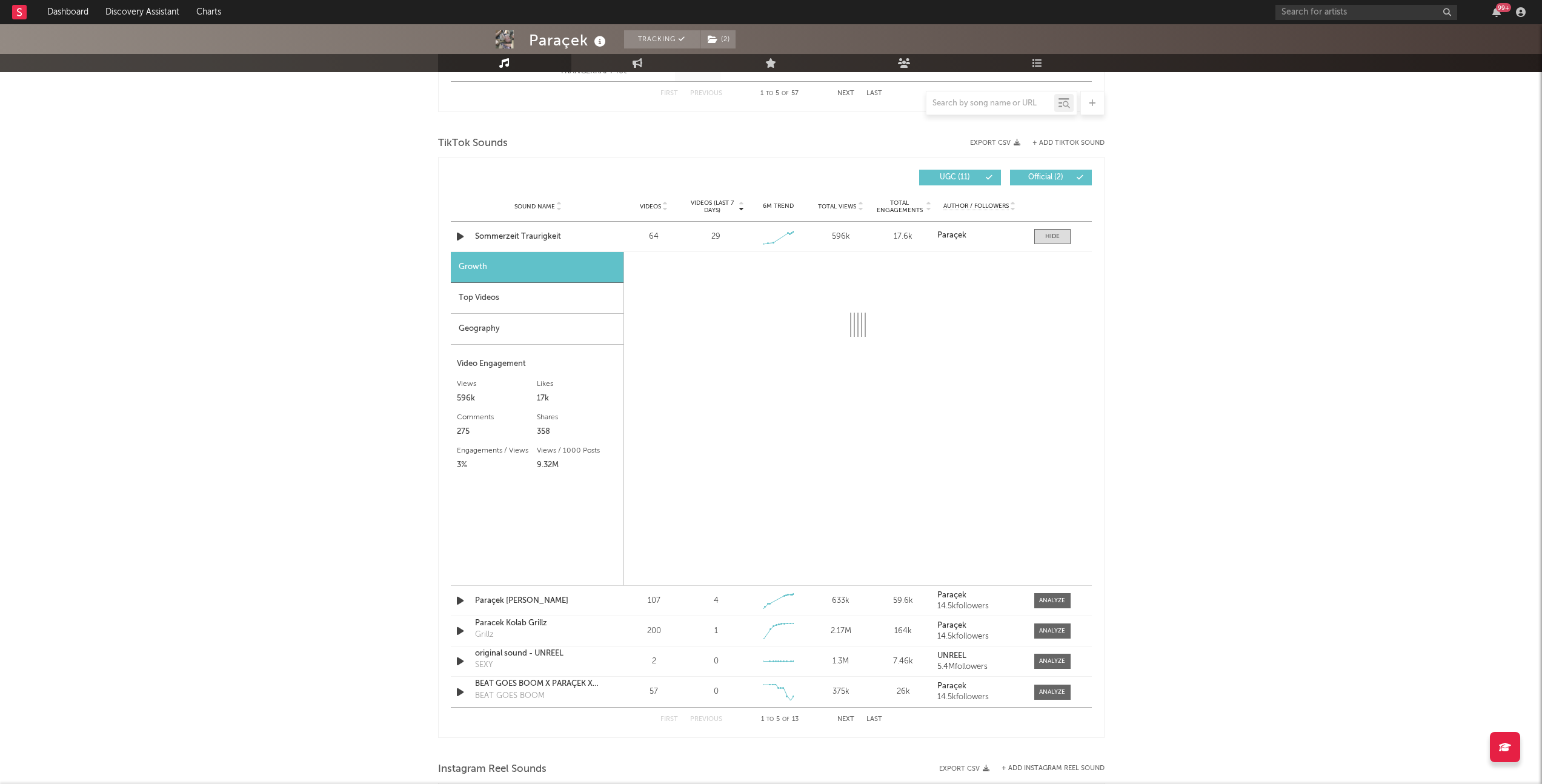
select select "1w"
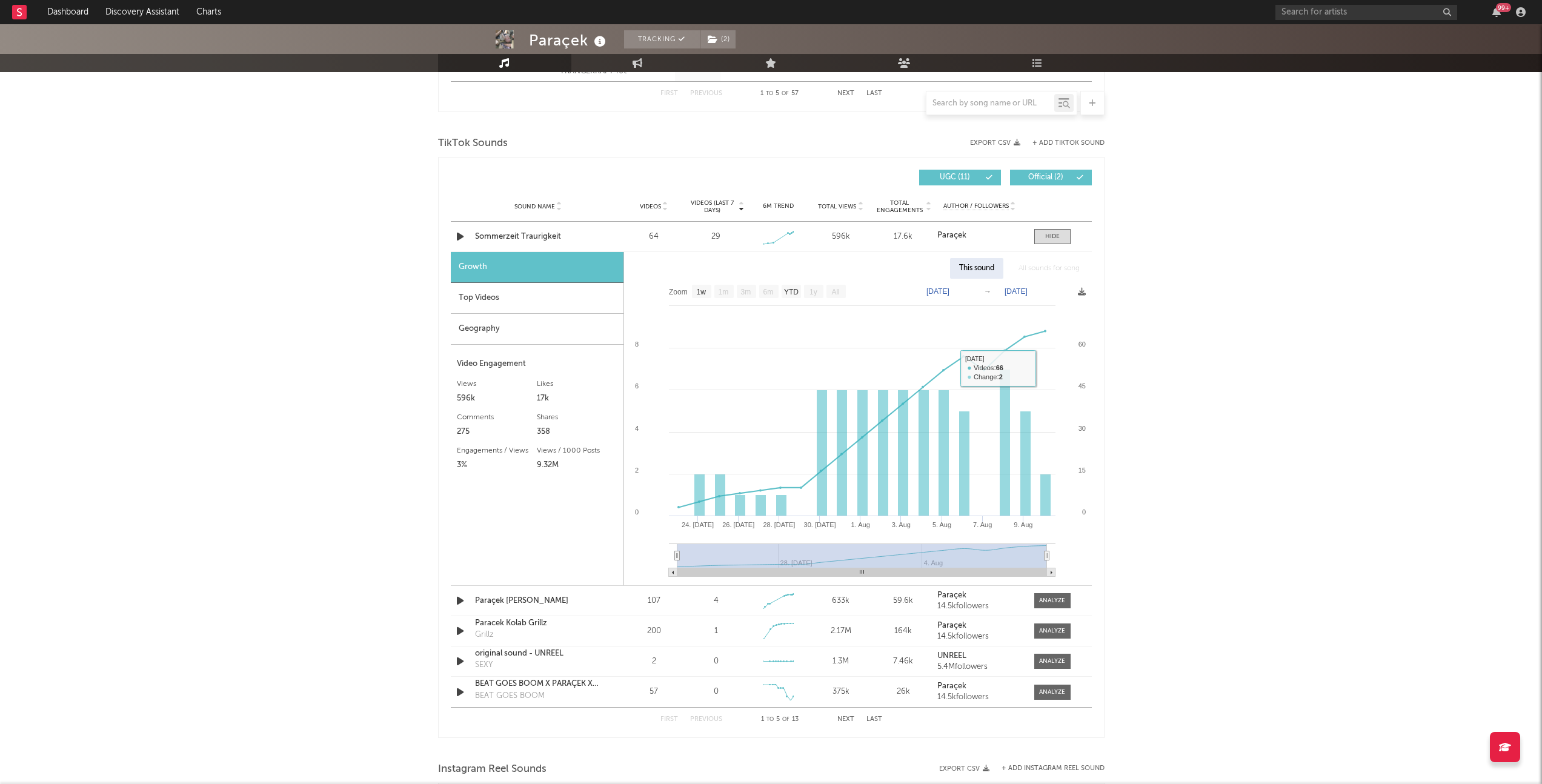
click at [1212, 344] on div "Paraçek Tracking ( 2 ) [GEOGRAPHIC_DATA] | Trance Edit Tracking ( 2 ) Email Ale…" at bounding box center [771, 340] width 1542 height 2164
